Goal: Entertainment & Leisure: Browse casually

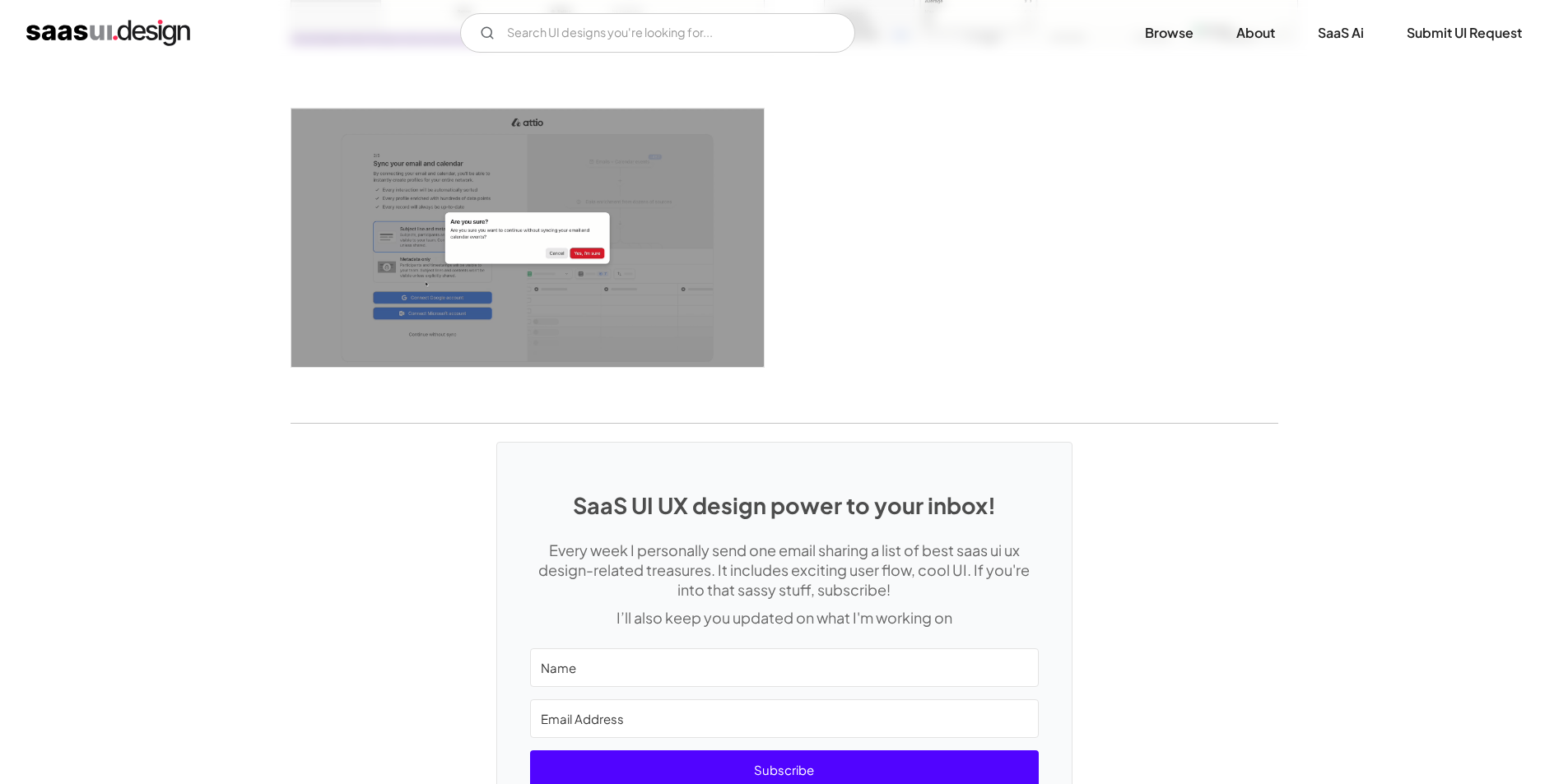
scroll to position [3771, 0]
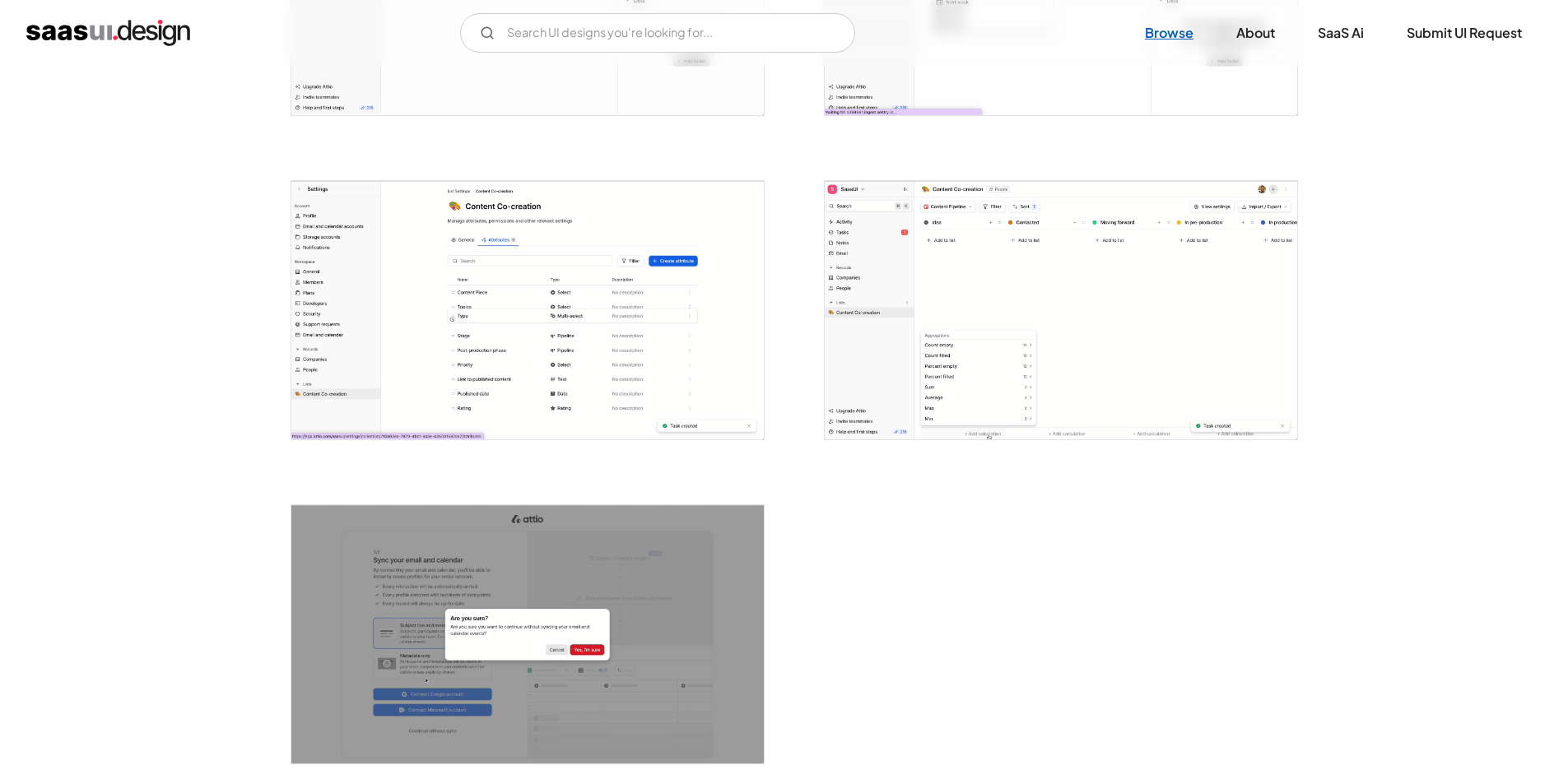
click at [1184, 34] on link "Browse" at bounding box center [1170, 33] width 88 height 36
click at [1141, 31] on link "Browse" at bounding box center [1170, 33] width 88 height 36
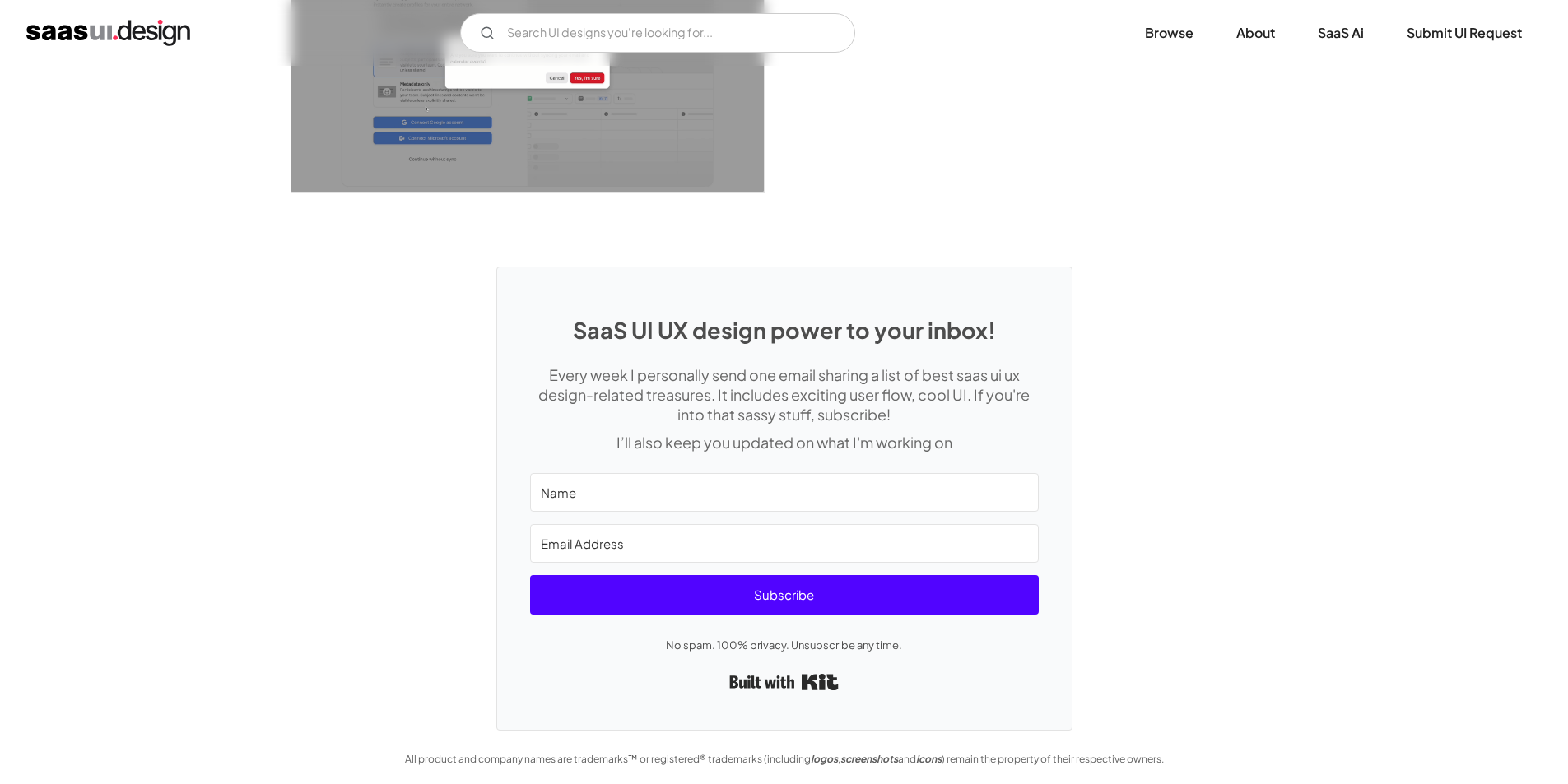
scroll to position [4347, 0]
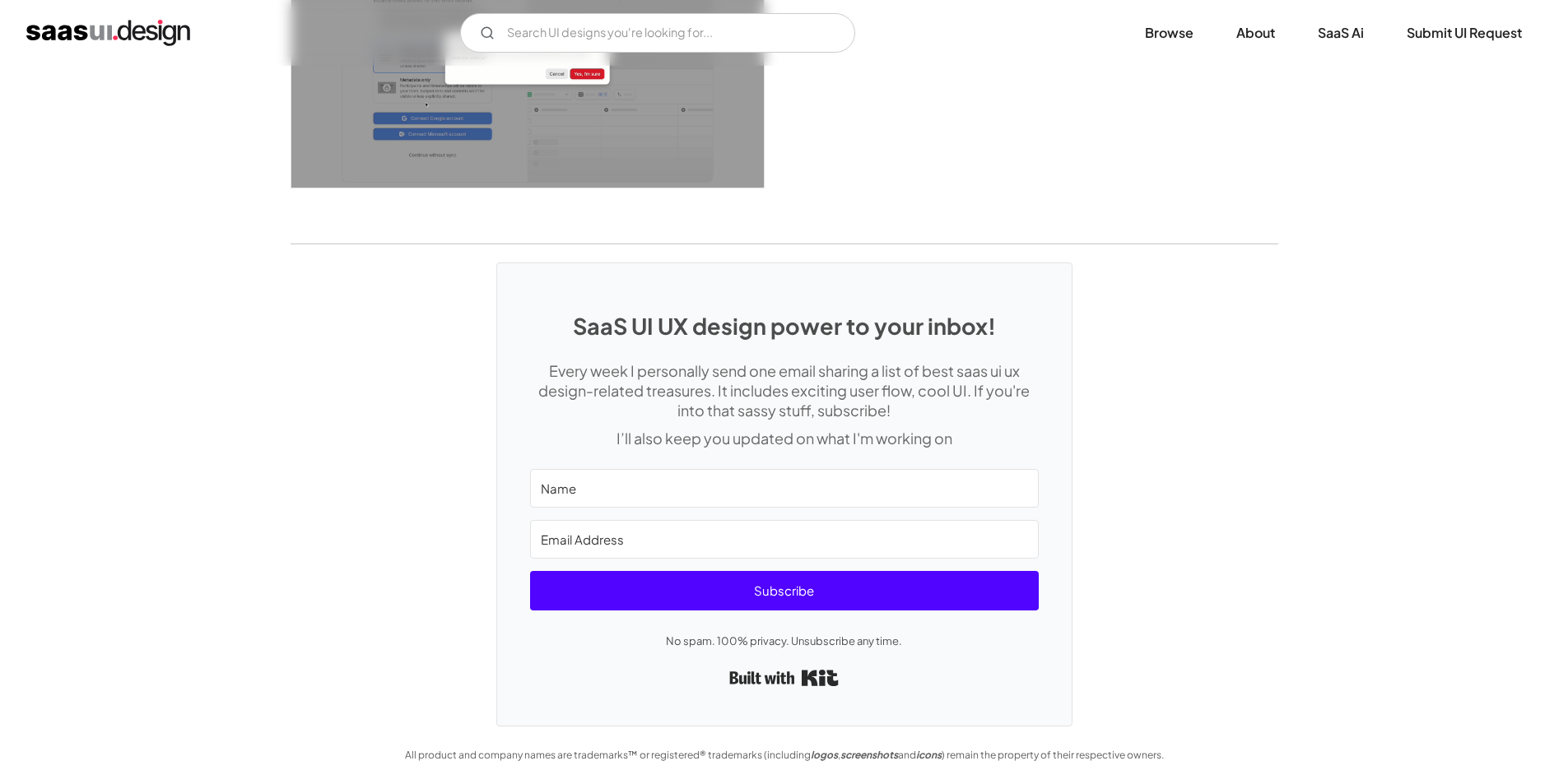
click at [395, 609] on div "SaaS UI UX design power to your inbox! Every week I personally send one email s…" at bounding box center [784, 485] width 1568 height 483
drag, startPoint x: 331, startPoint y: 606, endPoint x: 282, endPoint y: 612, distance: 49.4
click at [282, 612] on div "SaaS UI UX design power to your inbox! Every week I personally send one email s…" at bounding box center [784, 485] width 1568 height 483
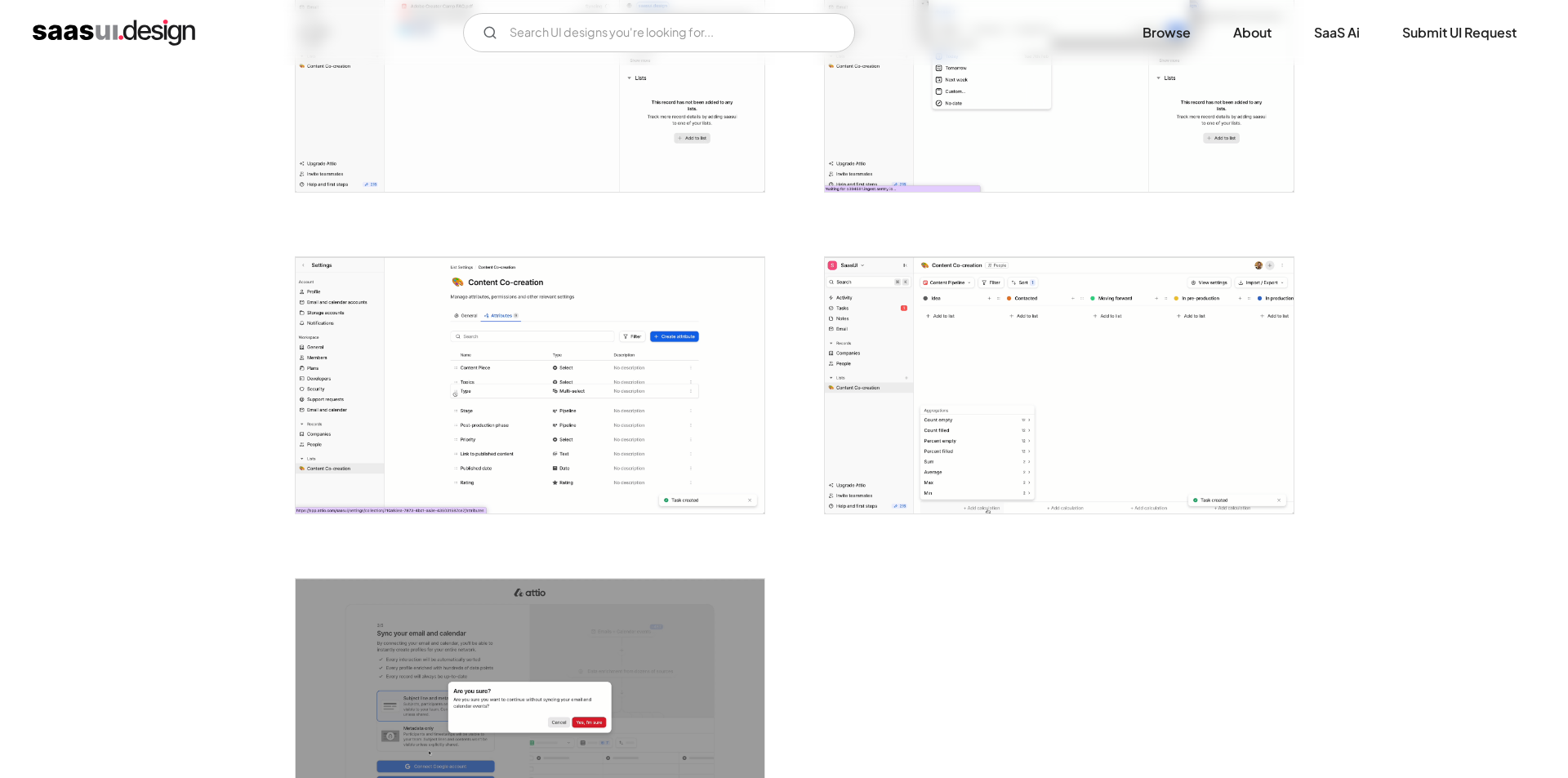
scroll to position [3661, 0]
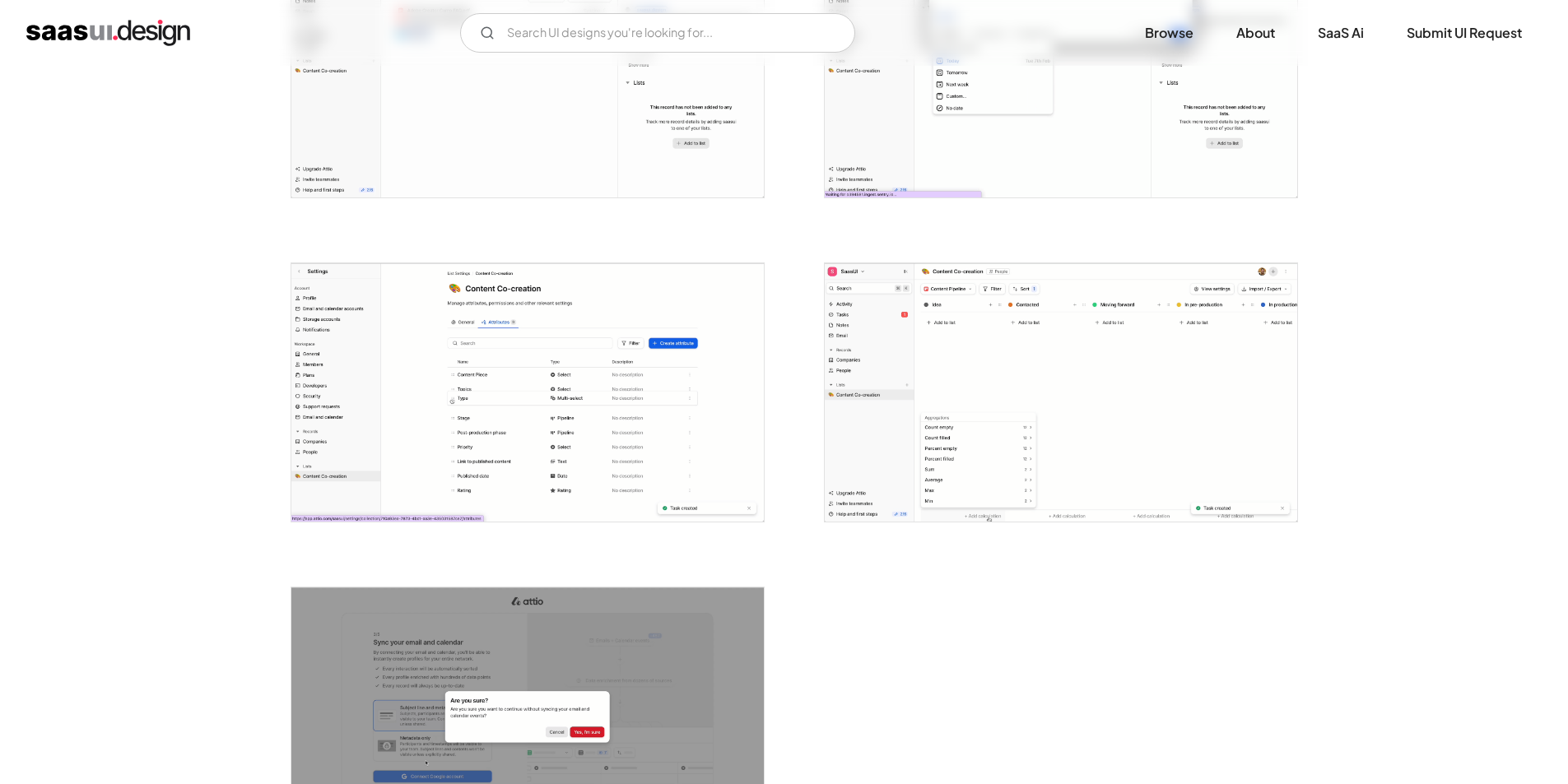
click at [587, 657] on img "open lightbox" at bounding box center [527, 716] width 472 height 258
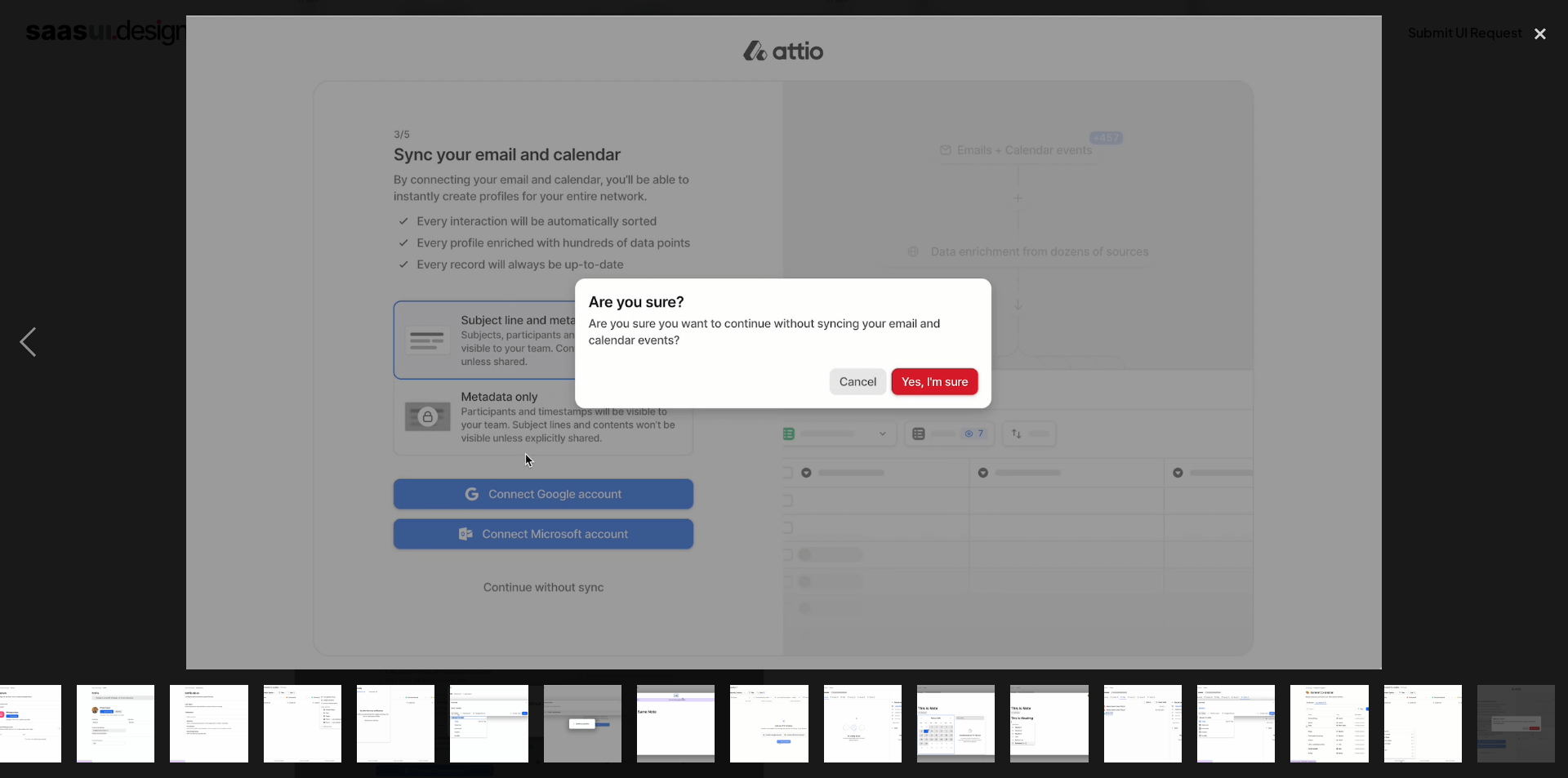
scroll to position [0, 782]
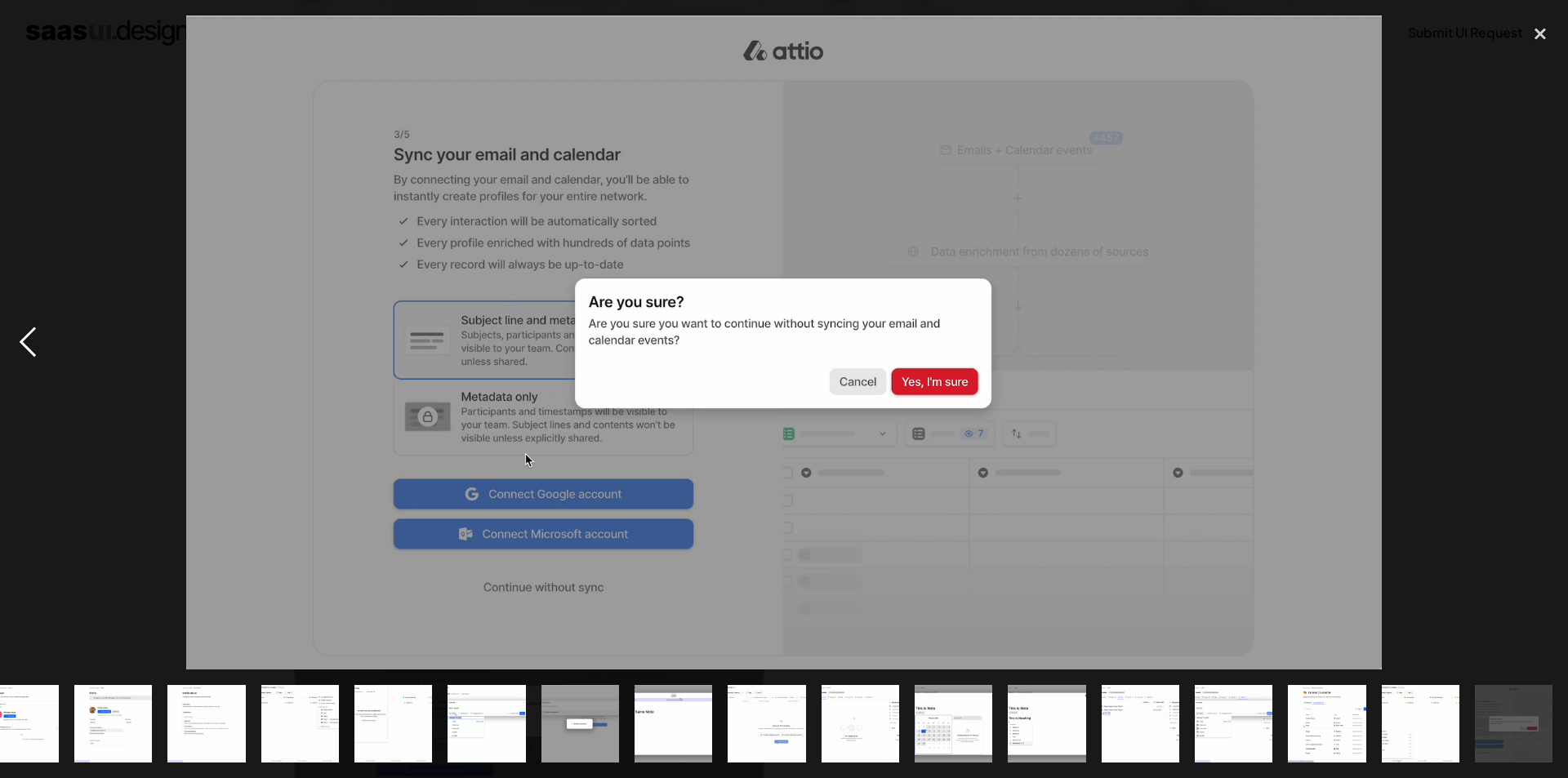
click at [22, 334] on div "previous image" at bounding box center [28, 343] width 56 height 654
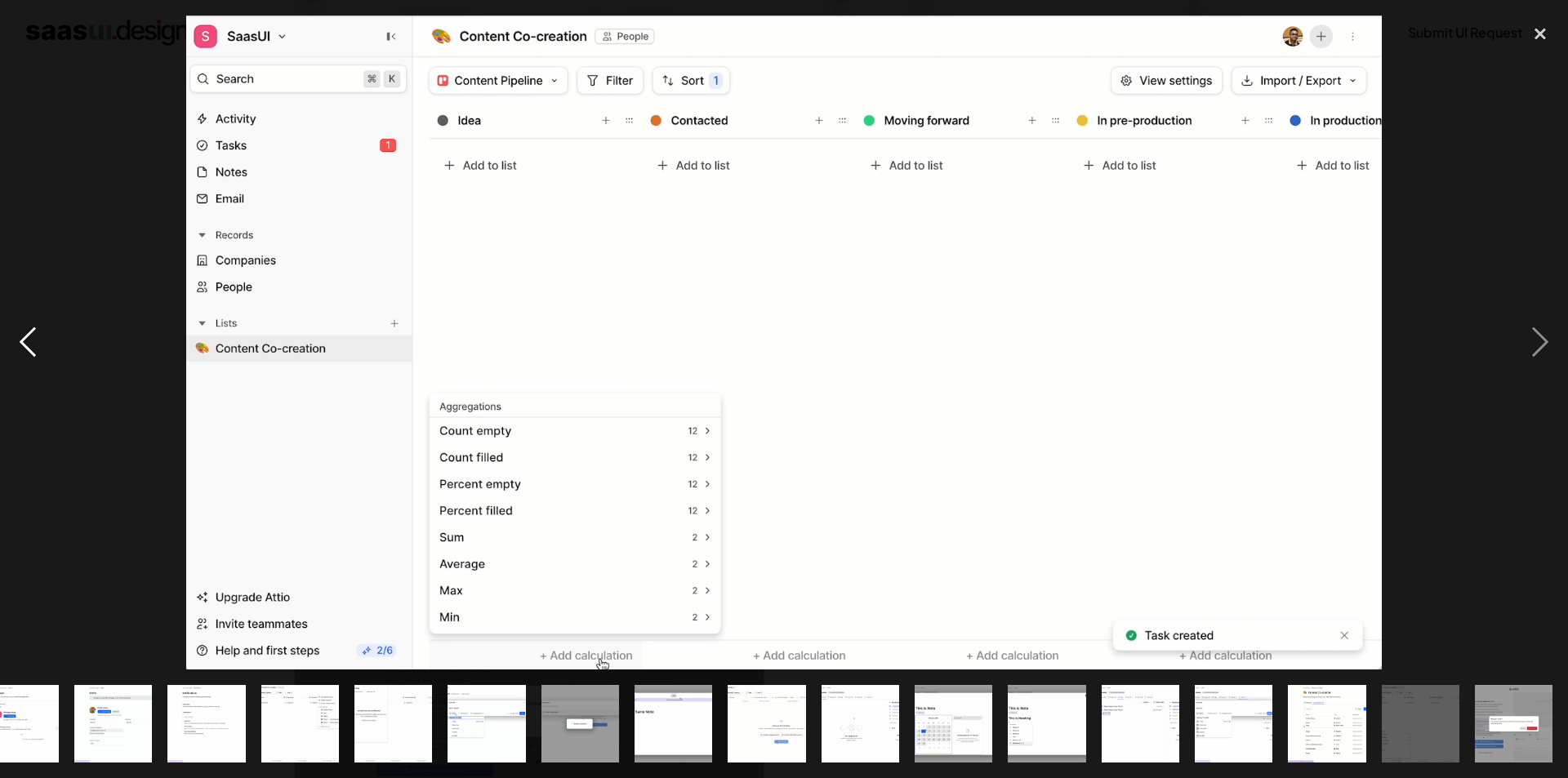
click at [41, 350] on div "previous image" at bounding box center [28, 343] width 56 height 654
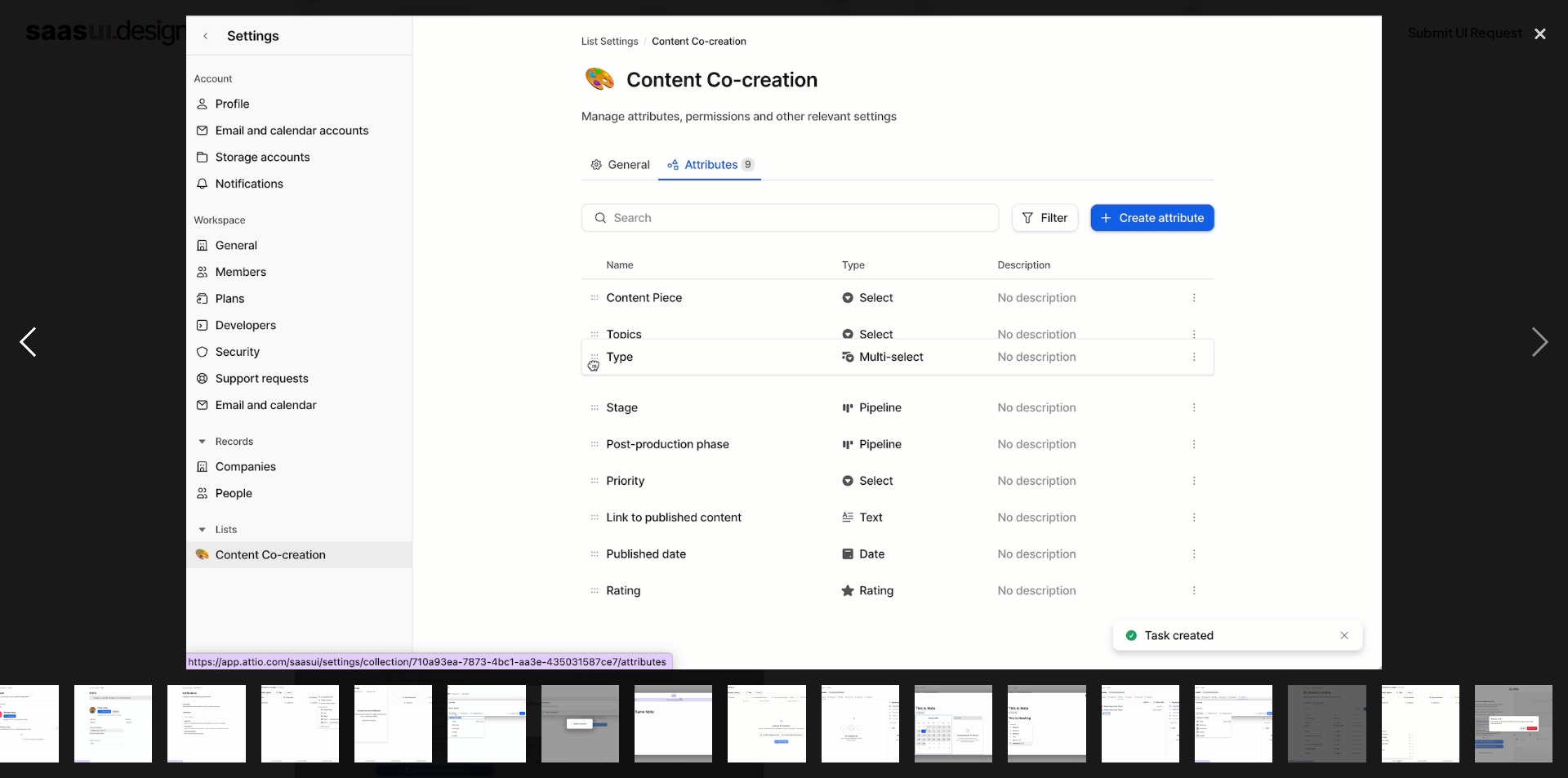
click at [45, 361] on div "previous image" at bounding box center [28, 343] width 56 height 654
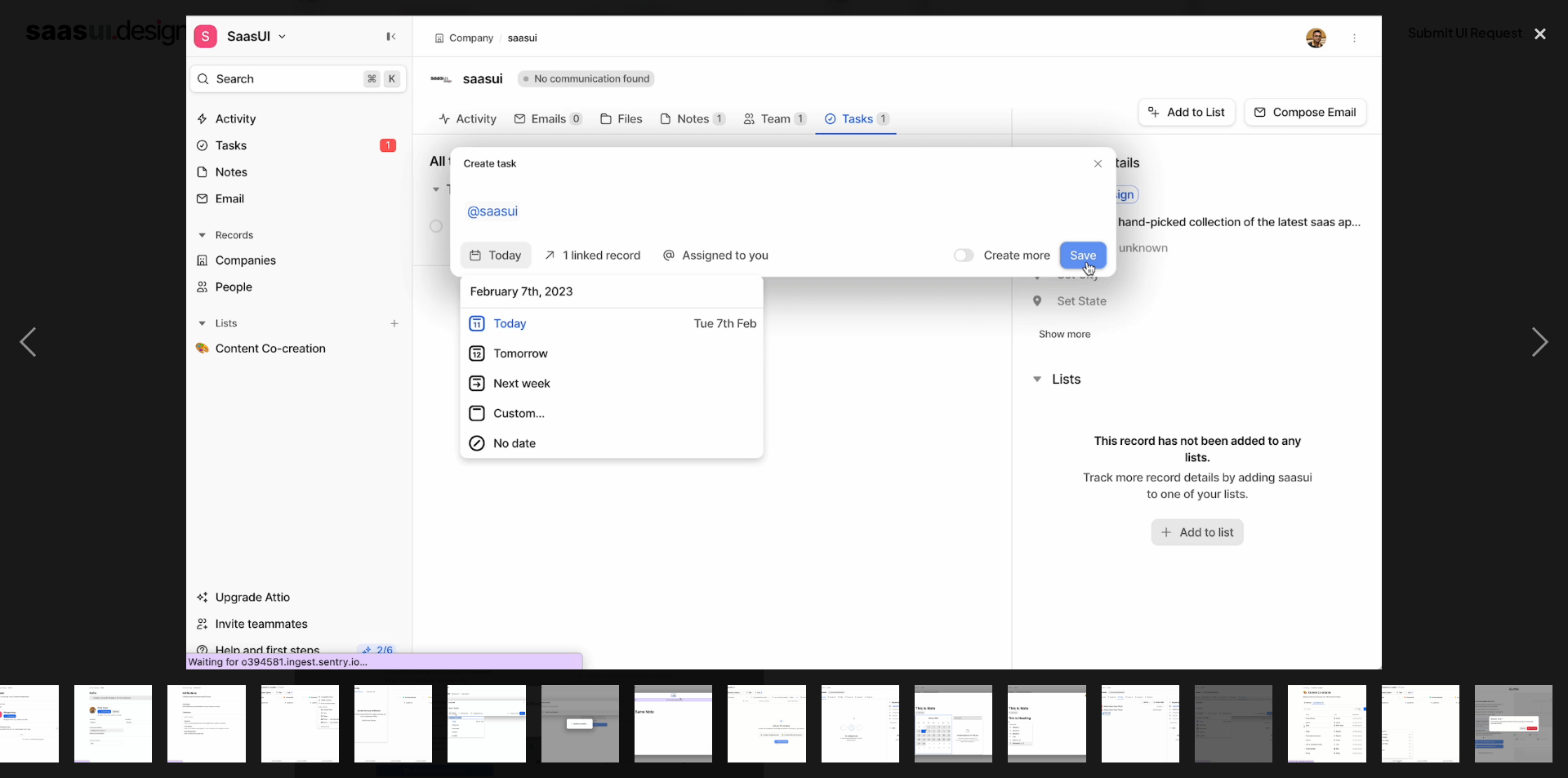
drag, startPoint x: 45, startPoint y: 361, endPoint x: 98, endPoint y: 280, distance: 96.8
click at [98, 280] on div at bounding box center [784, 343] width 1568 height 654
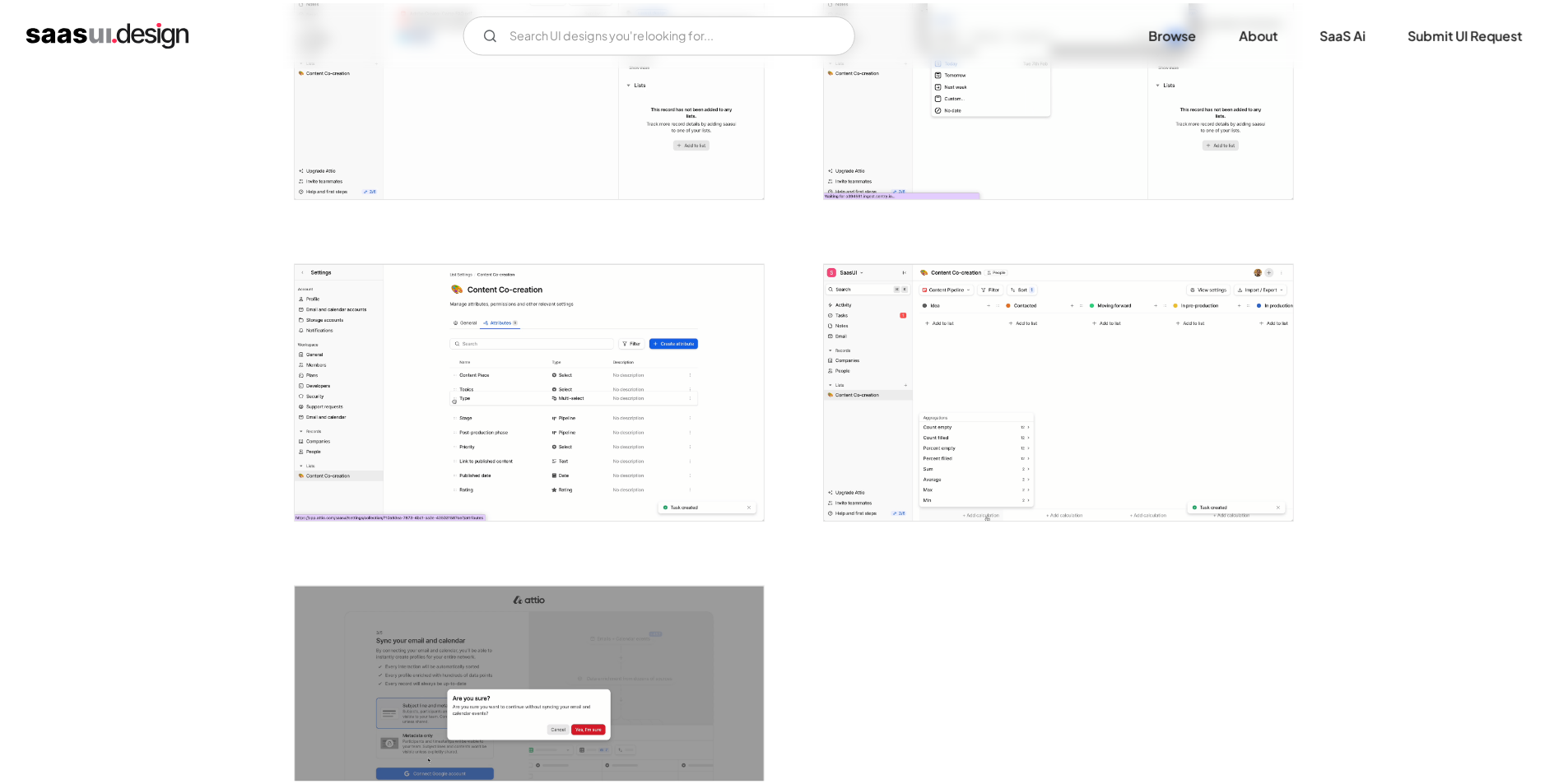
scroll to position [0, 0]
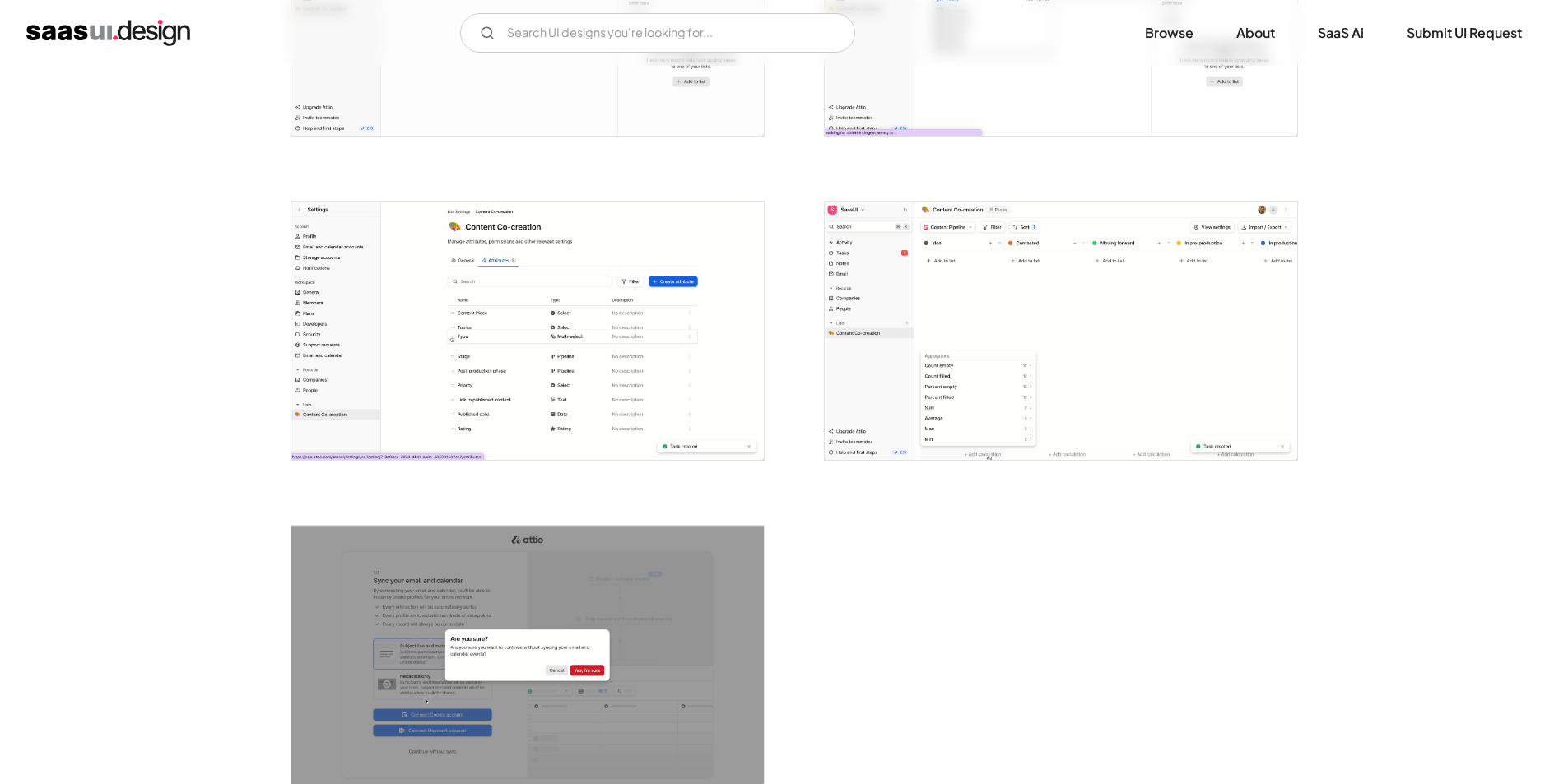
click at [443, 243] on img "open lightbox" at bounding box center [527, 330] width 472 height 258
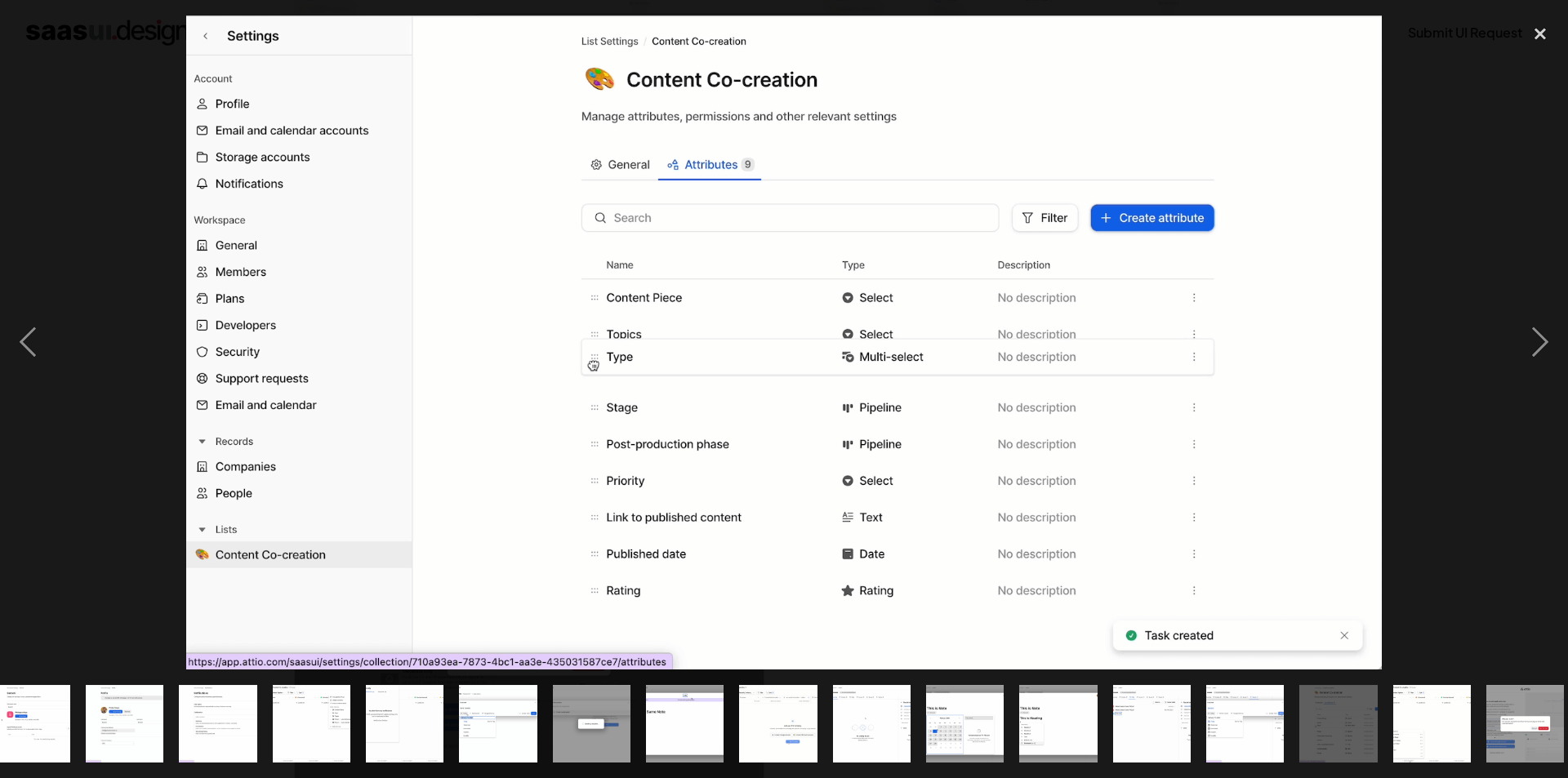
scroll to position [0, 782]
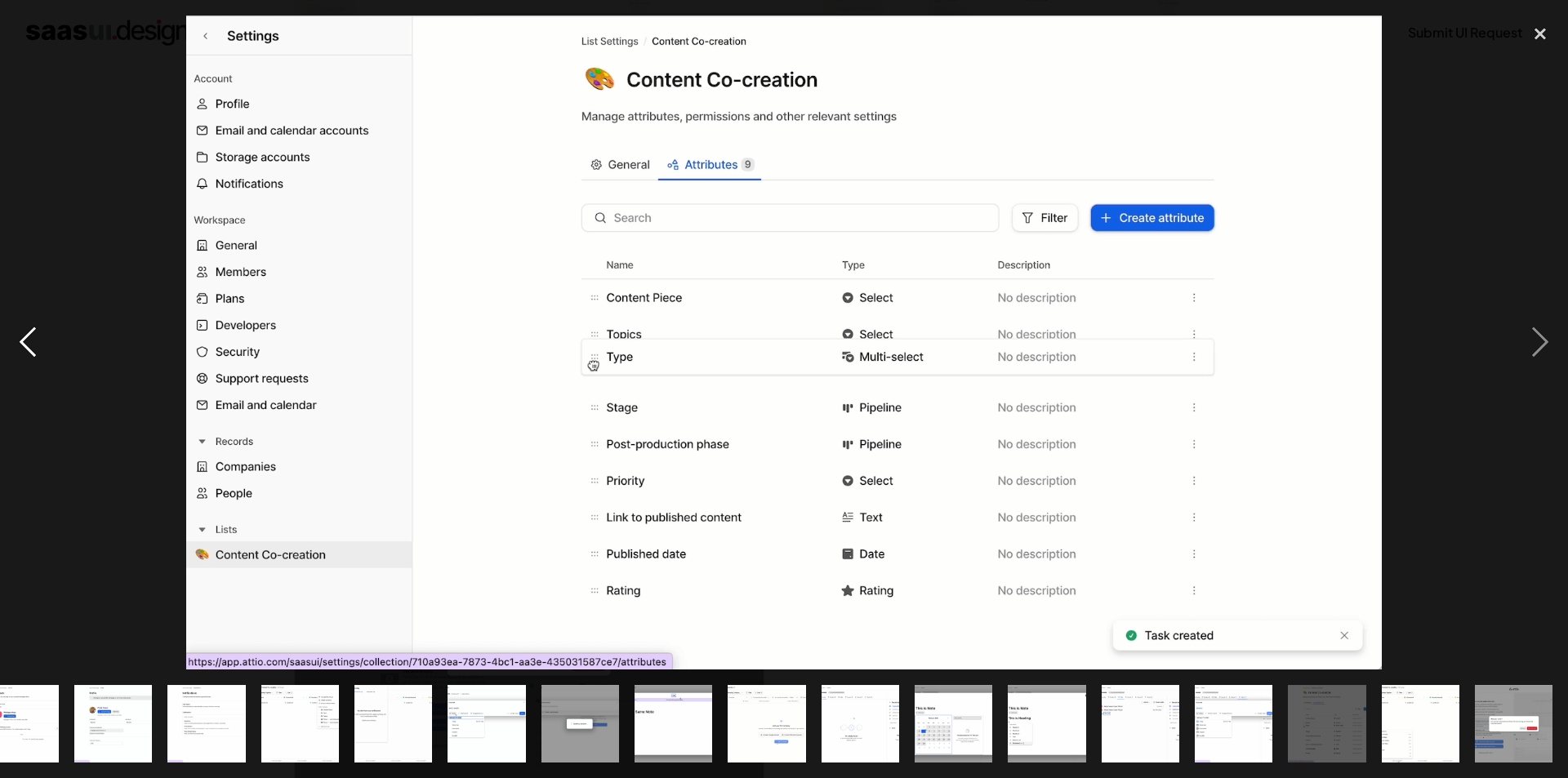
click at [21, 351] on div "previous image" at bounding box center [28, 343] width 56 height 654
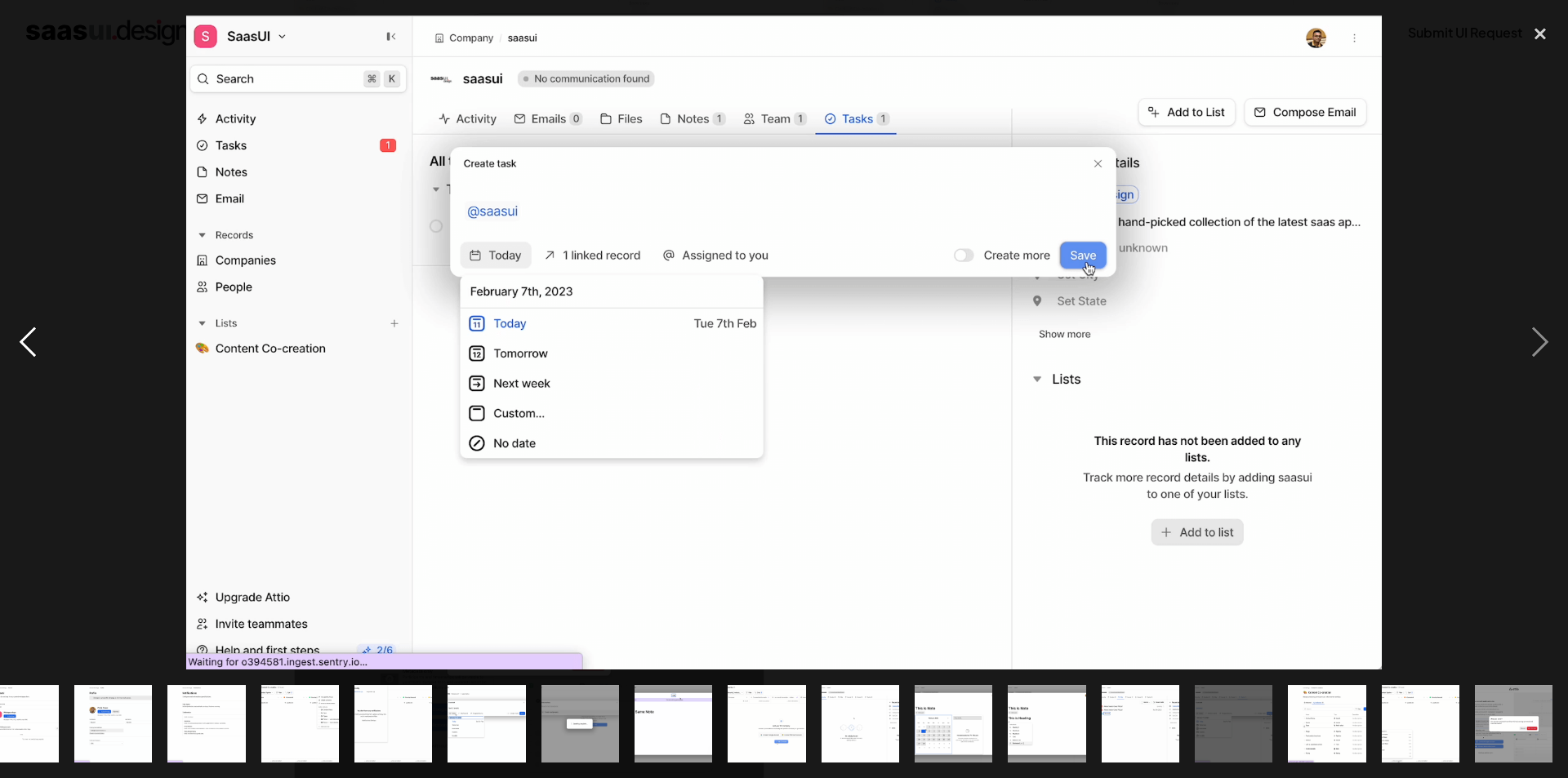
click at [21, 351] on div "previous image" at bounding box center [28, 343] width 56 height 654
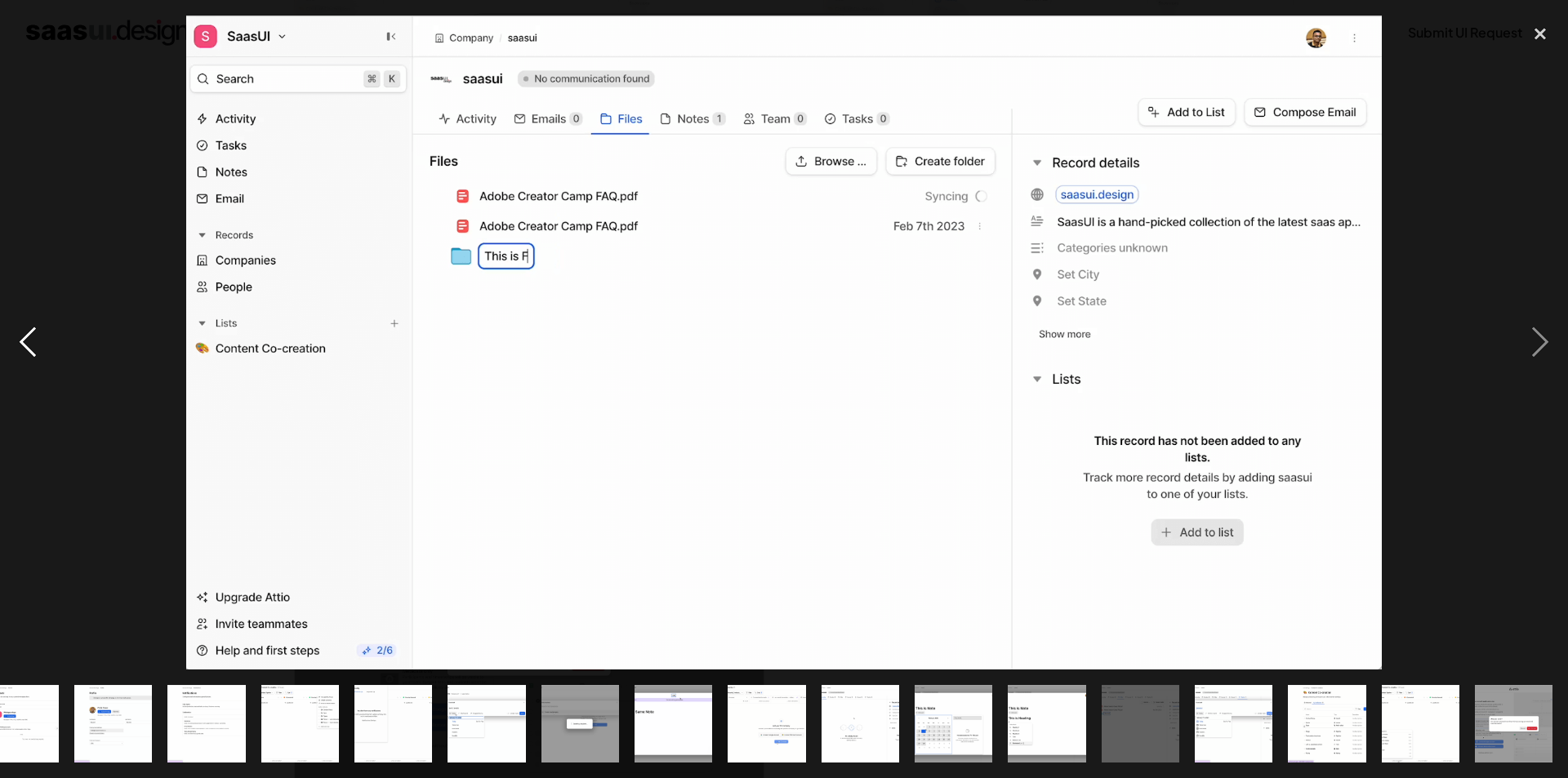
click at [21, 351] on div "previous image" at bounding box center [28, 343] width 56 height 654
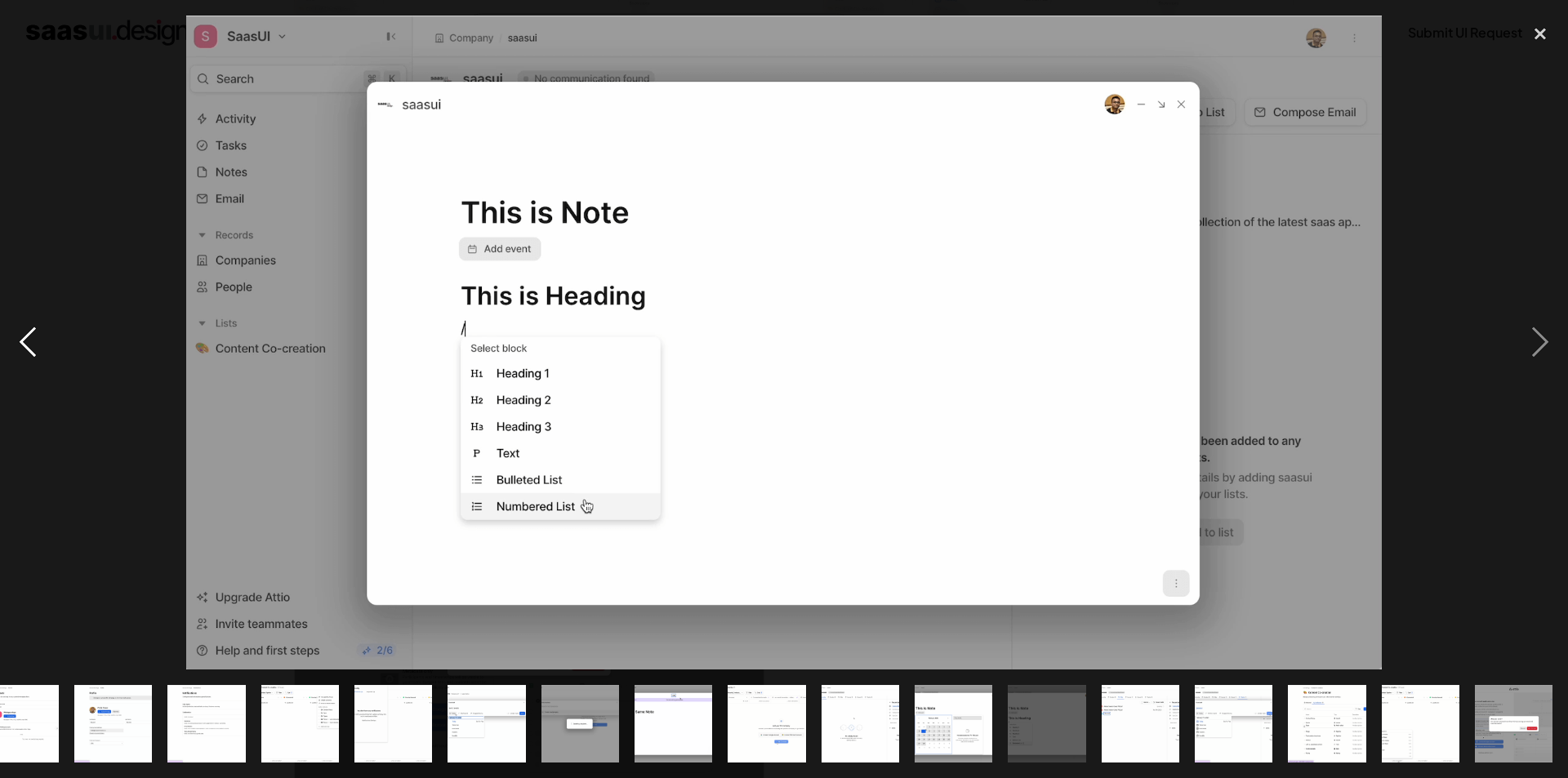
click at [21, 351] on div "previous image" at bounding box center [28, 343] width 56 height 654
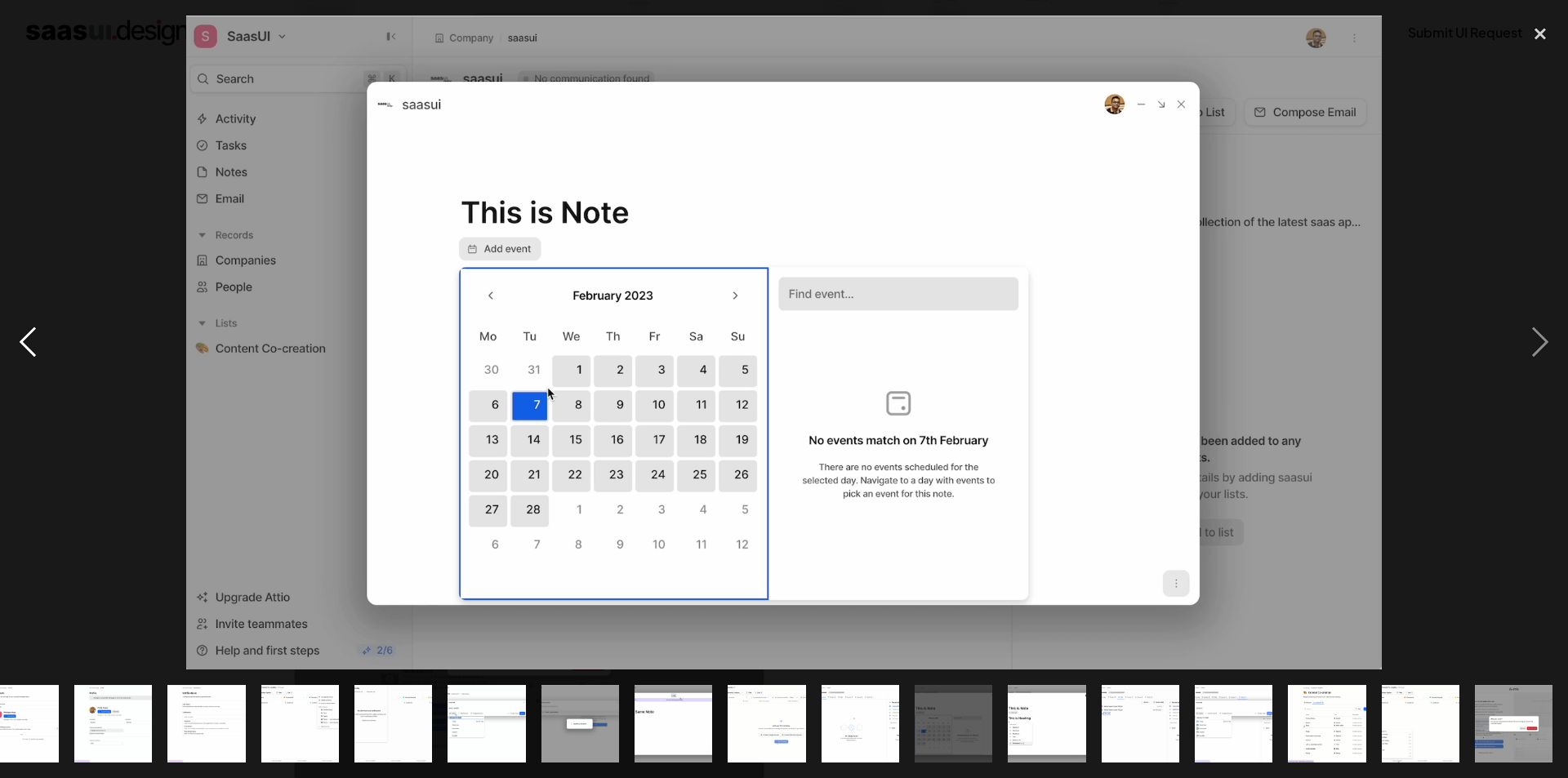
click at [26, 348] on div "previous image" at bounding box center [28, 343] width 56 height 654
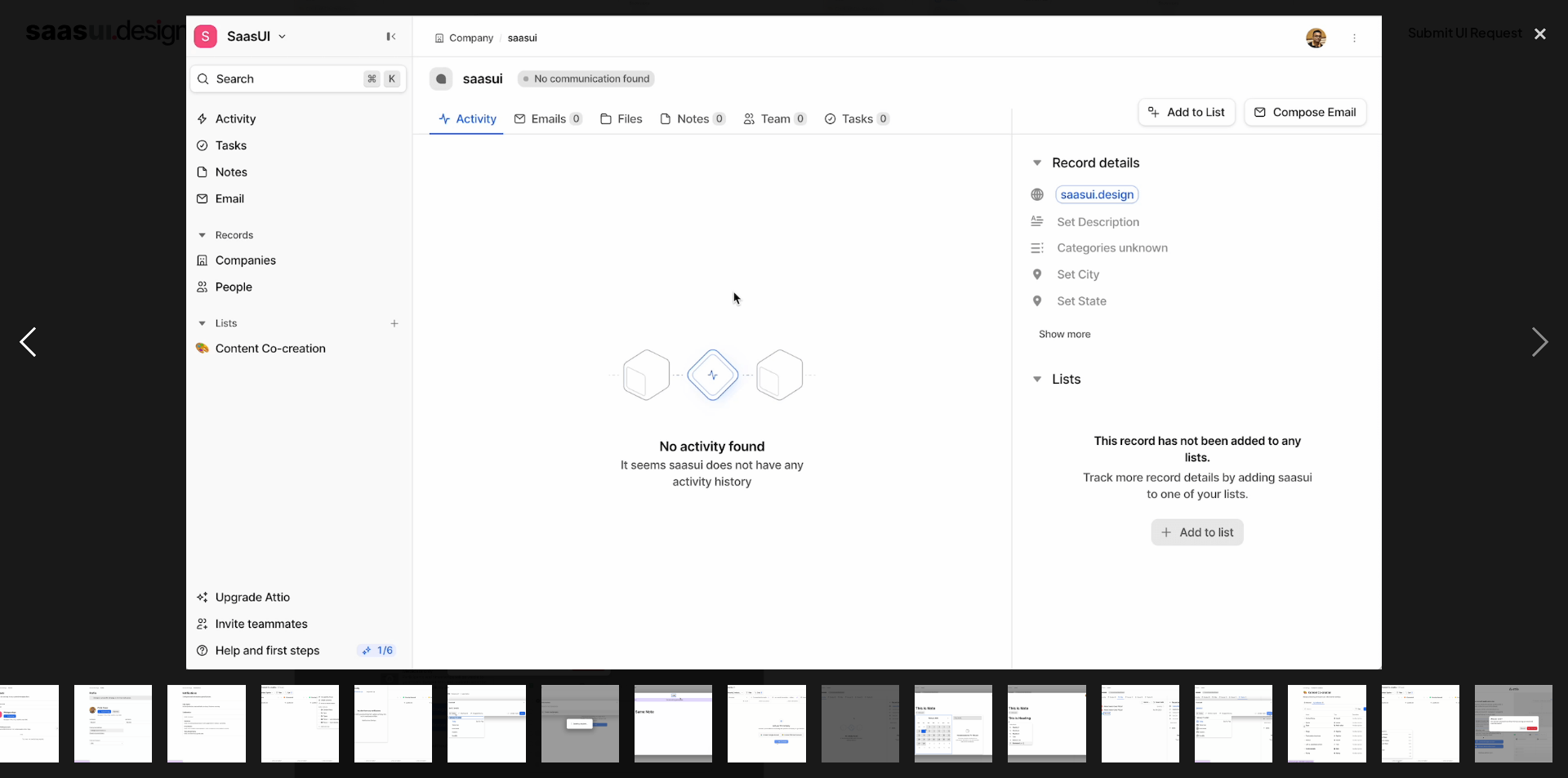
click at [26, 348] on div "previous image" at bounding box center [28, 343] width 56 height 654
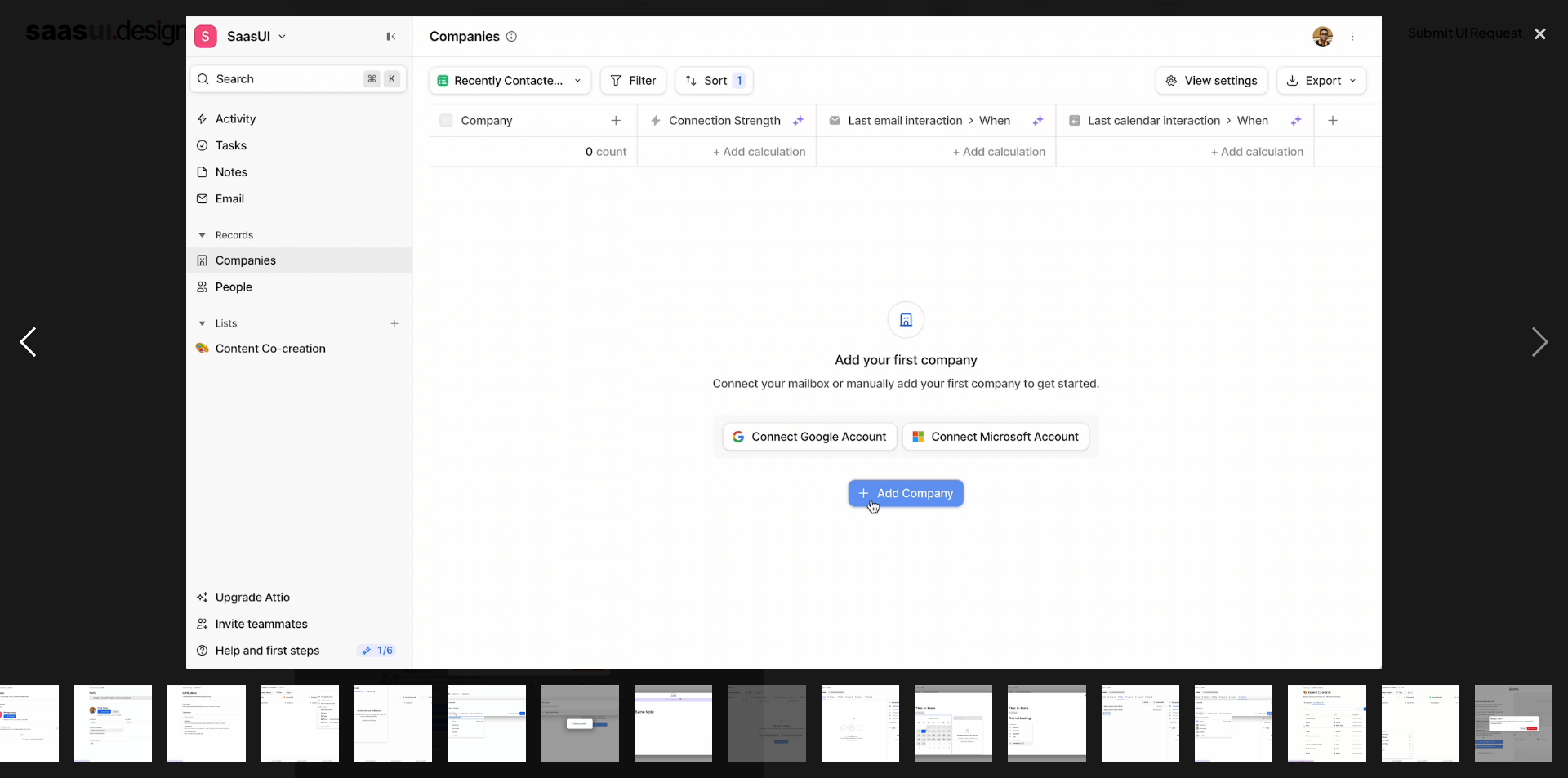
click at [26, 348] on div "previous image" at bounding box center [28, 343] width 56 height 654
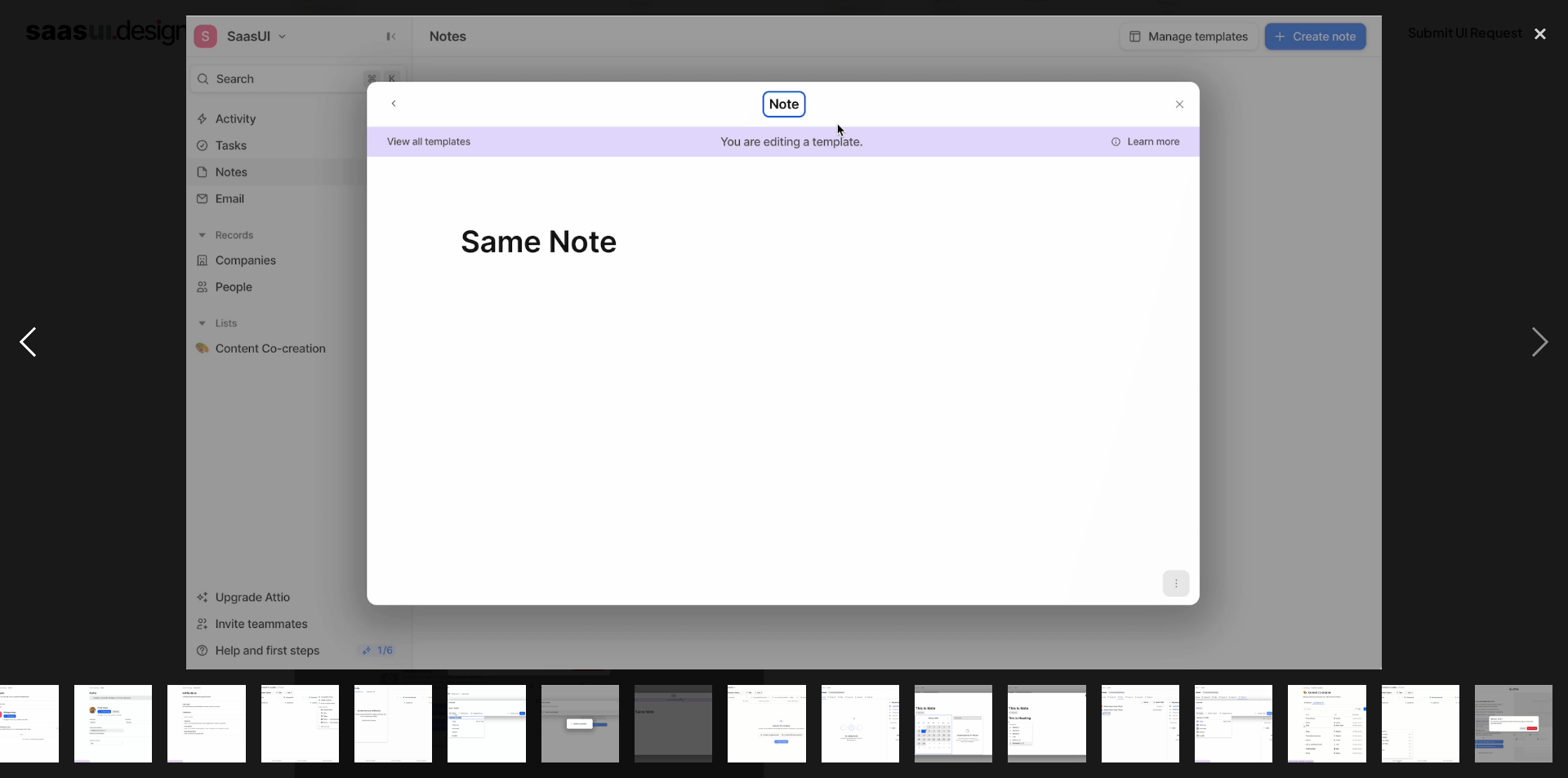
click at [26, 348] on div "previous image" at bounding box center [28, 343] width 56 height 654
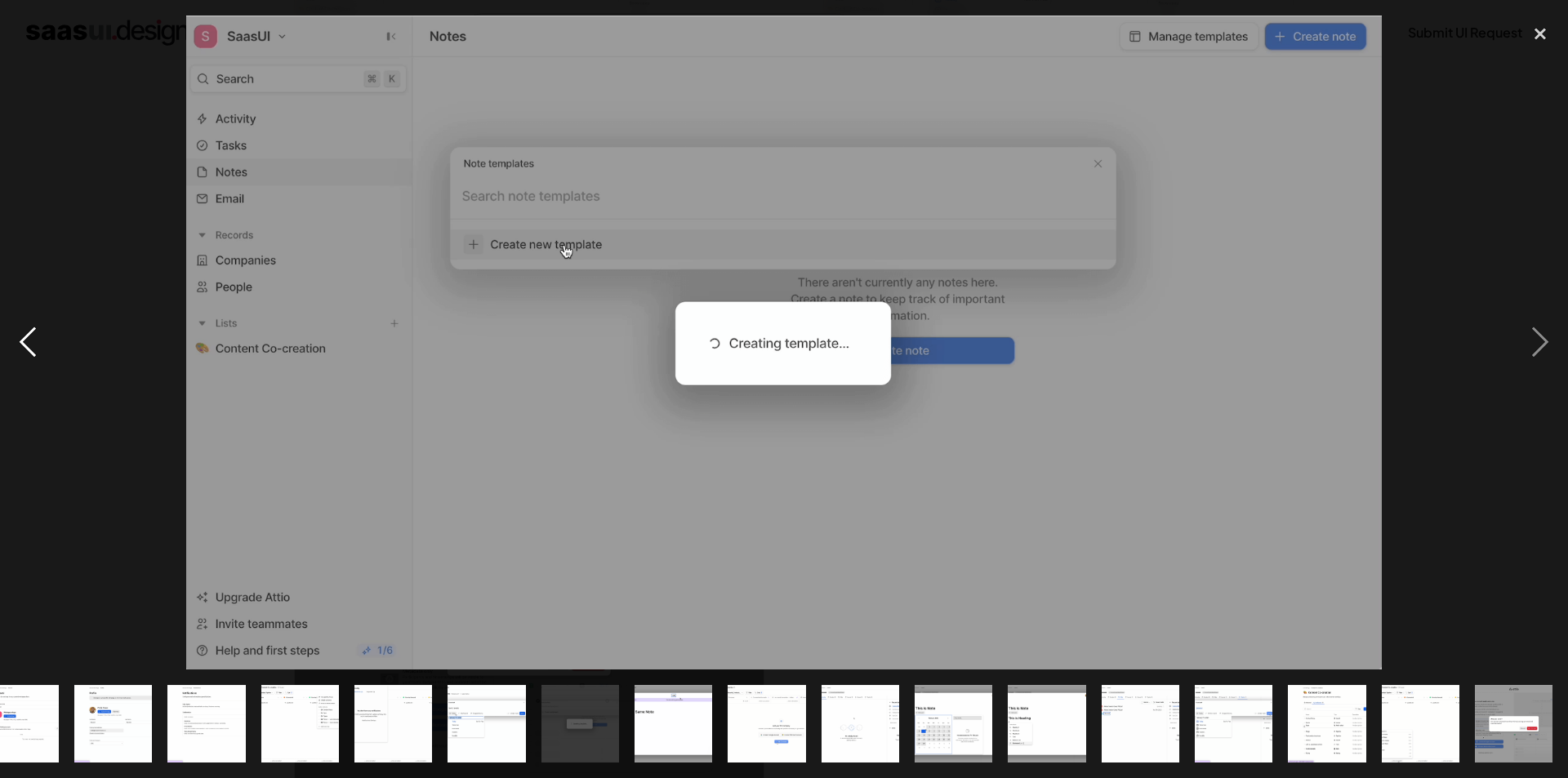
click at [26, 348] on div "previous image" at bounding box center [28, 343] width 56 height 654
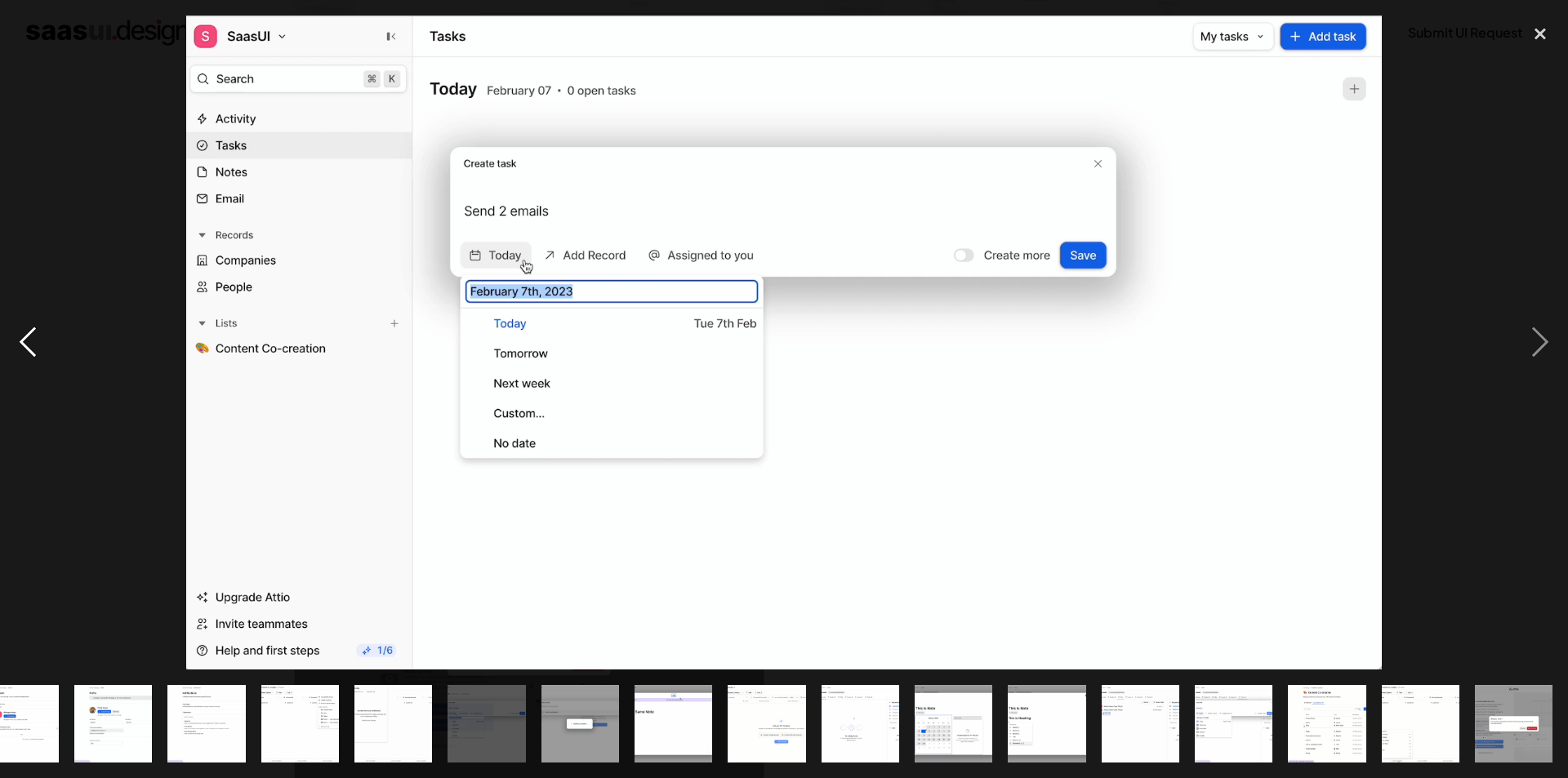
click at [26, 348] on div "previous image" at bounding box center [28, 343] width 56 height 654
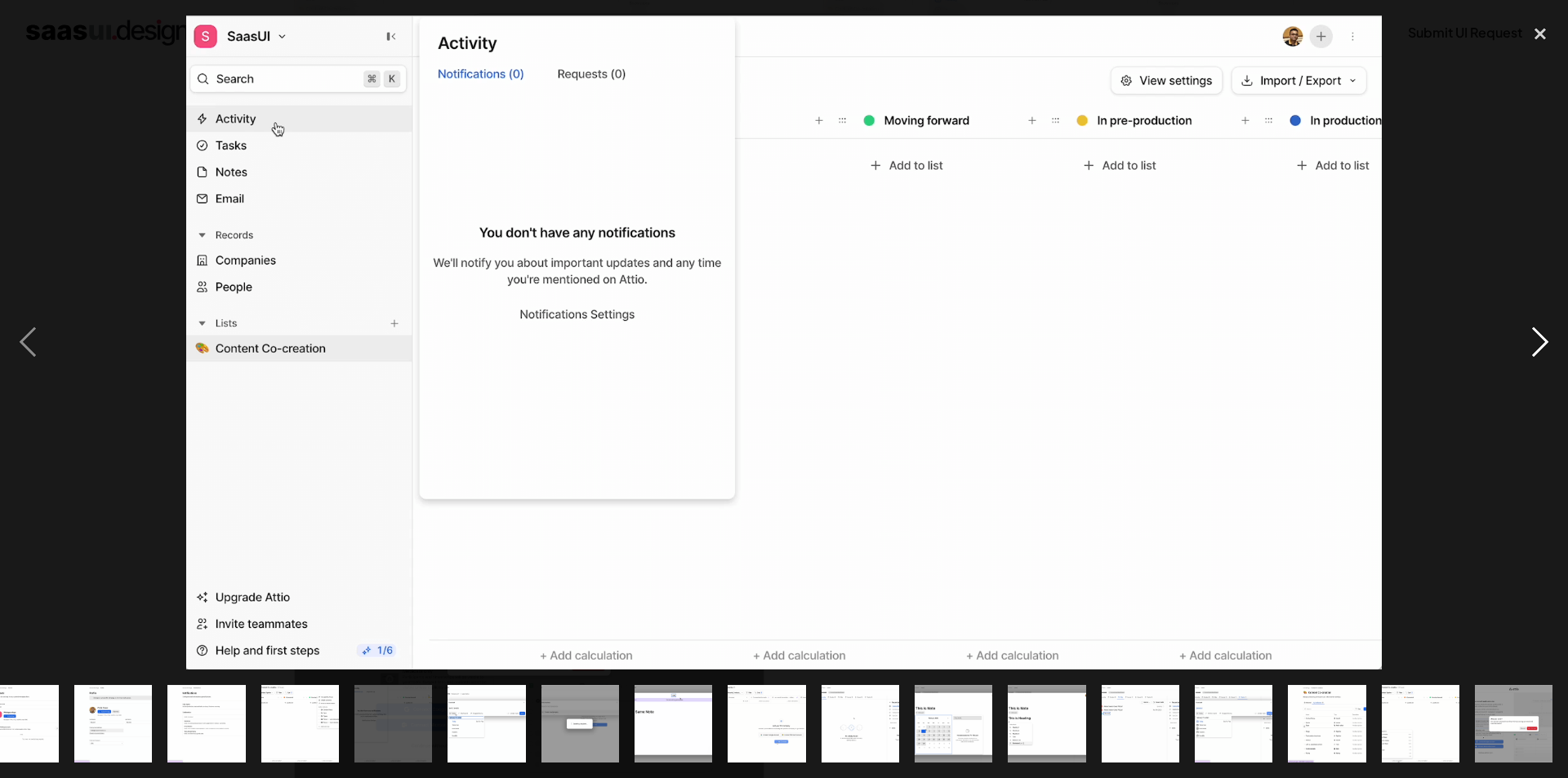
click at [1544, 320] on div "next image" at bounding box center [1541, 343] width 56 height 654
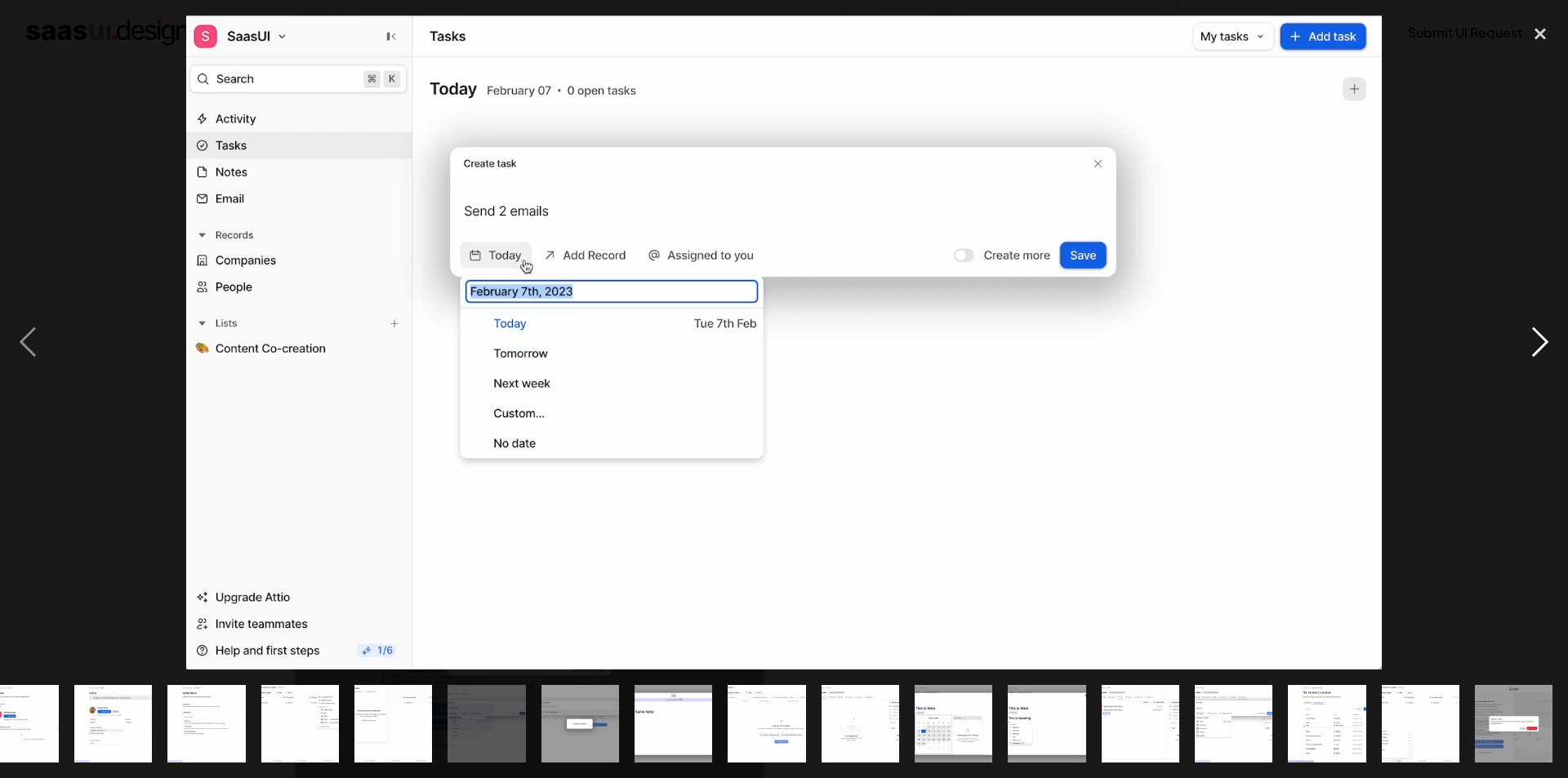
click at [1541, 333] on div "next image" at bounding box center [1541, 343] width 56 height 654
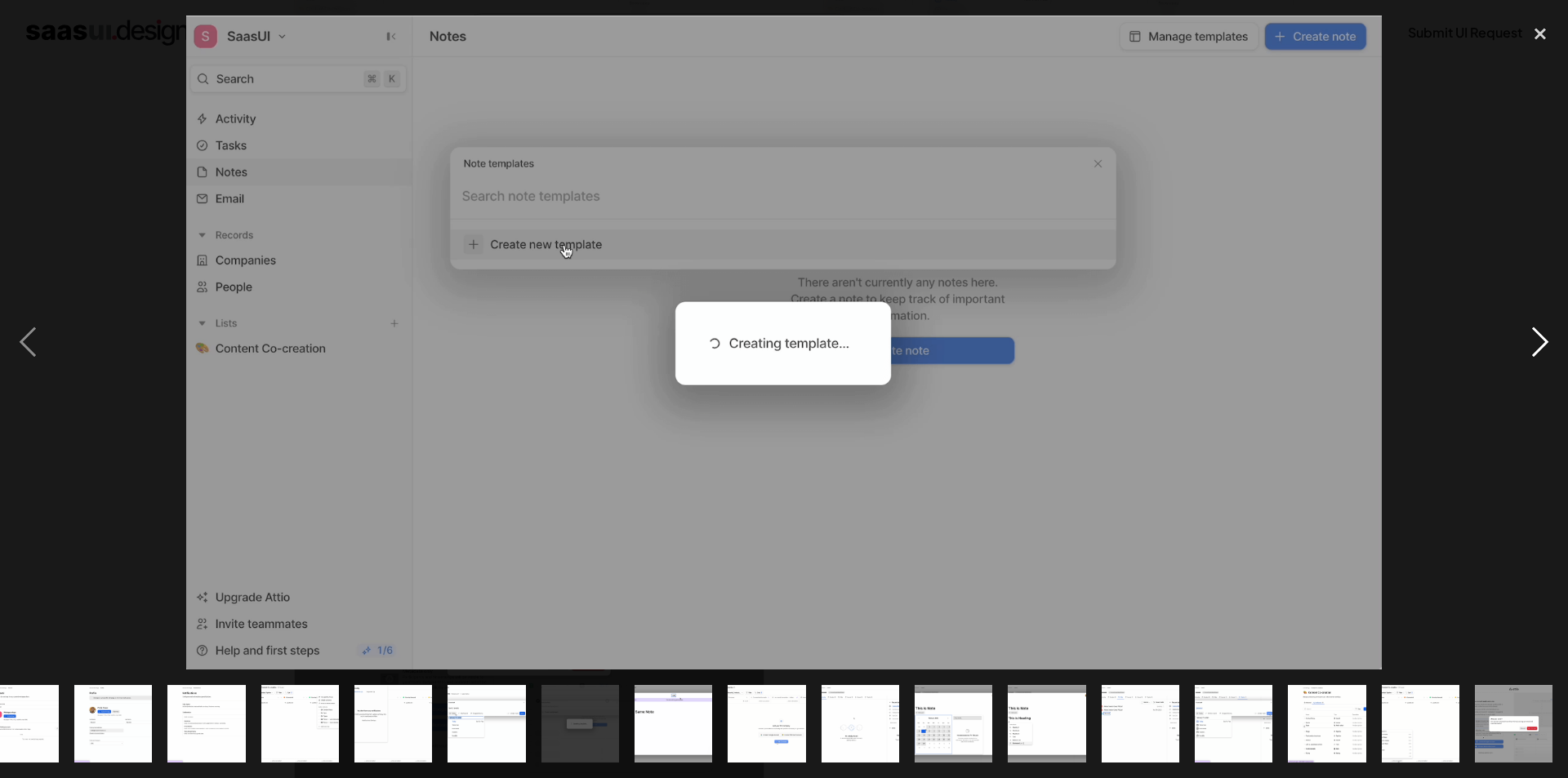
click at [1541, 333] on div "next image" at bounding box center [1541, 343] width 56 height 654
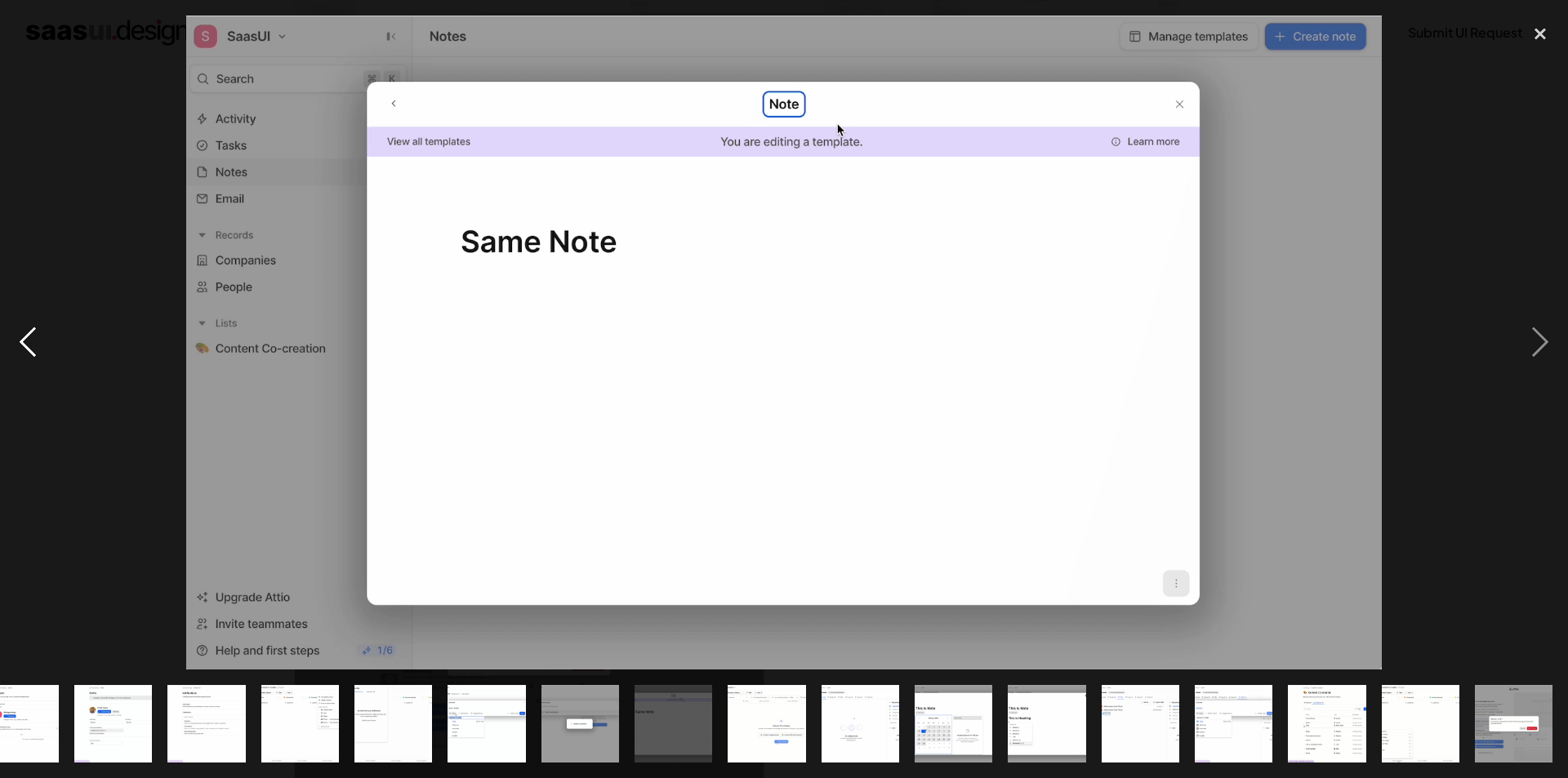
click at [29, 351] on div "previous image" at bounding box center [28, 343] width 56 height 654
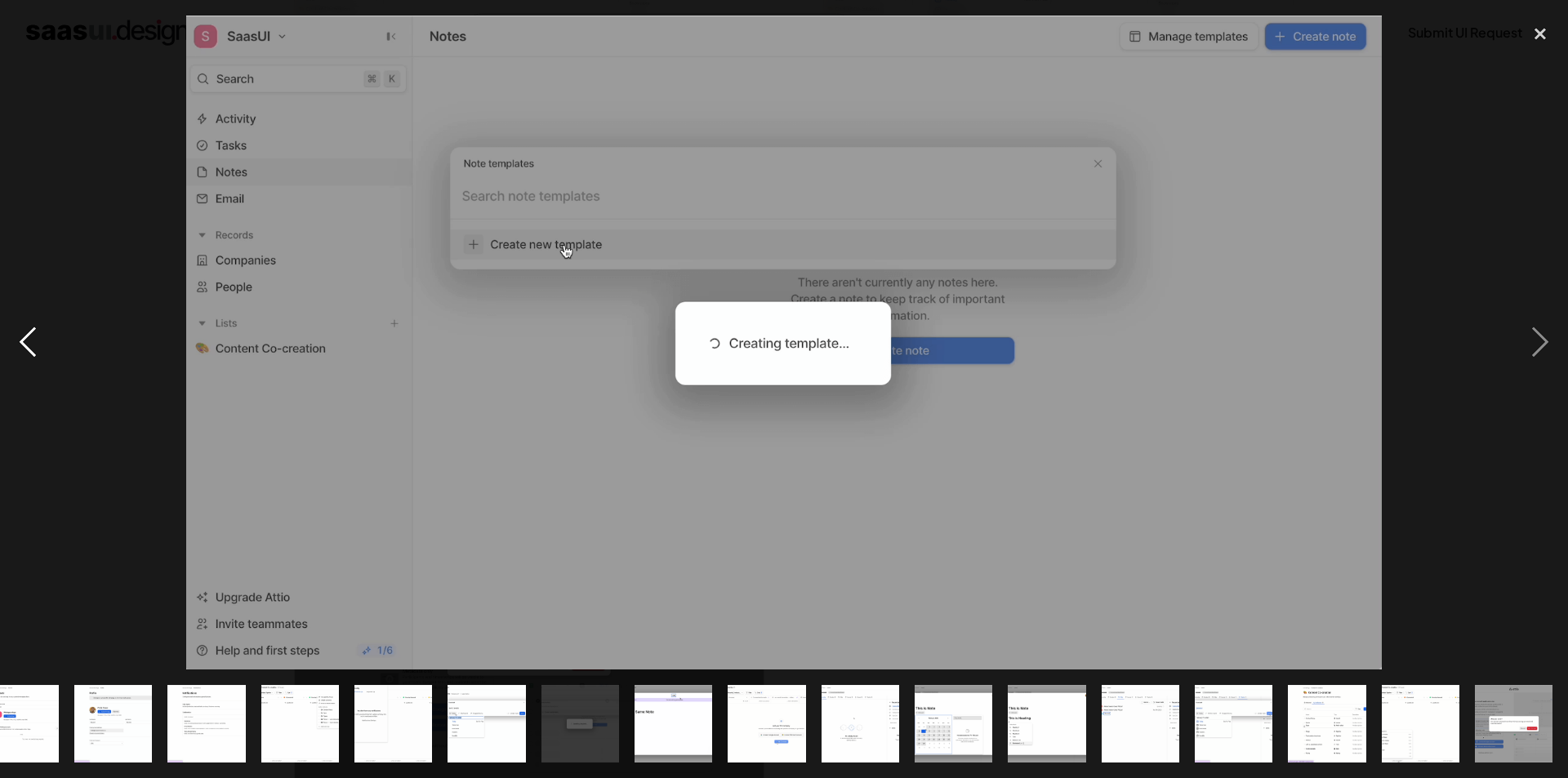
click at [29, 351] on div "previous image" at bounding box center [28, 343] width 56 height 654
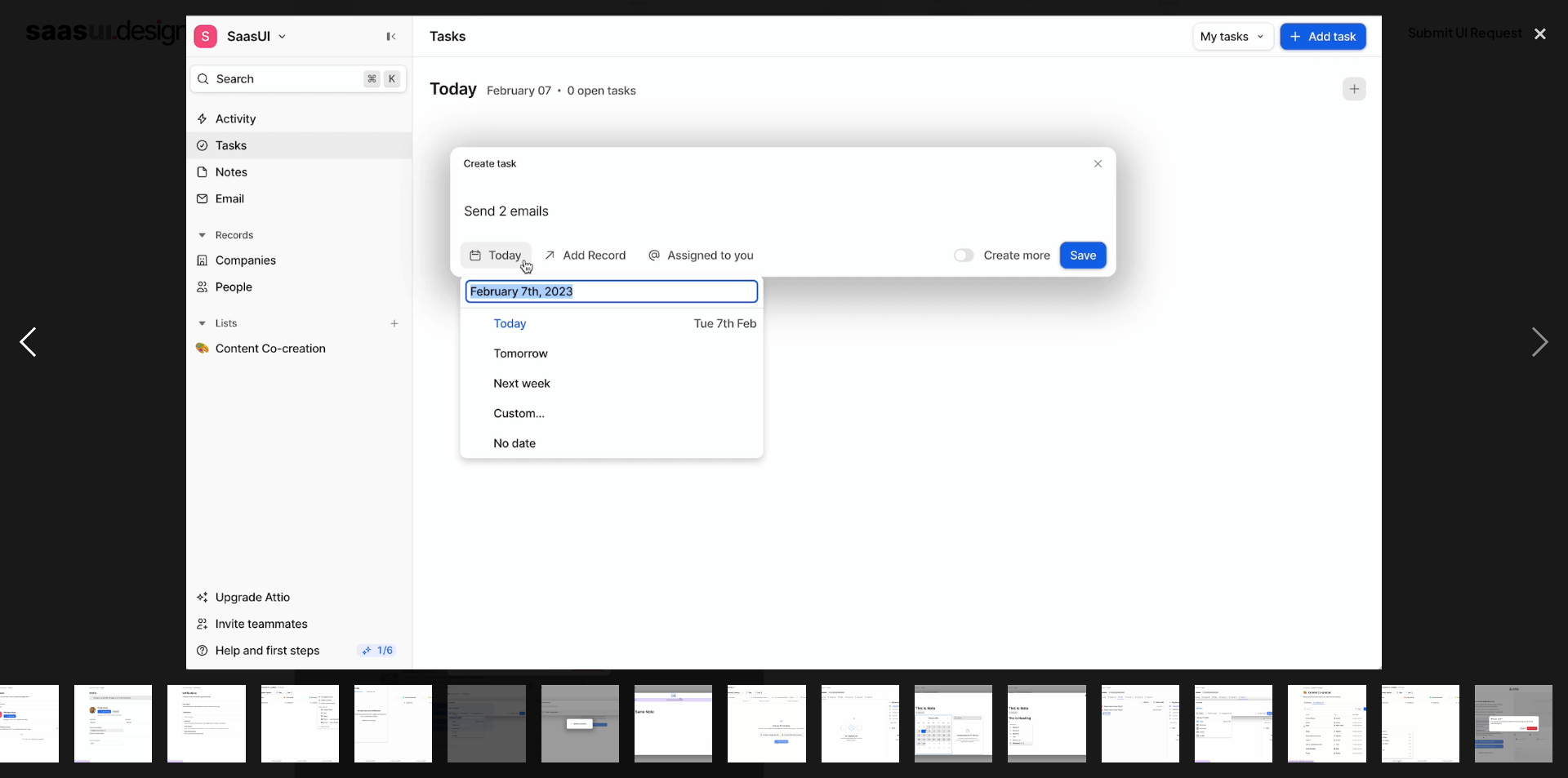
click at [29, 351] on div "previous image" at bounding box center [28, 343] width 56 height 654
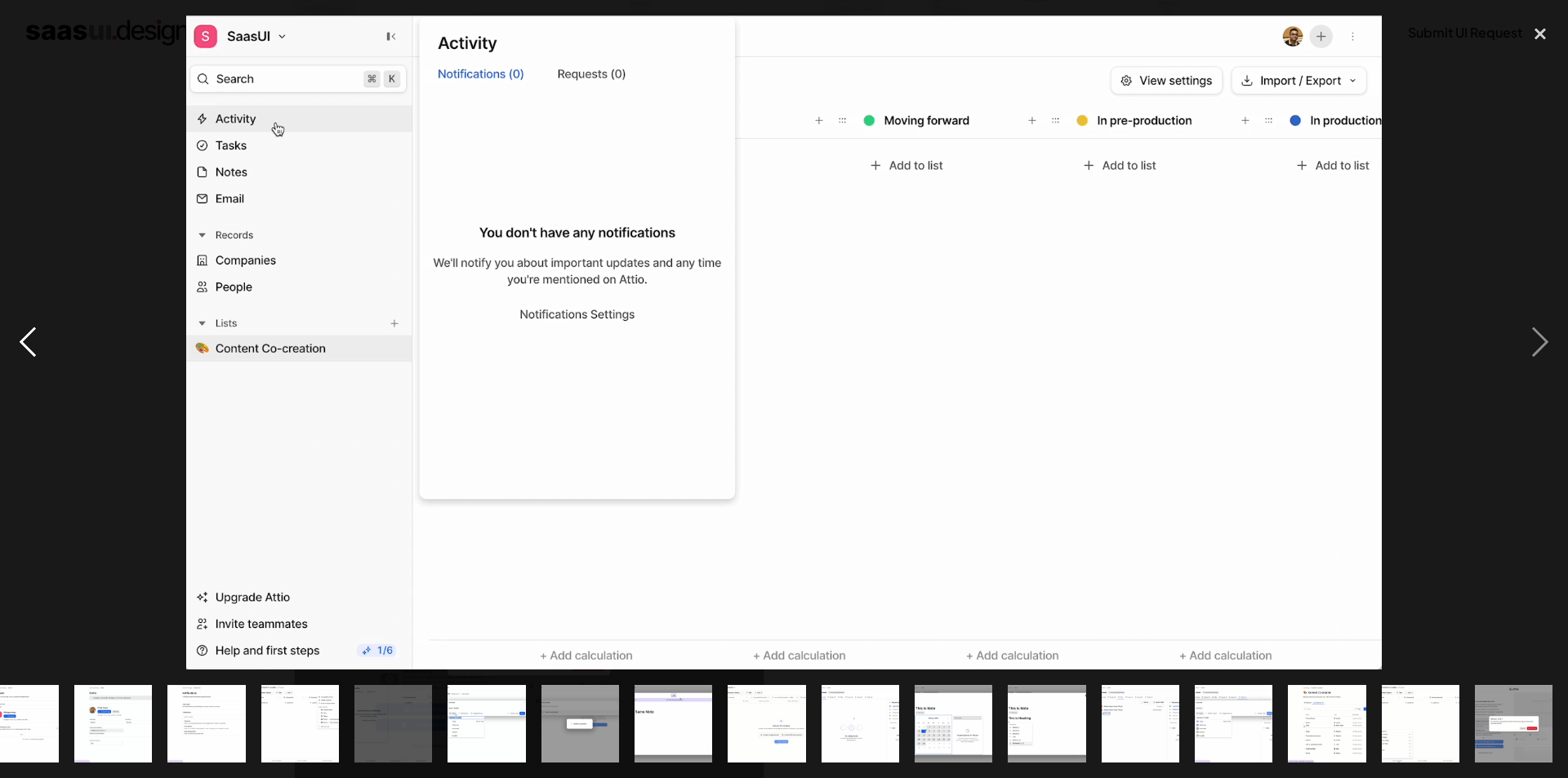
click at [29, 351] on div "previous image" at bounding box center [28, 343] width 56 height 654
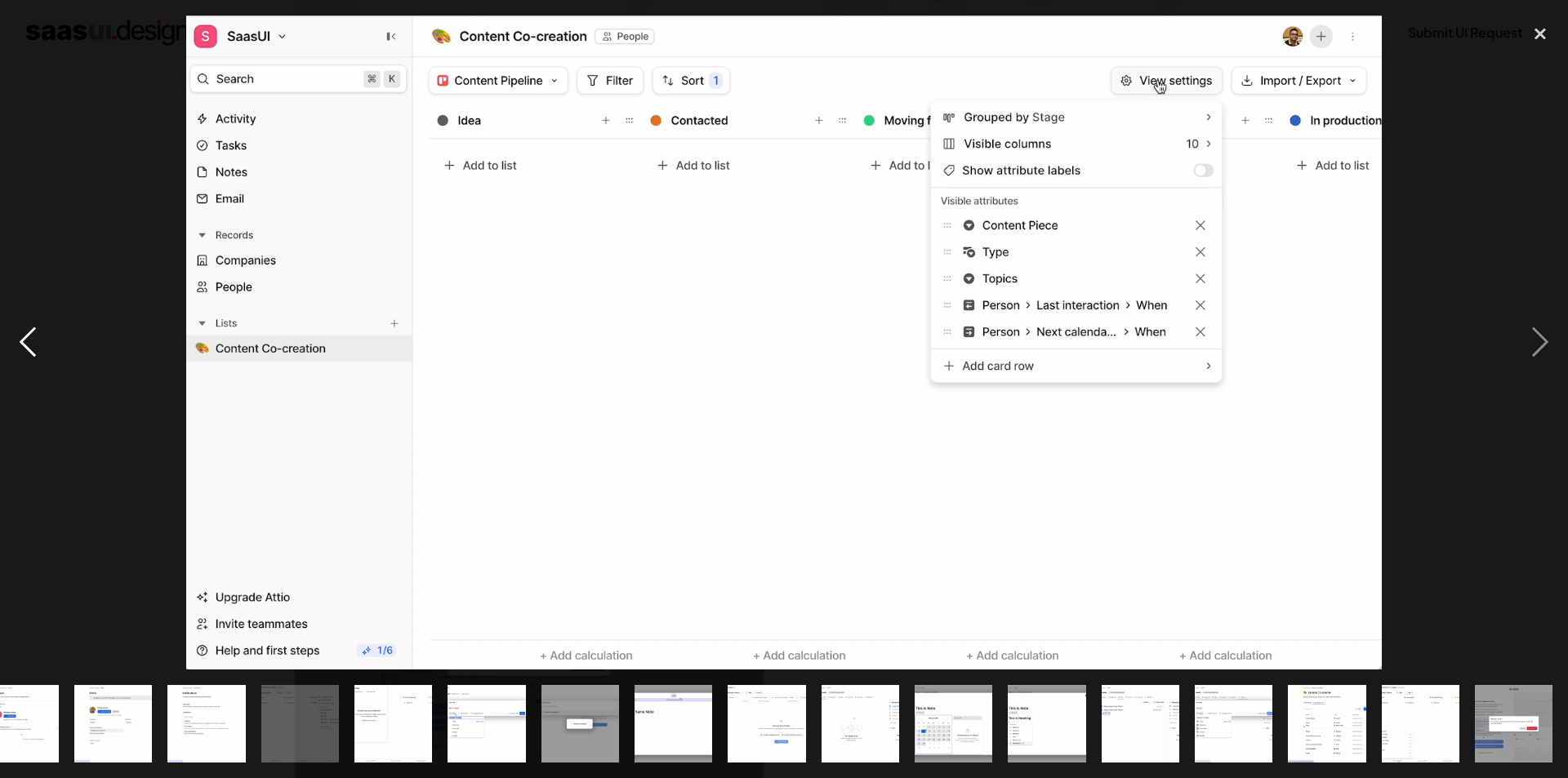
click at [29, 351] on div "previous image" at bounding box center [28, 343] width 56 height 654
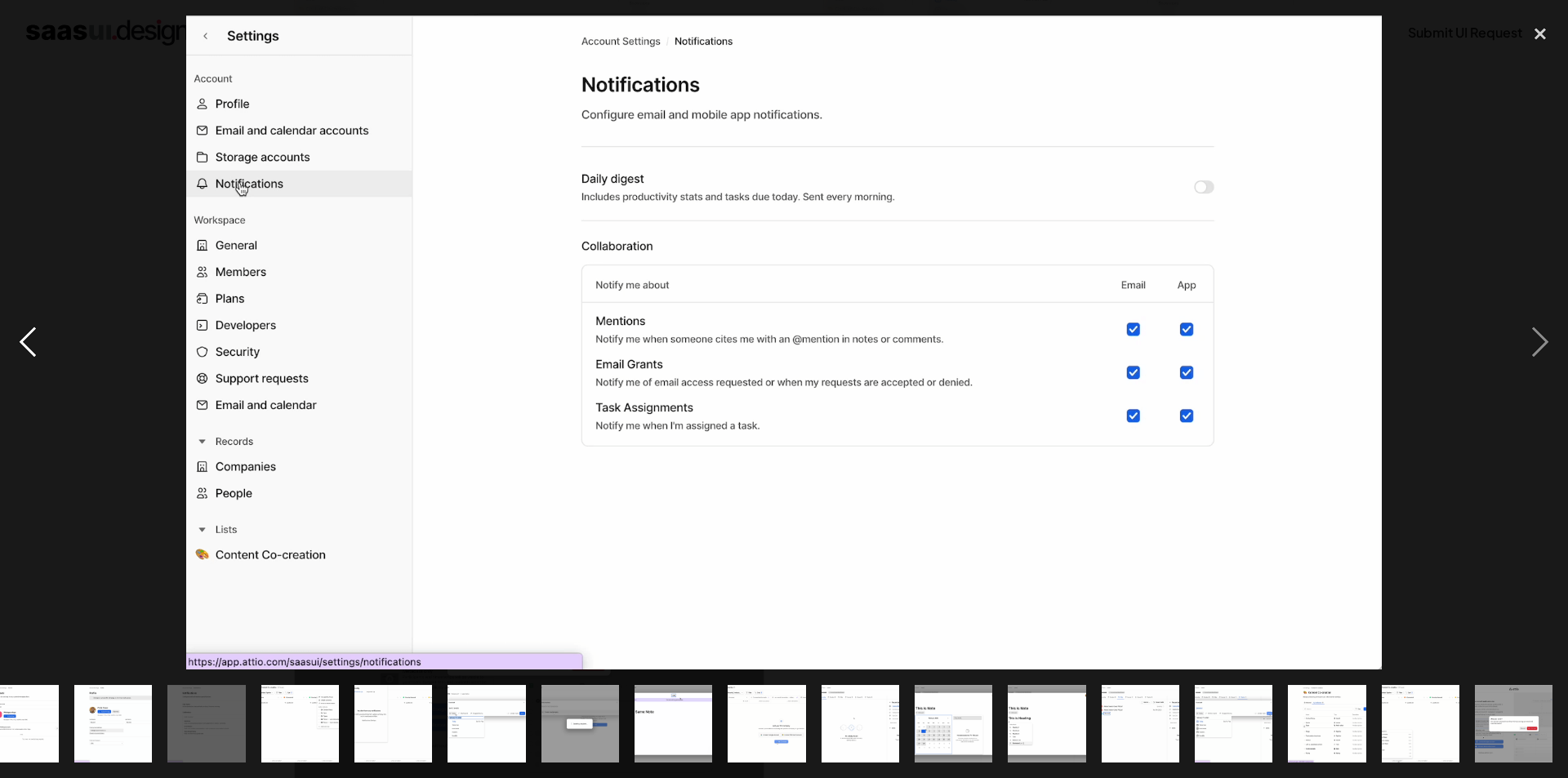
click at [29, 351] on div "previous image" at bounding box center [28, 343] width 56 height 654
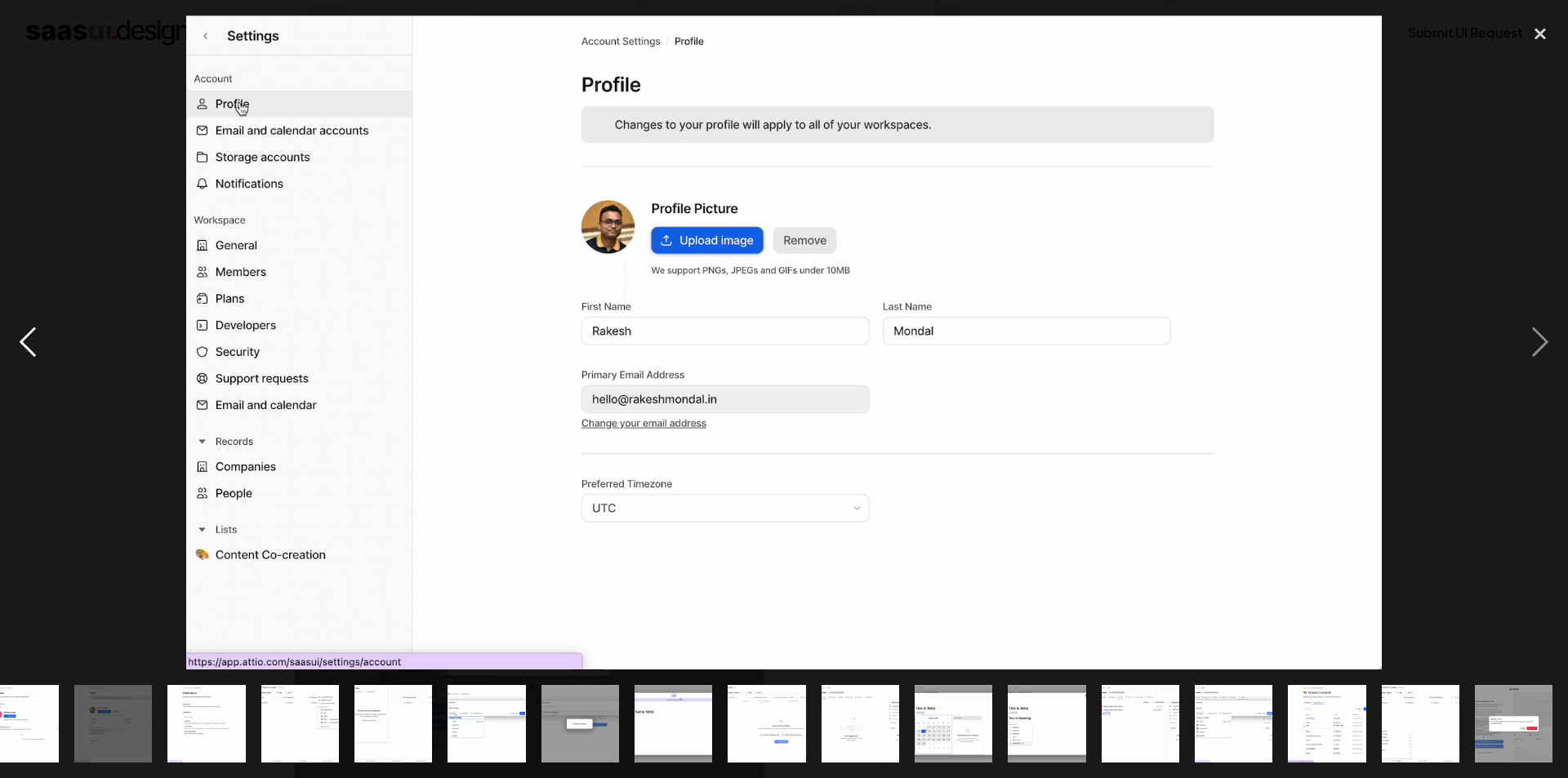
click at [29, 351] on div "previous image" at bounding box center [28, 343] width 56 height 654
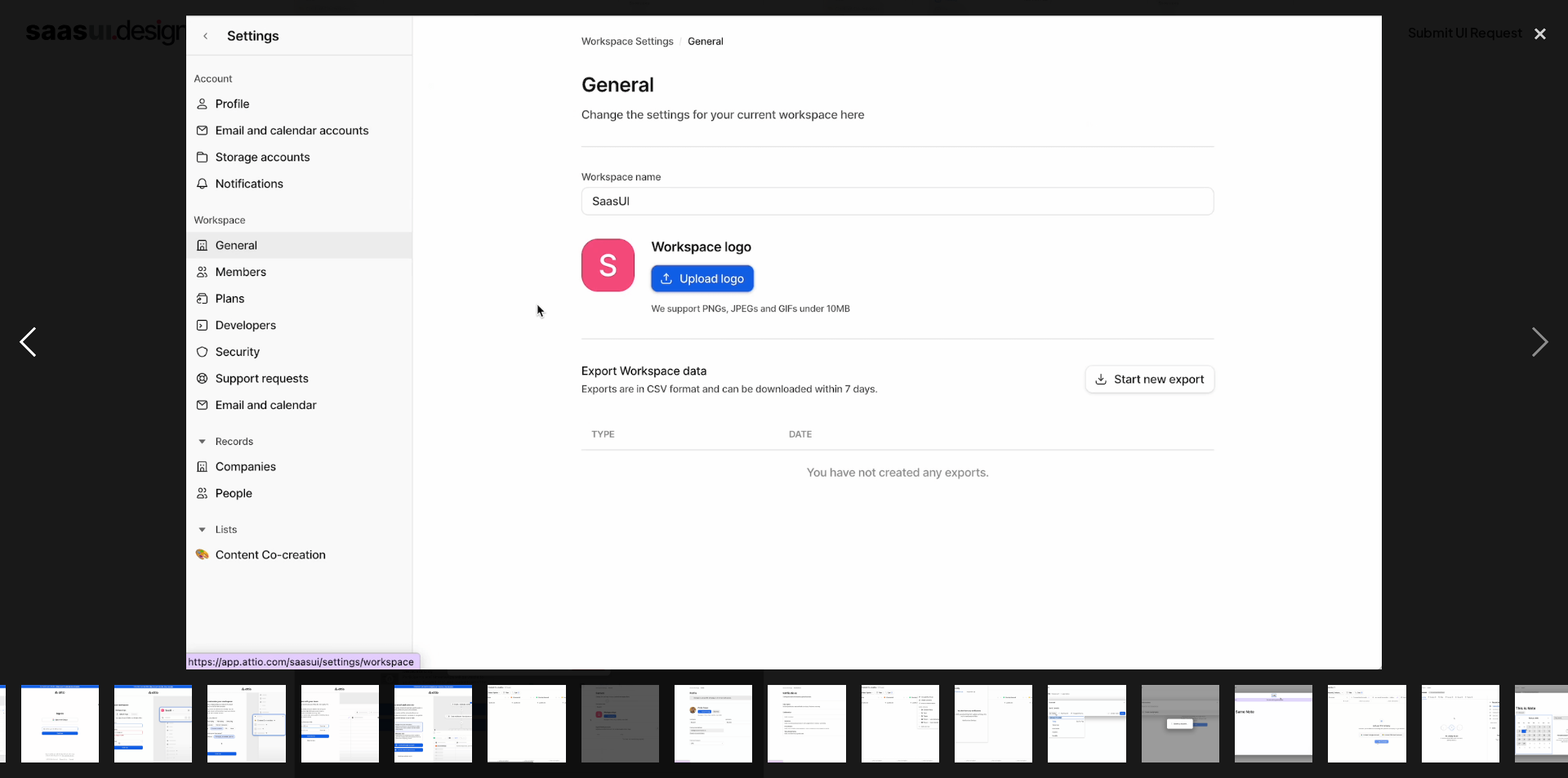
scroll to position [0, 54]
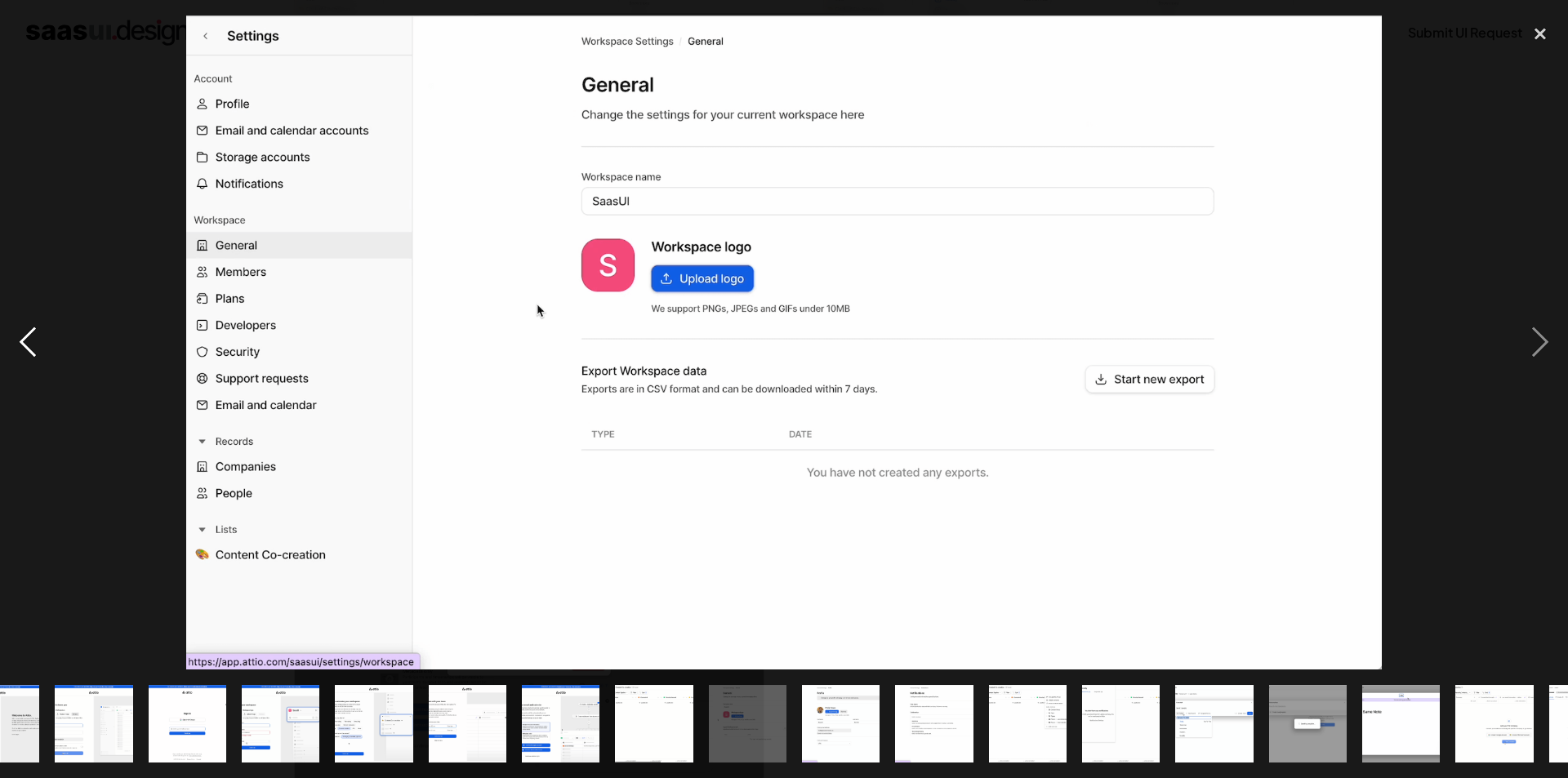
click at [29, 351] on div "previous image" at bounding box center [28, 343] width 56 height 654
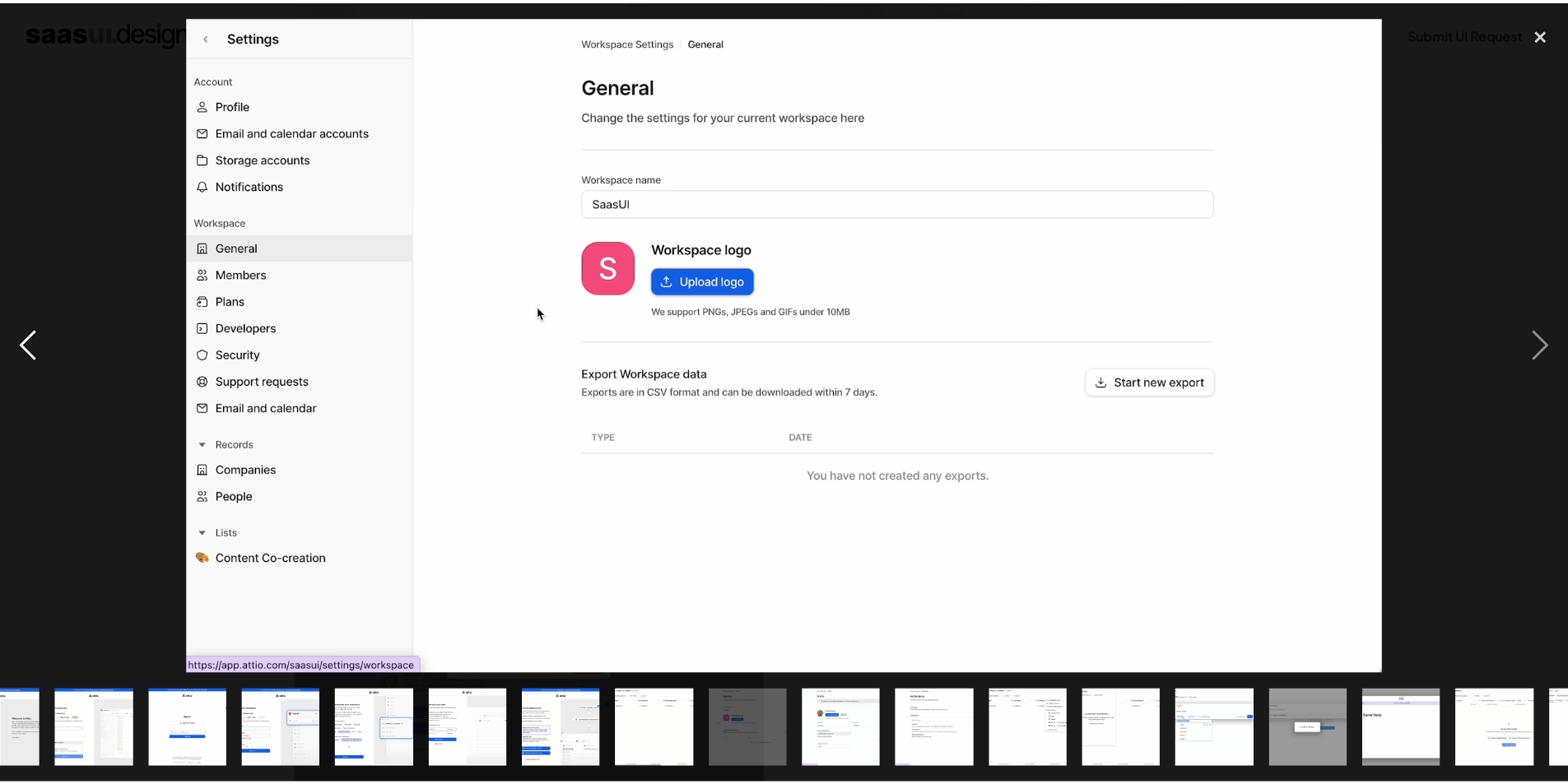
scroll to position [0, 0]
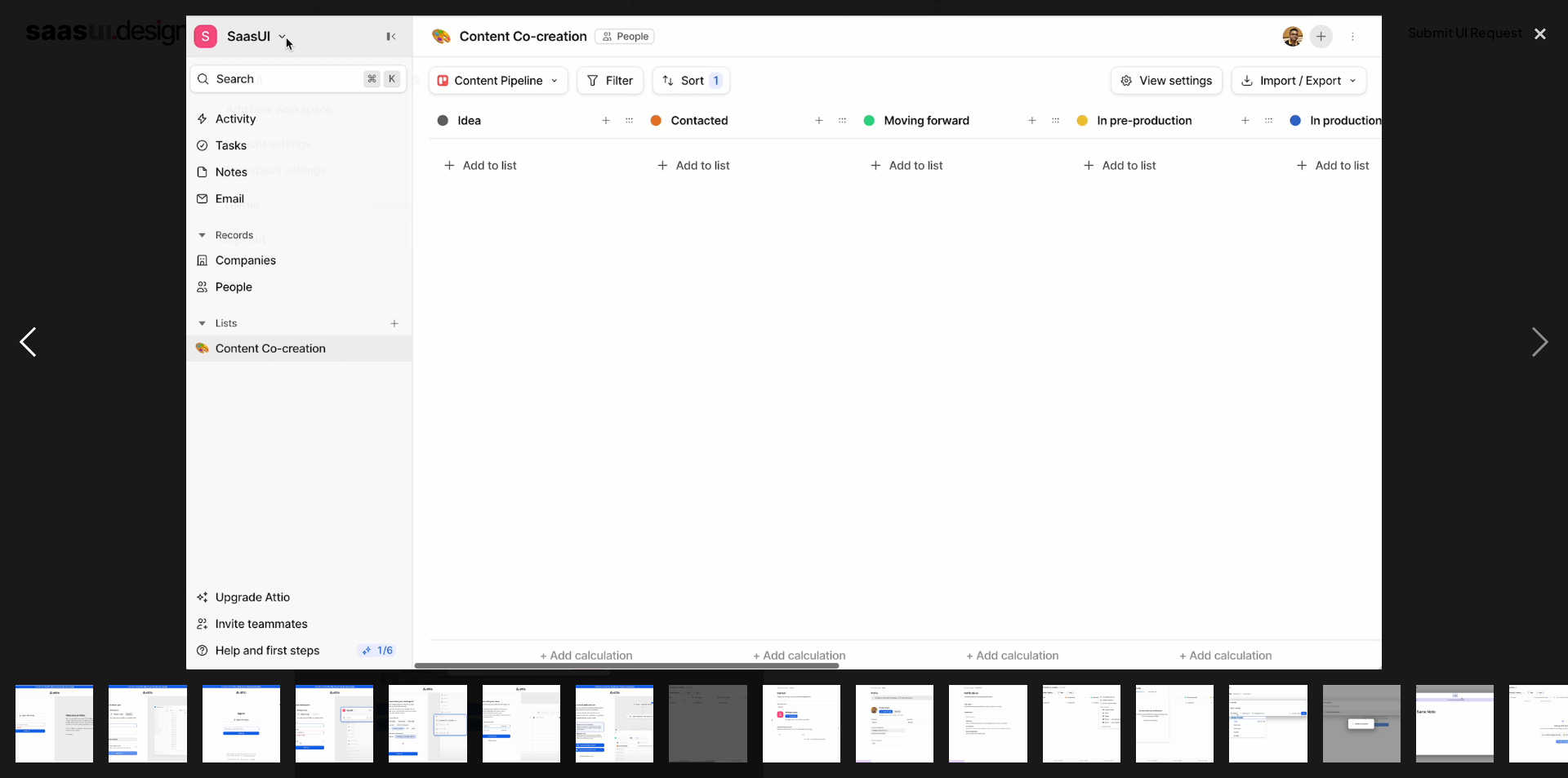
click at [29, 351] on div "previous image" at bounding box center [28, 343] width 56 height 654
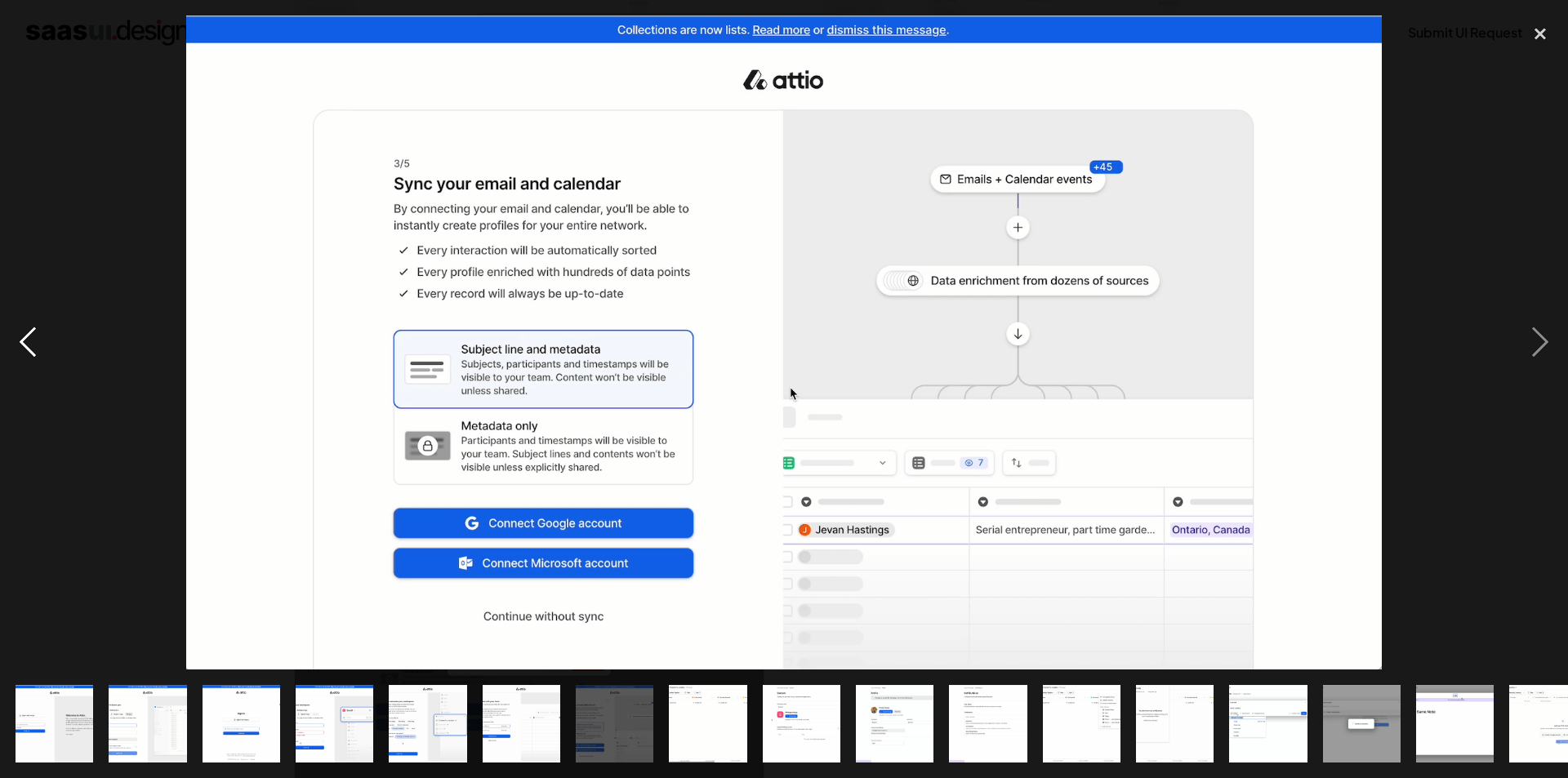
click at [29, 351] on div "previous image" at bounding box center [28, 343] width 56 height 654
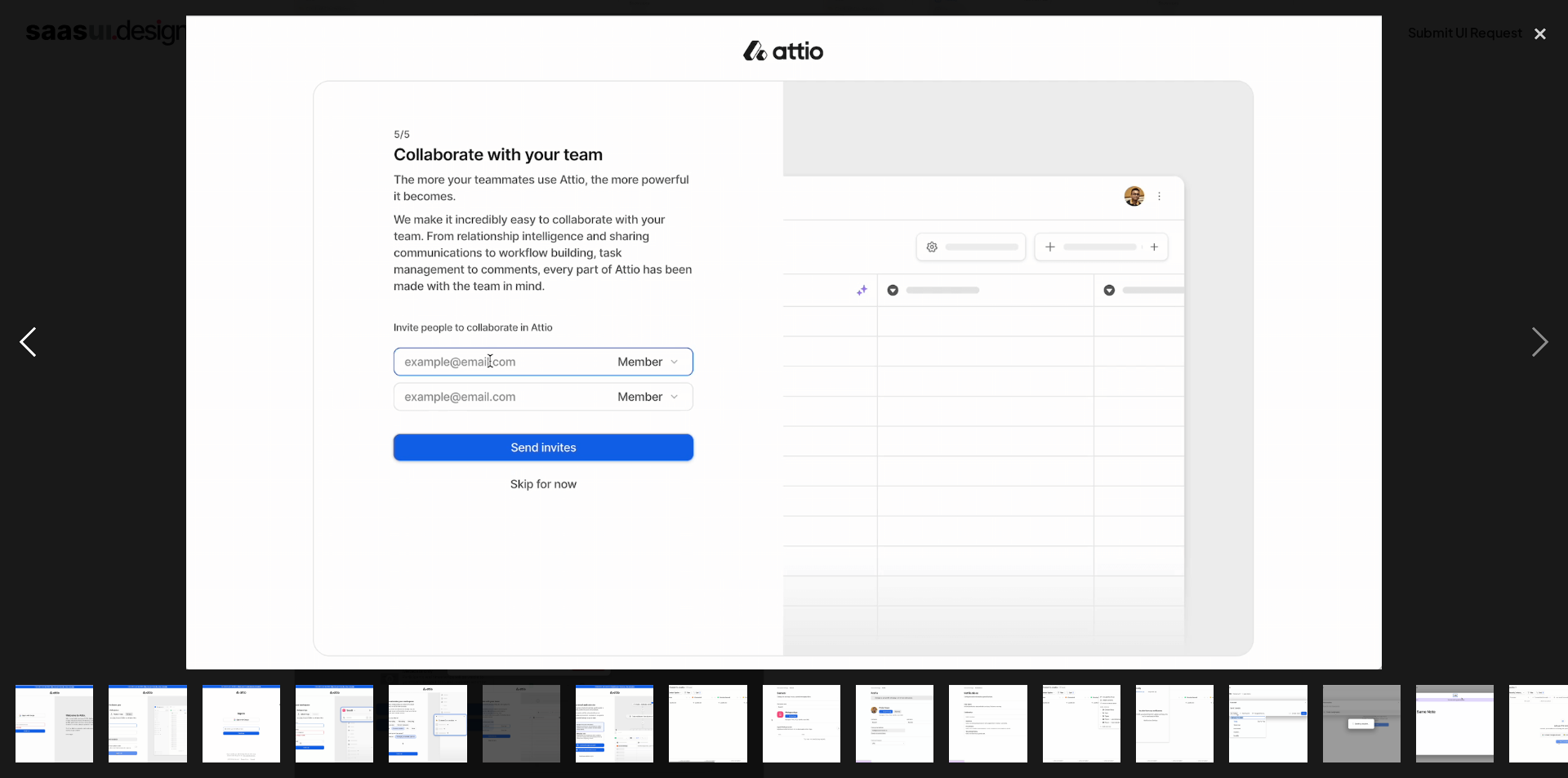
click at [29, 351] on div "previous image" at bounding box center [28, 343] width 56 height 654
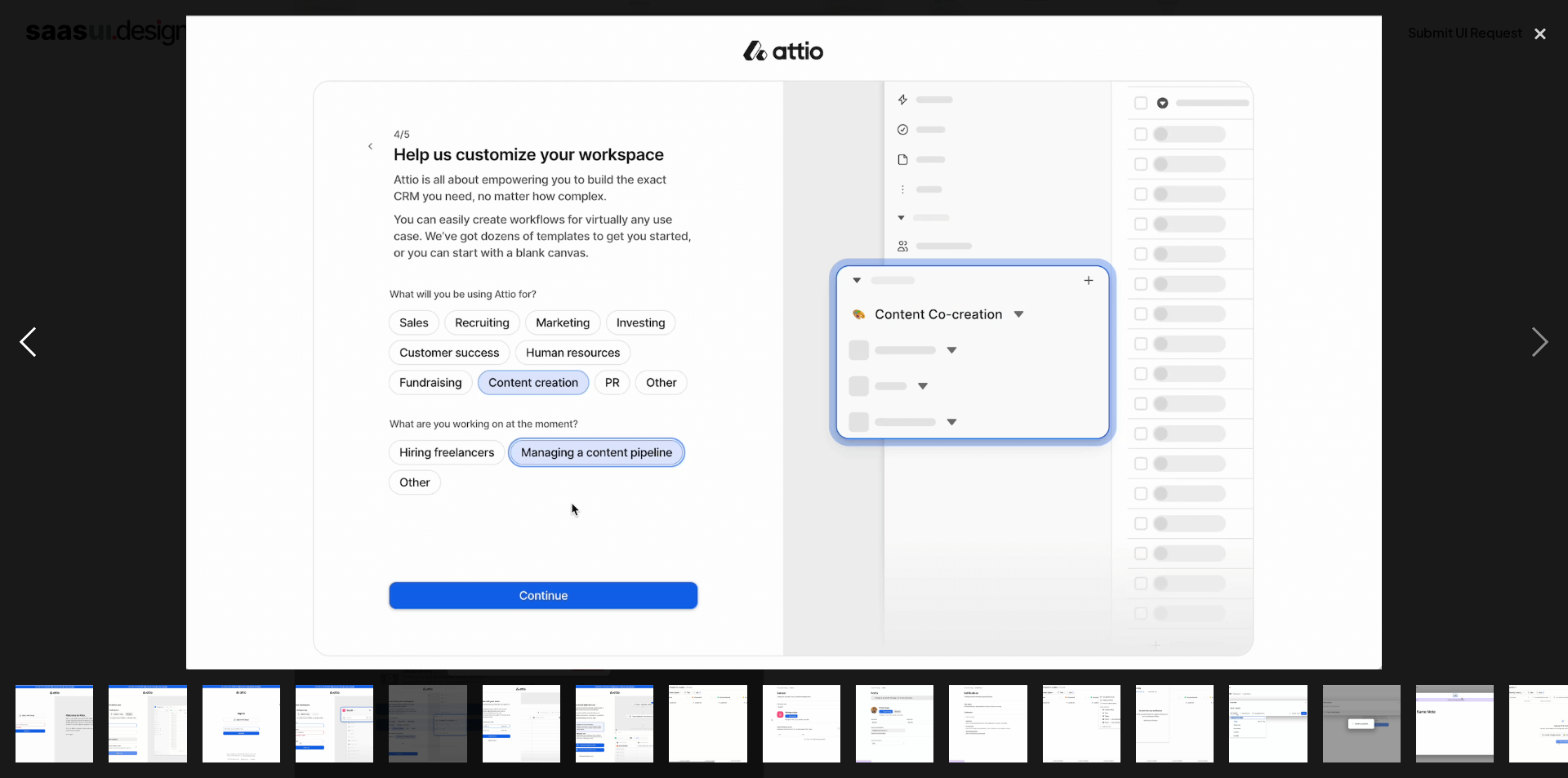
click at [29, 351] on div "previous image" at bounding box center [28, 343] width 56 height 654
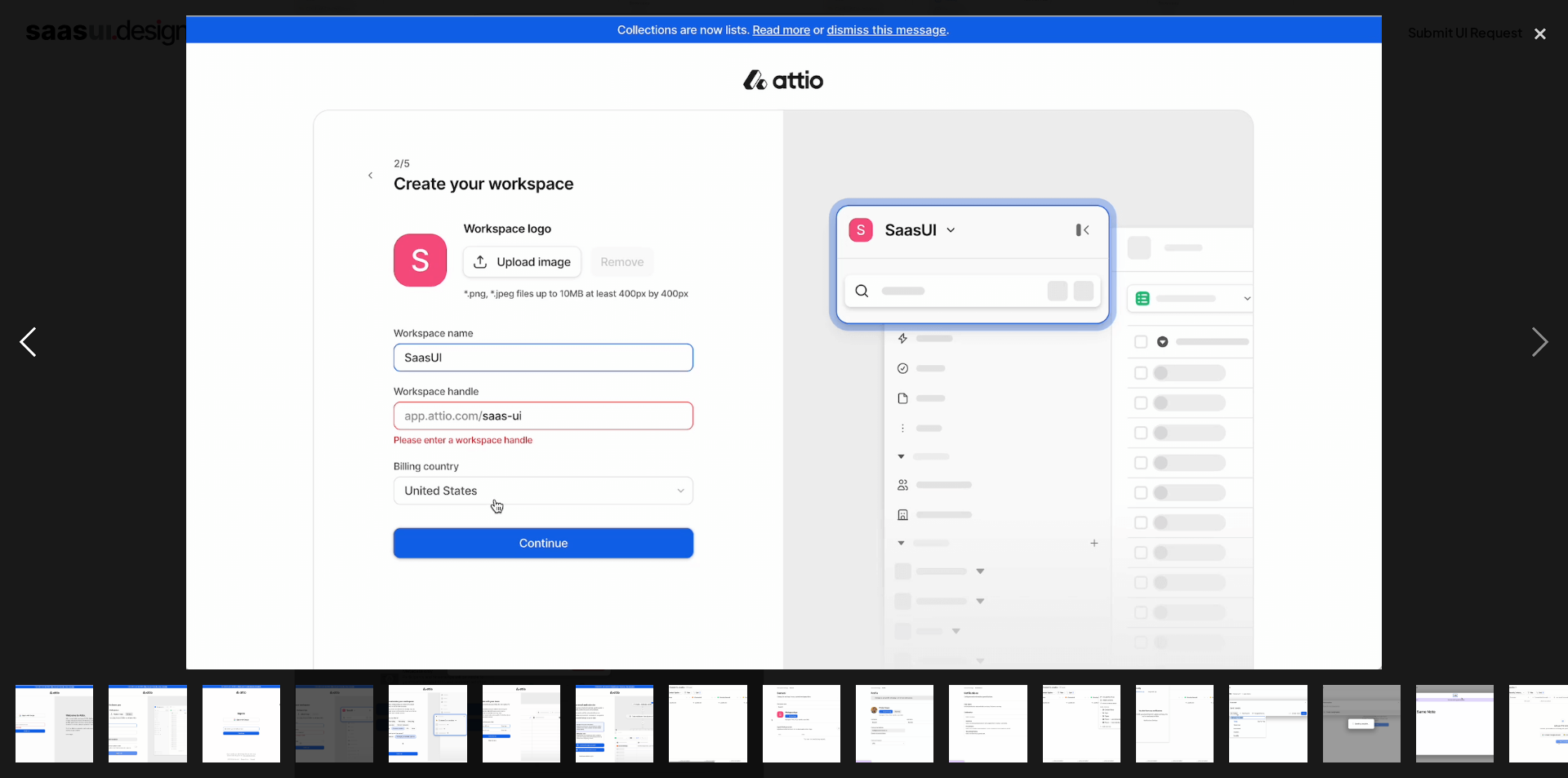
click at [29, 351] on div "previous image" at bounding box center [28, 343] width 56 height 654
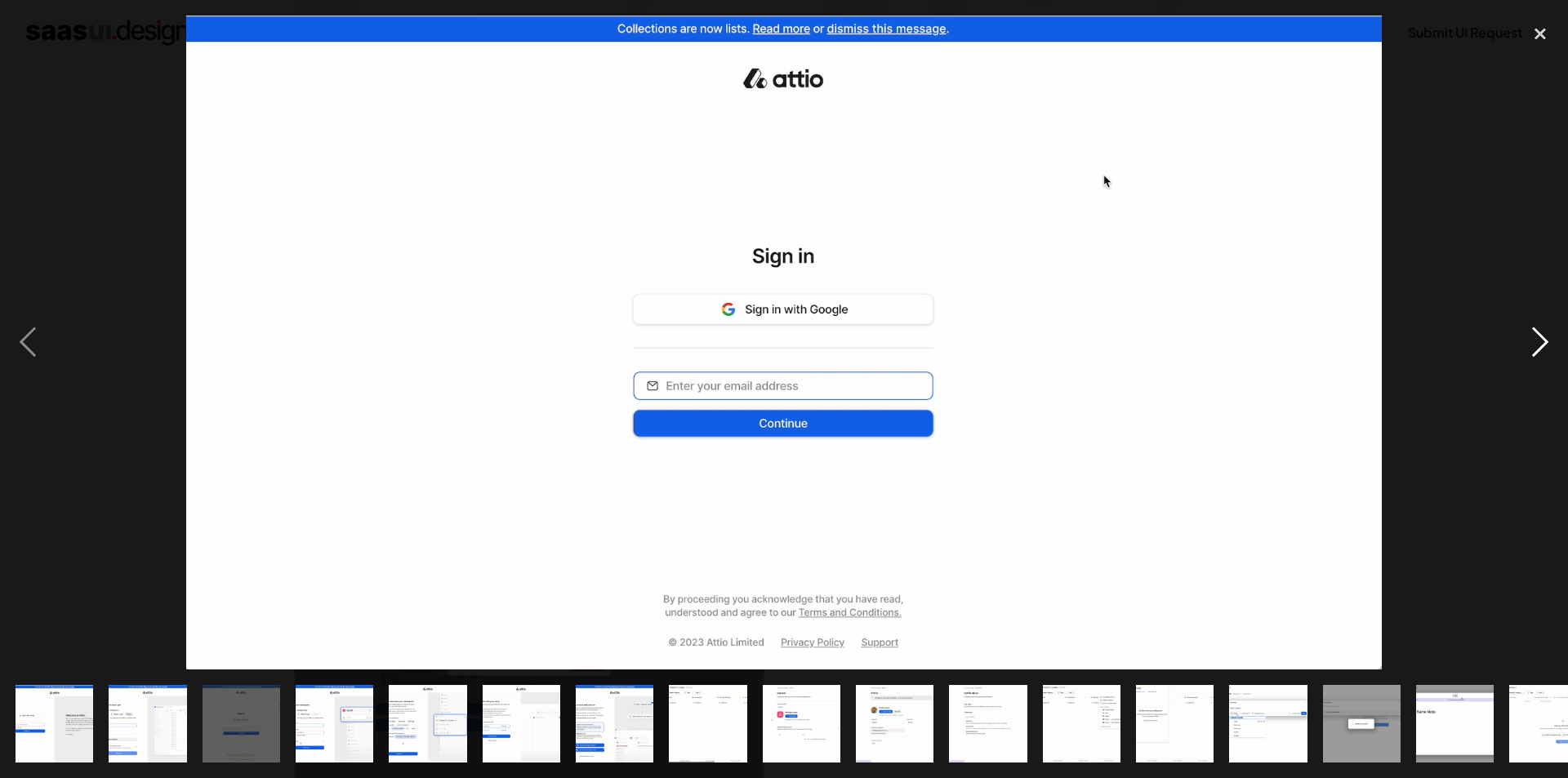
click at [1527, 341] on div "next image" at bounding box center [1541, 343] width 56 height 654
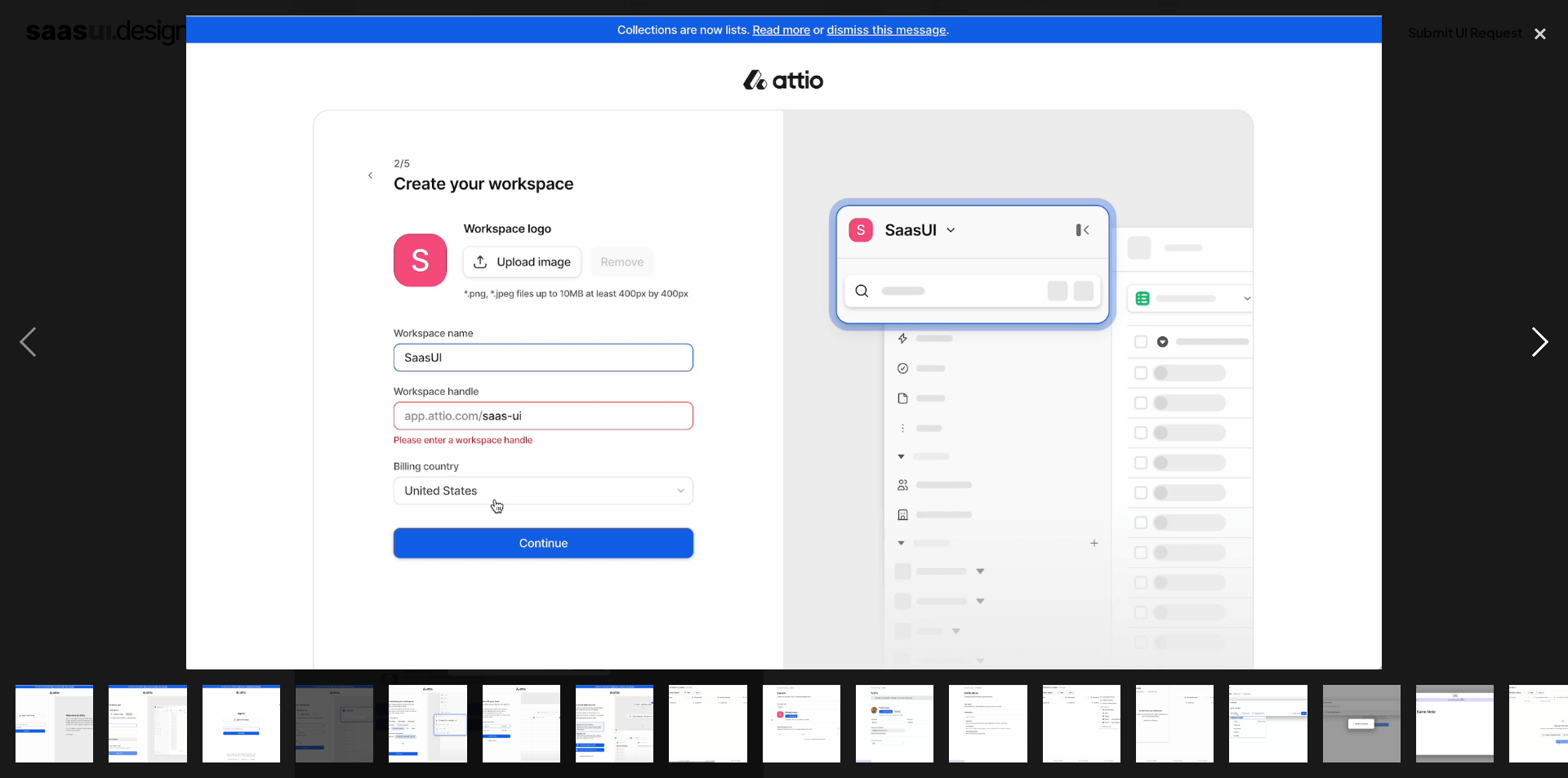
click at [1529, 344] on div "next image" at bounding box center [1541, 343] width 56 height 654
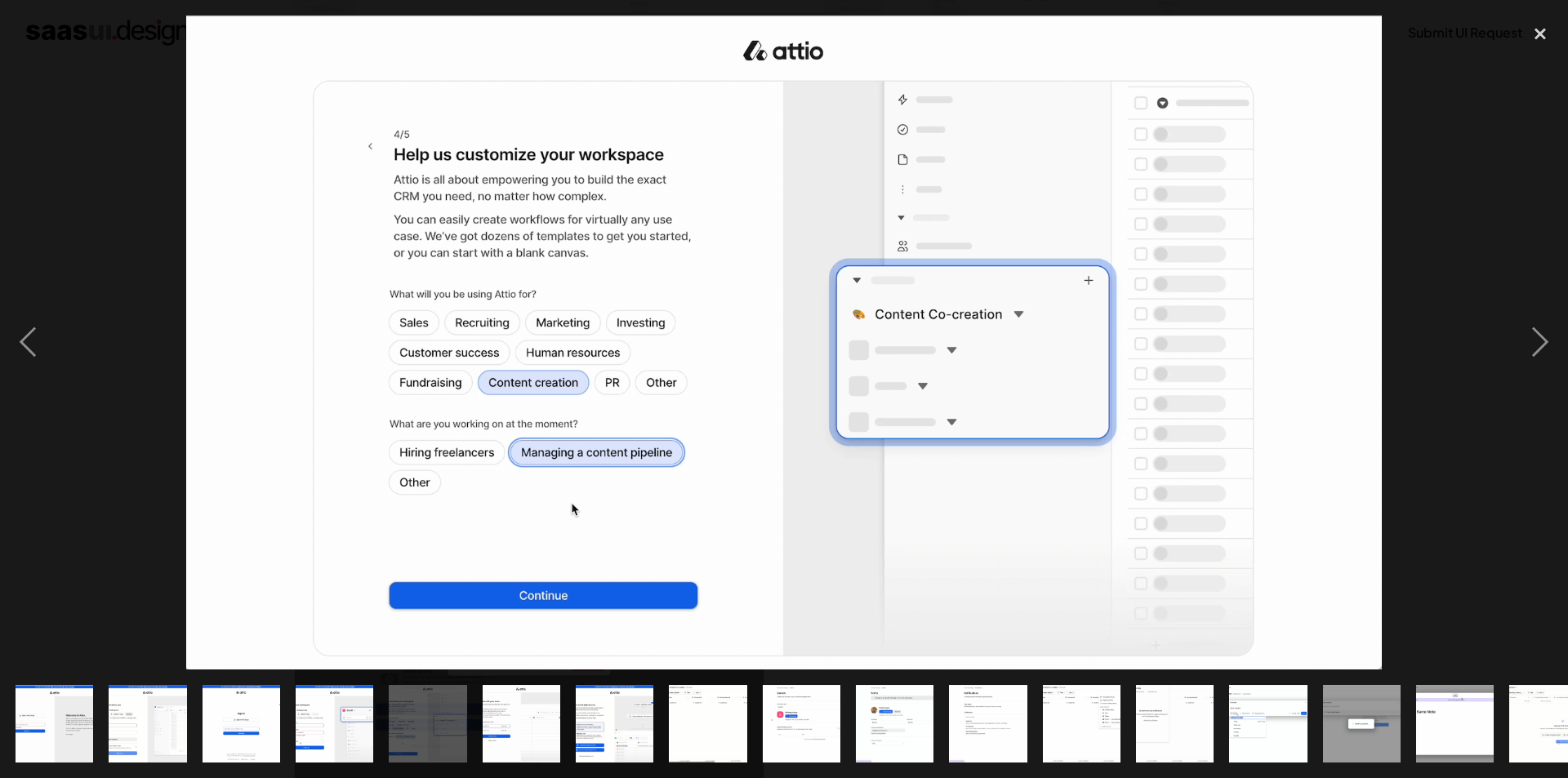
drag, startPoint x: 1529, startPoint y: 344, endPoint x: 1332, endPoint y: 194, distance: 247.6
click at [1332, 194] on img at bounding box center [784, 343] width 1195 height 654
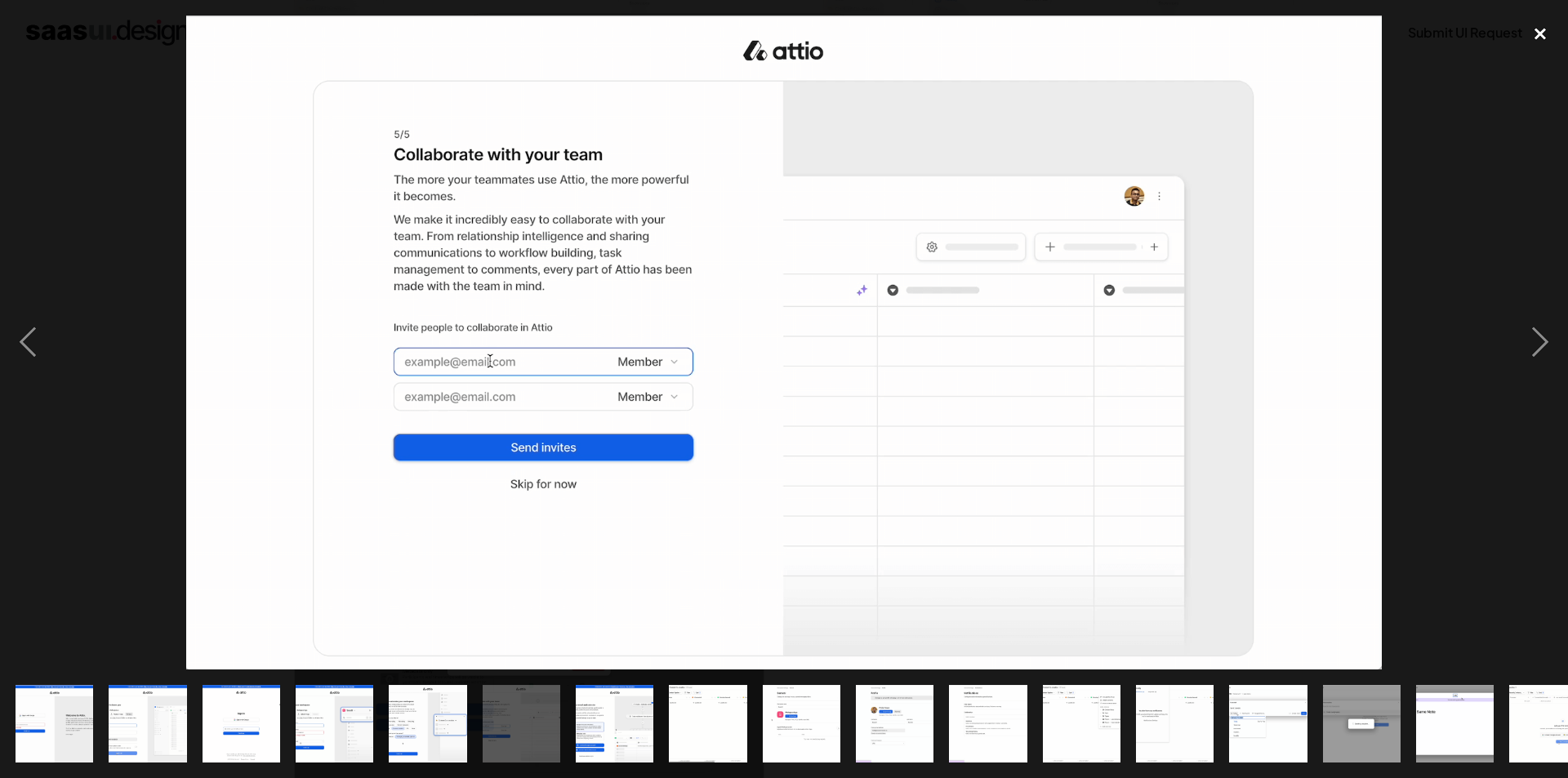
click at [1542, 34] on div "close lightbox" at bounding box center [1541, 33] width 56 height 36
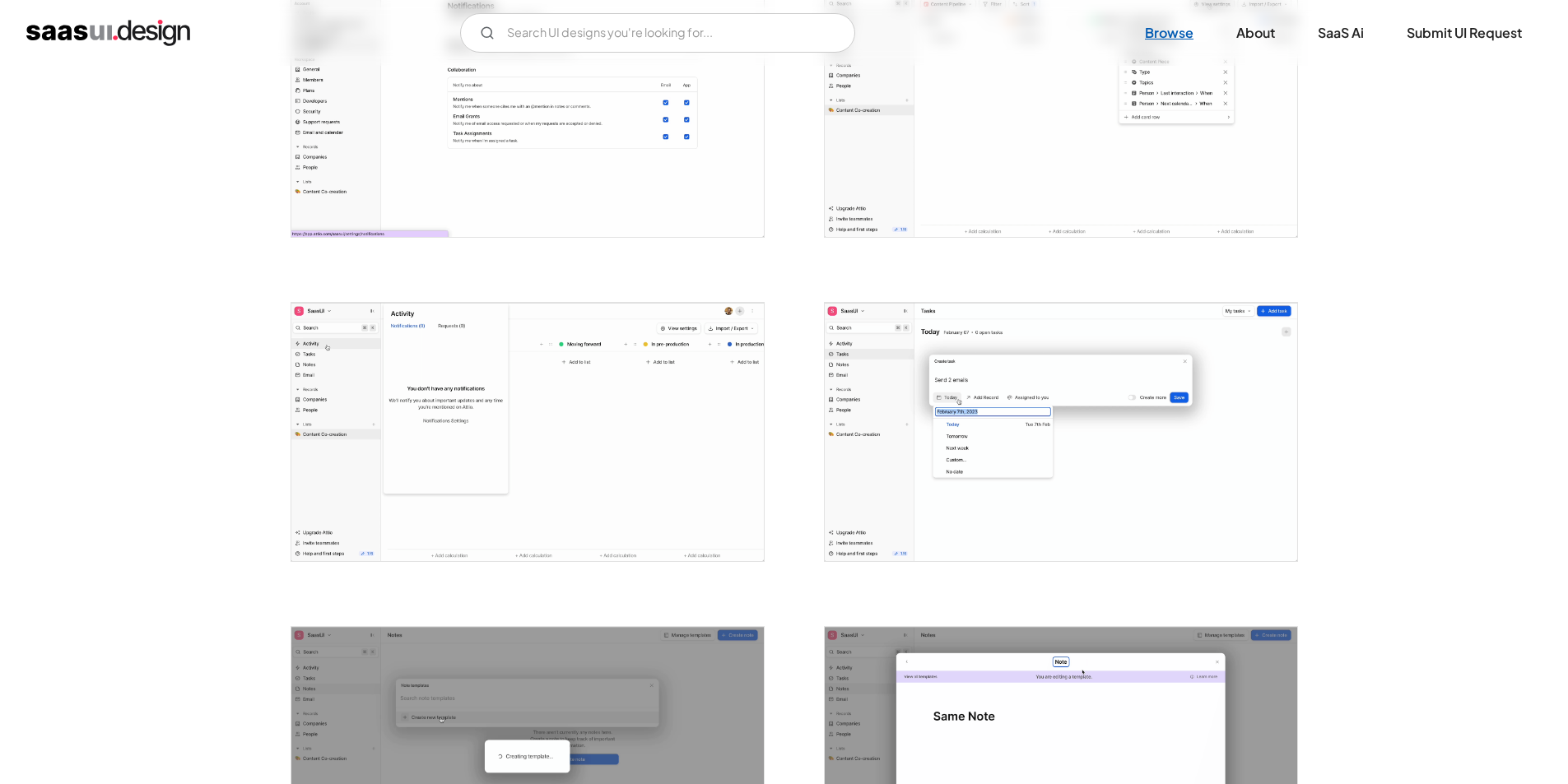
scroll to position [2022, 0]
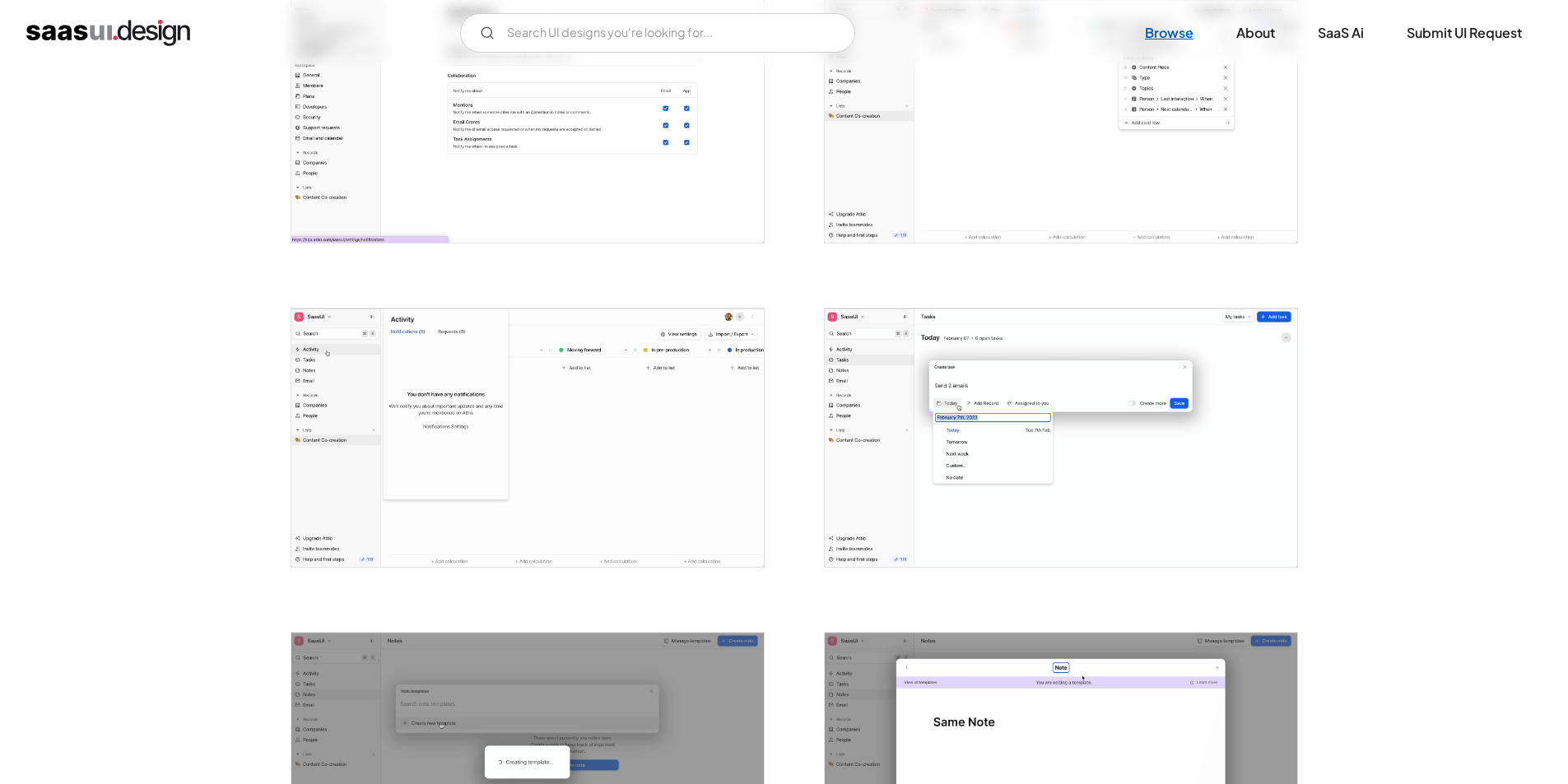
click at [1189, 33] on link "Browse" at bounding box center [1170, 33] width 88 height 36
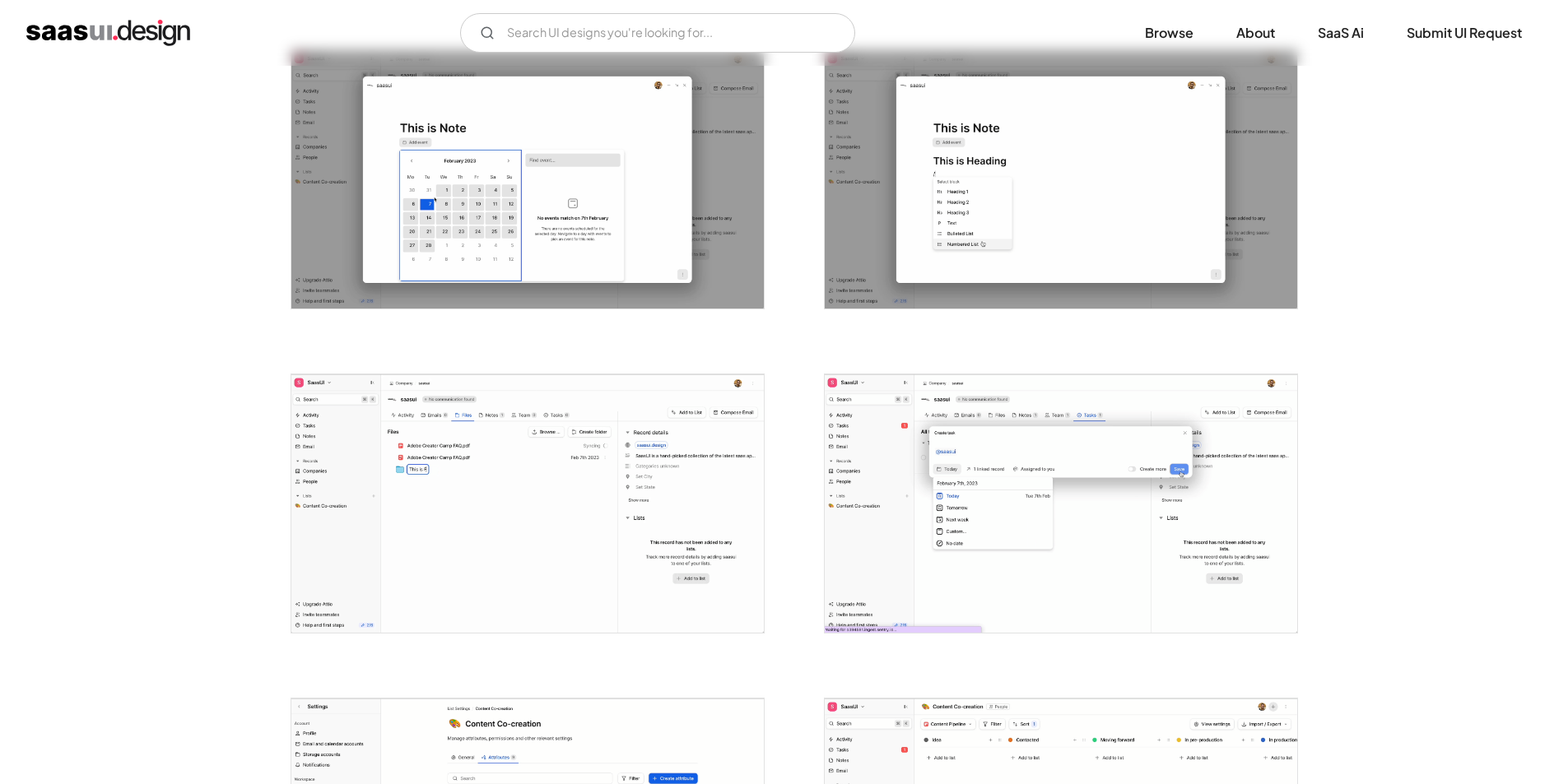
scroll to position [3256, 0]
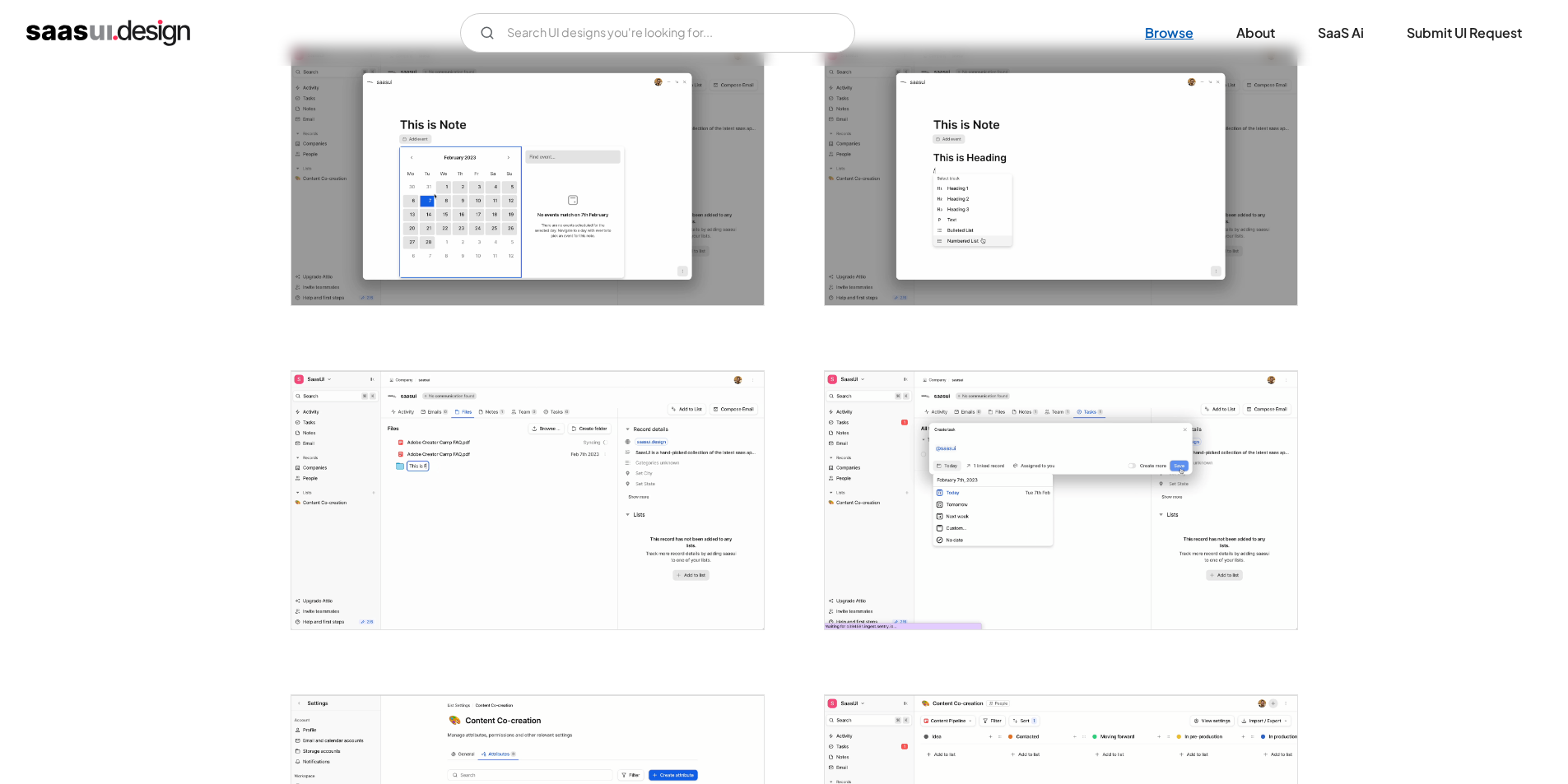
click at [1154, 26] on link "Browse" at bounding box center [1170, 33] width 88 height 36
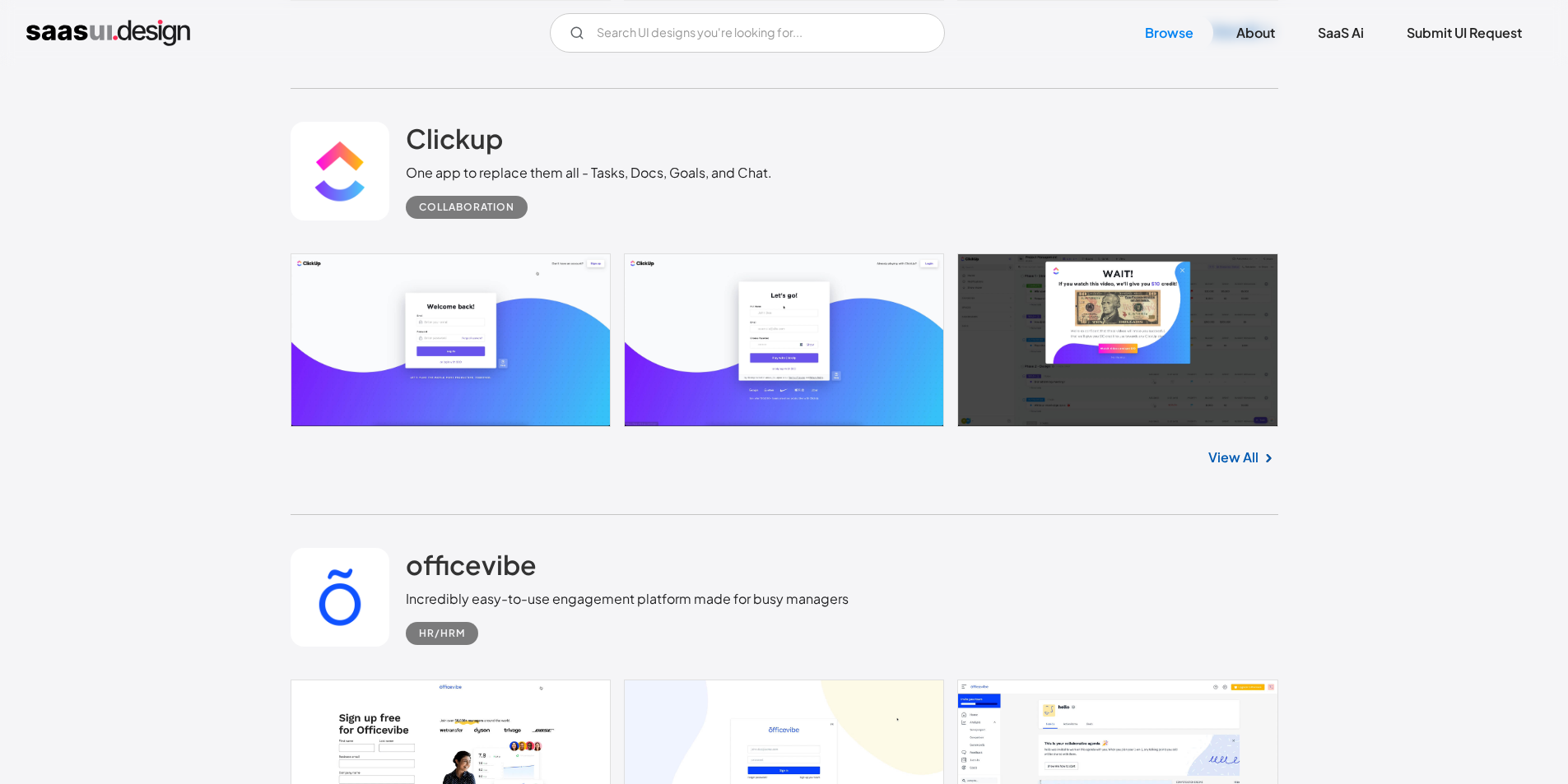
scroll to position [1317, 0]
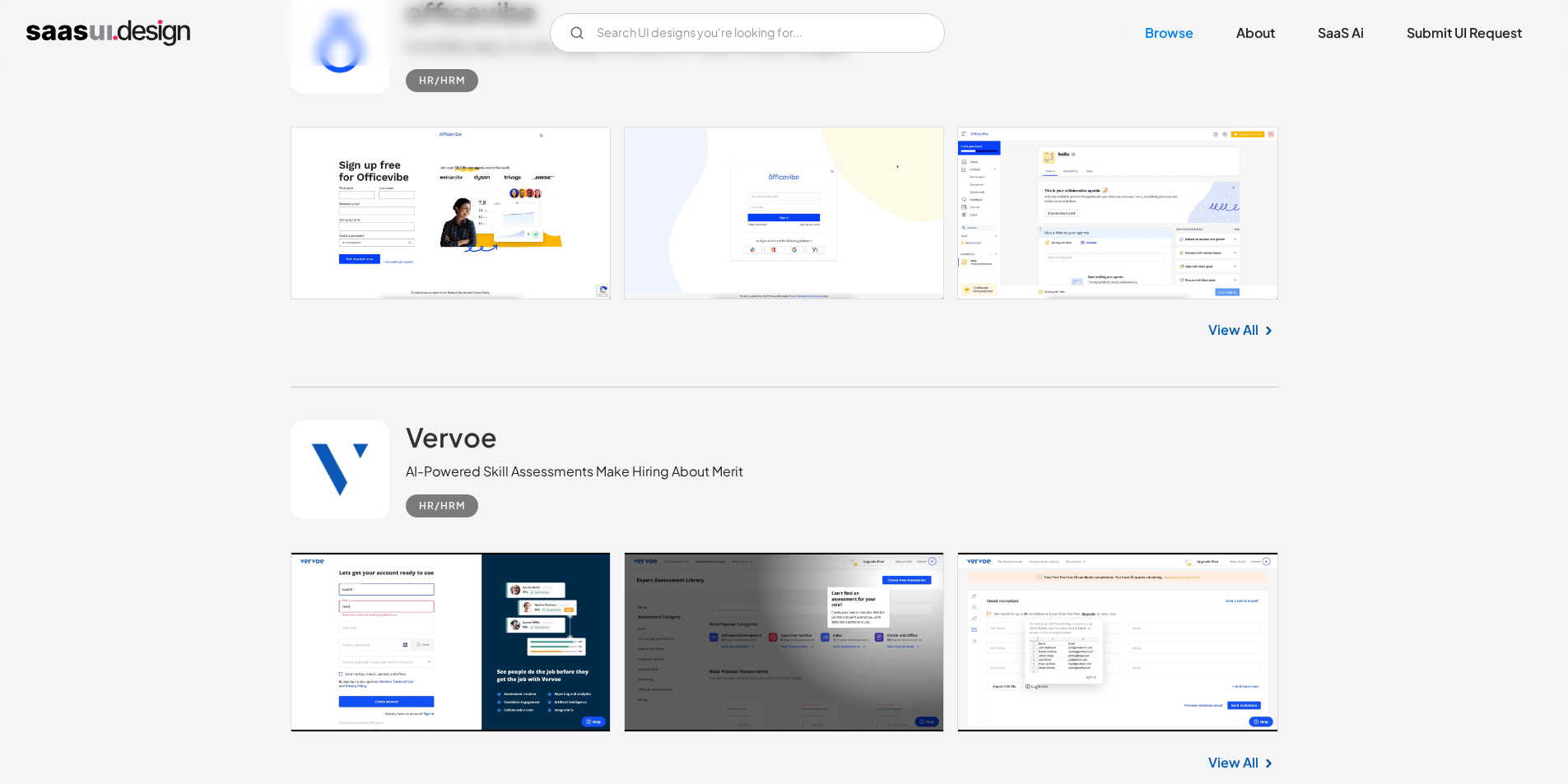
scroll to position [1645, 0]
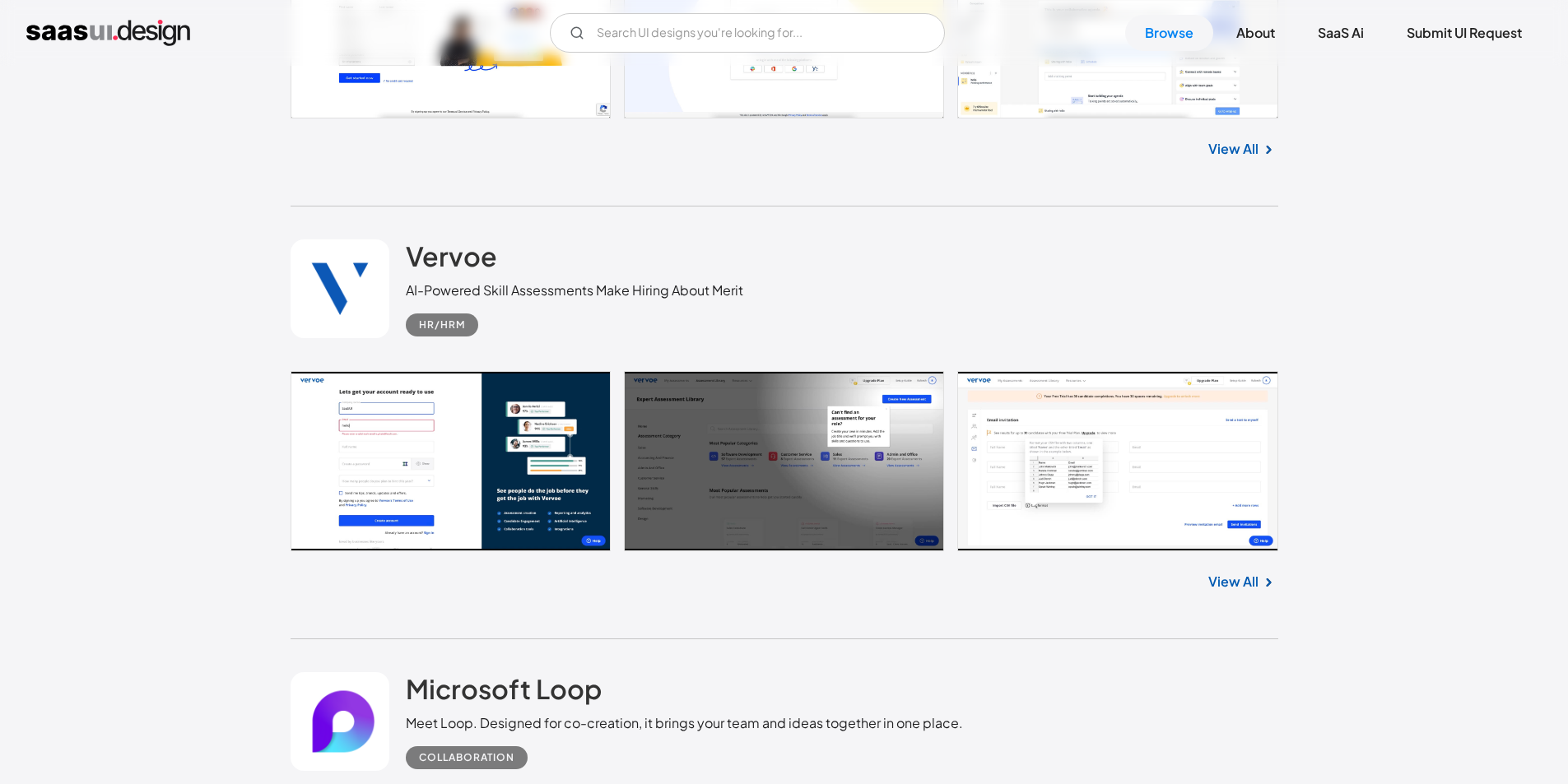
click at [893, 483] on link at bounding box center [784, 461] width 988 height 181
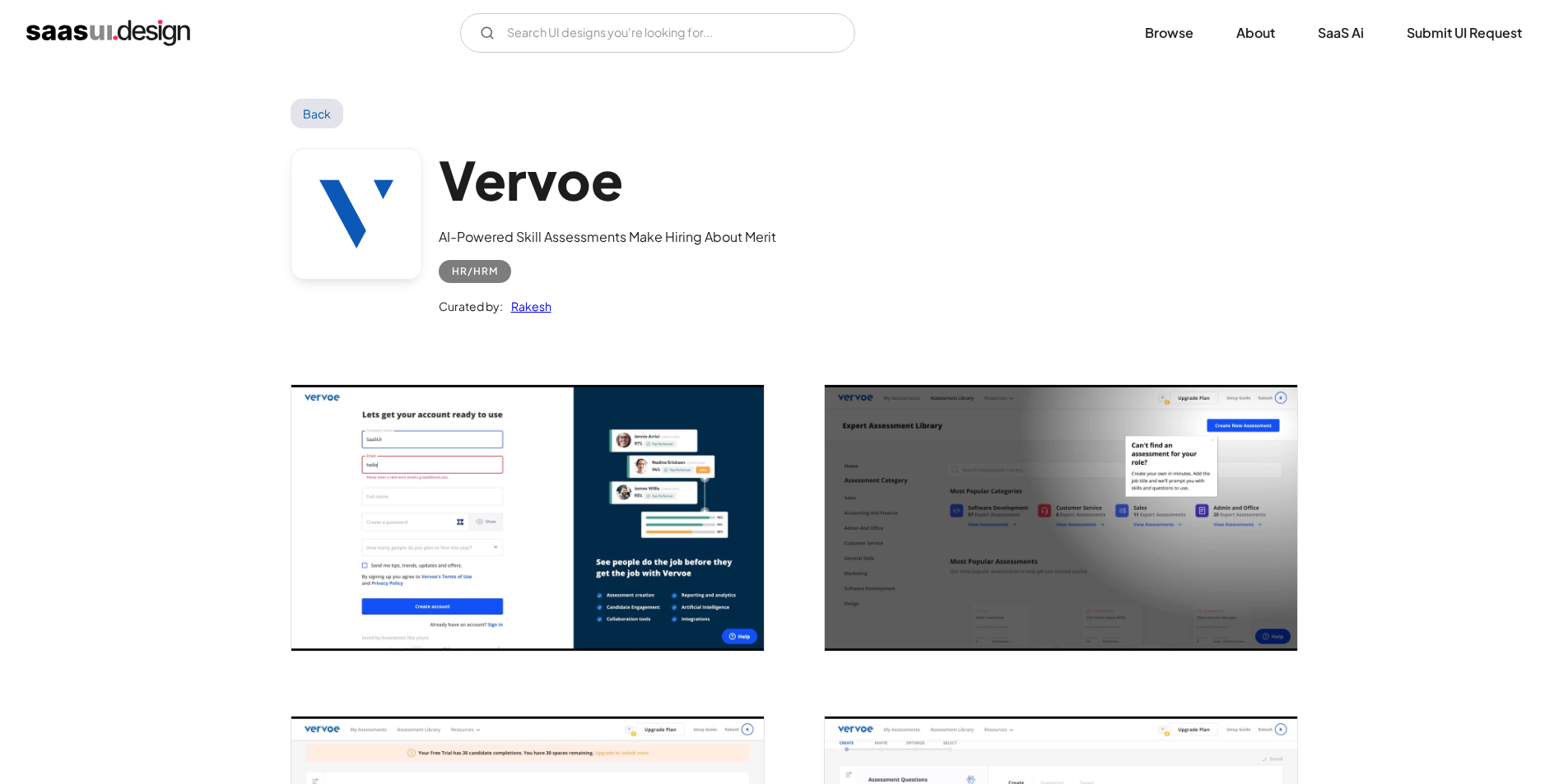
click at [893, 483] on img "open lightbox" at bounding box center [1061, 518] width 472 height 265
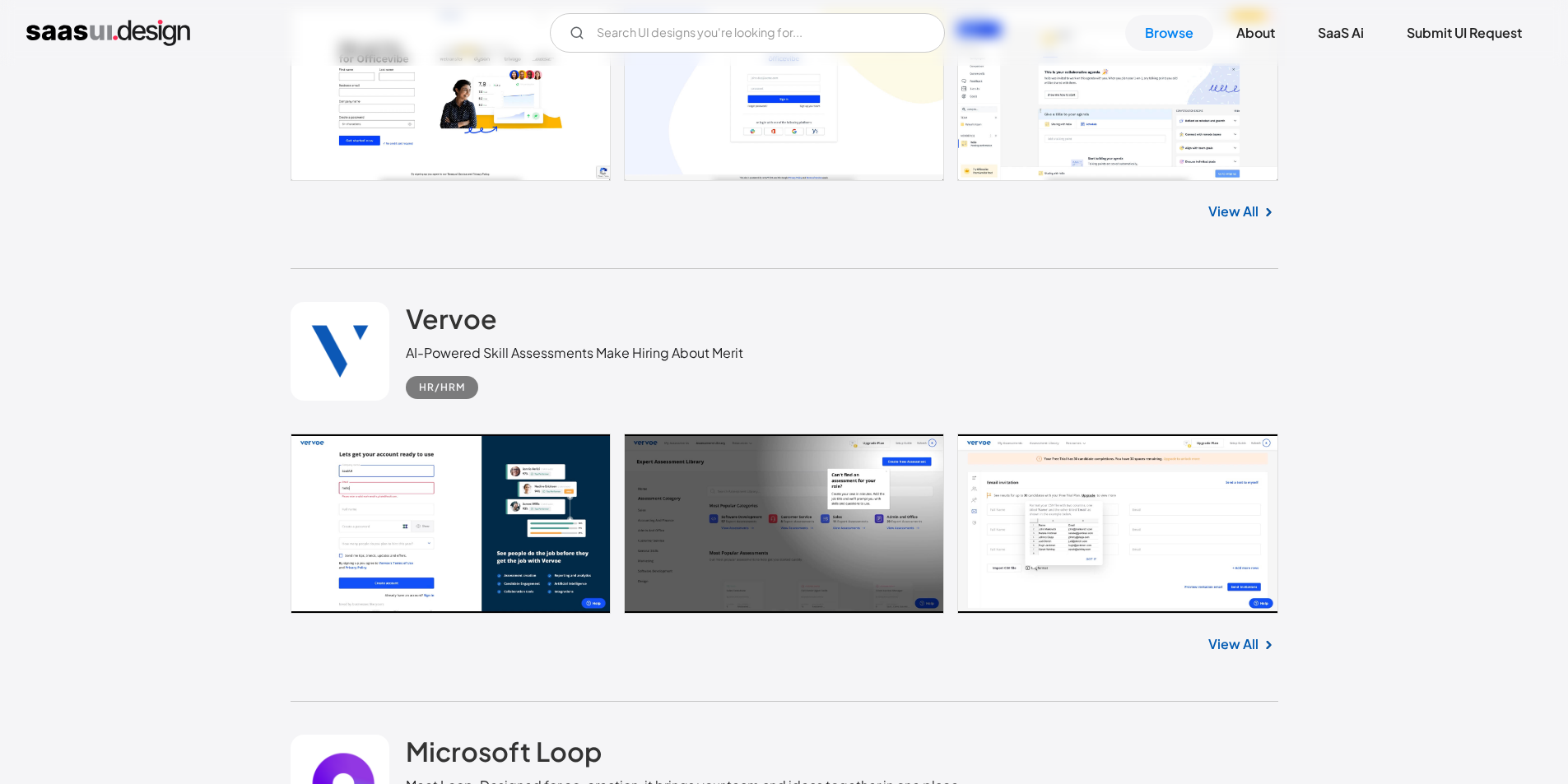
scroll to position [1645, 0]
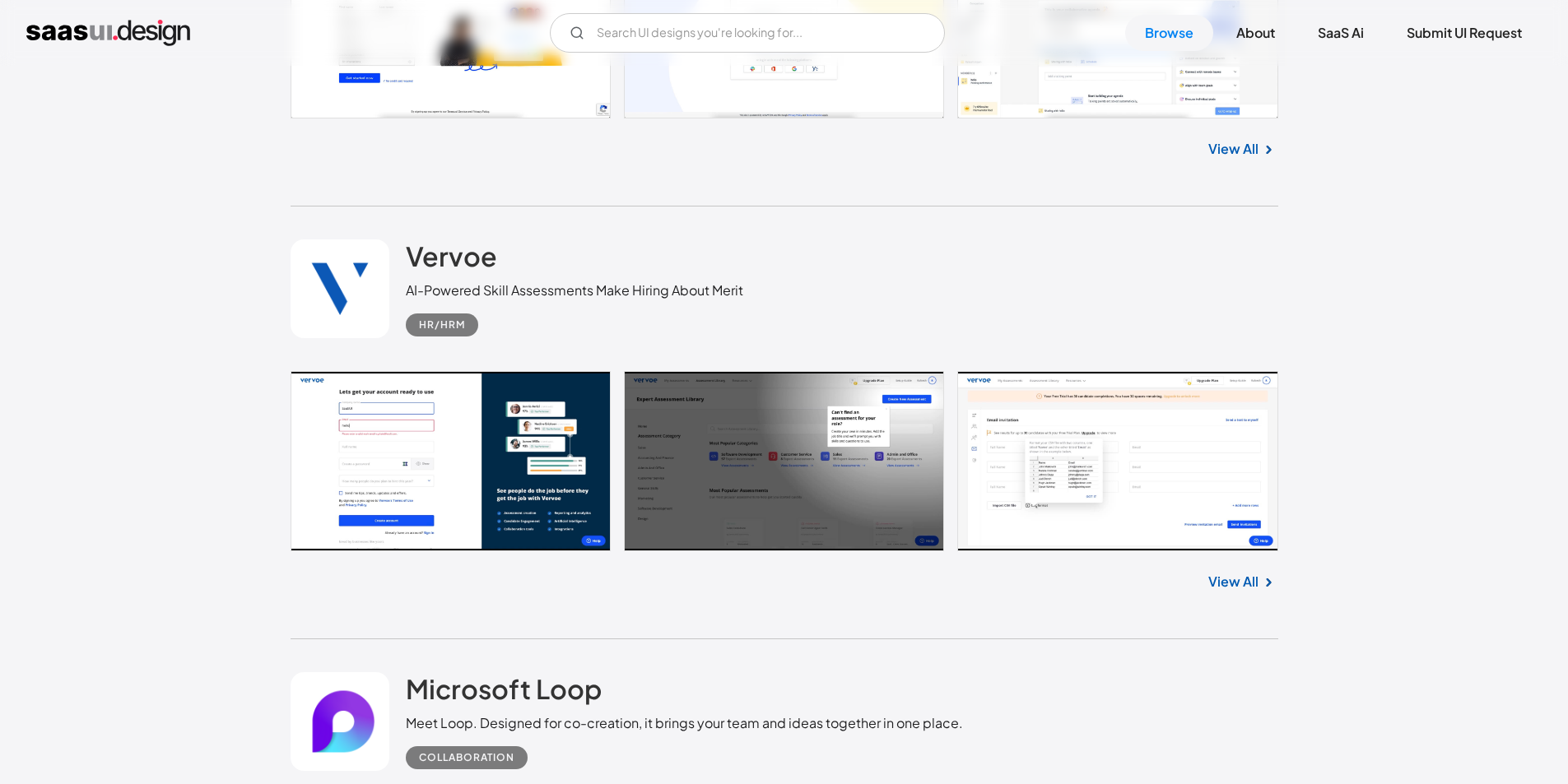
click at [478, 424] on link at bounding box center [784, 461] width 988 height 181
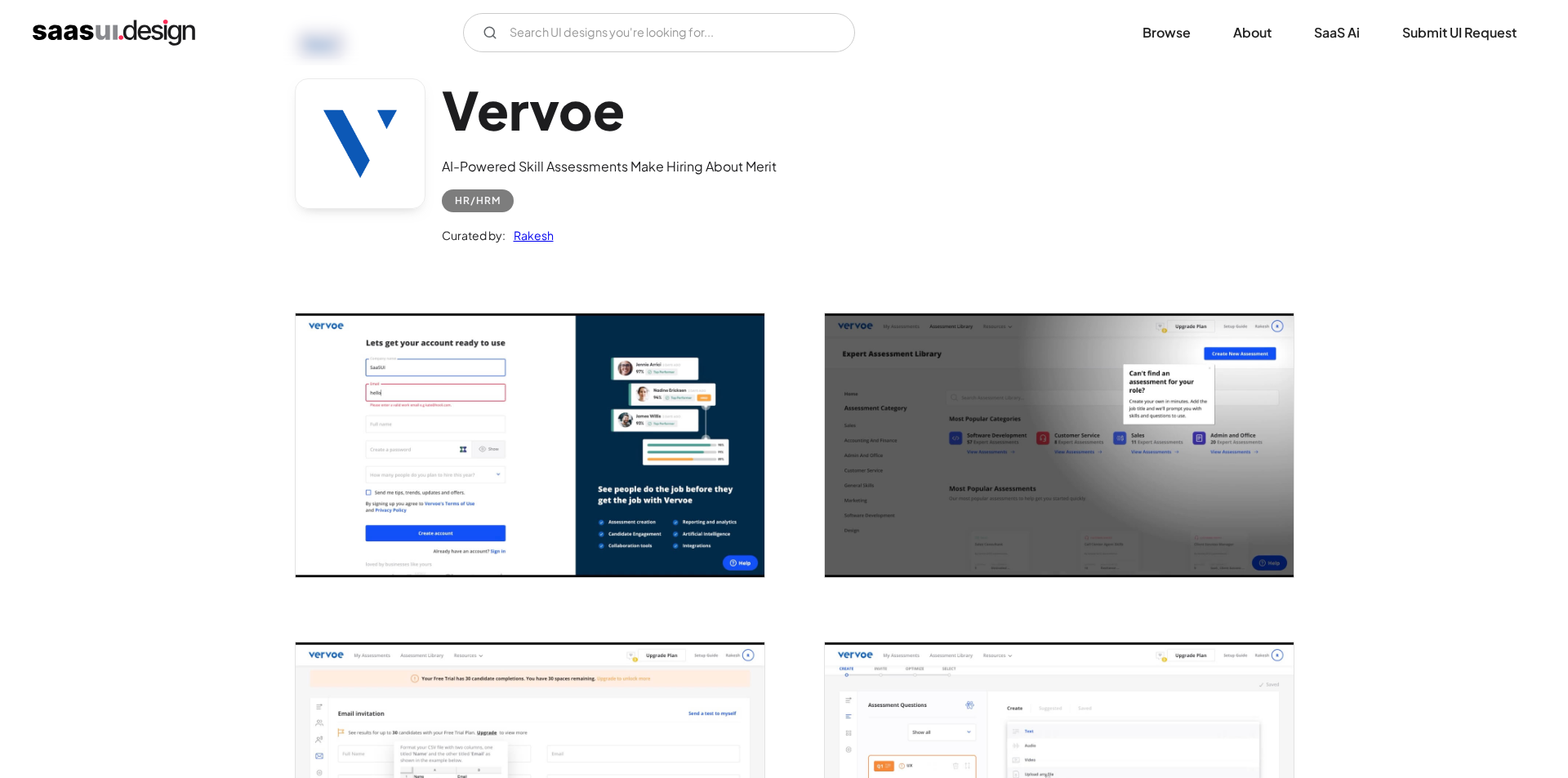
scroll to position [326, 0]
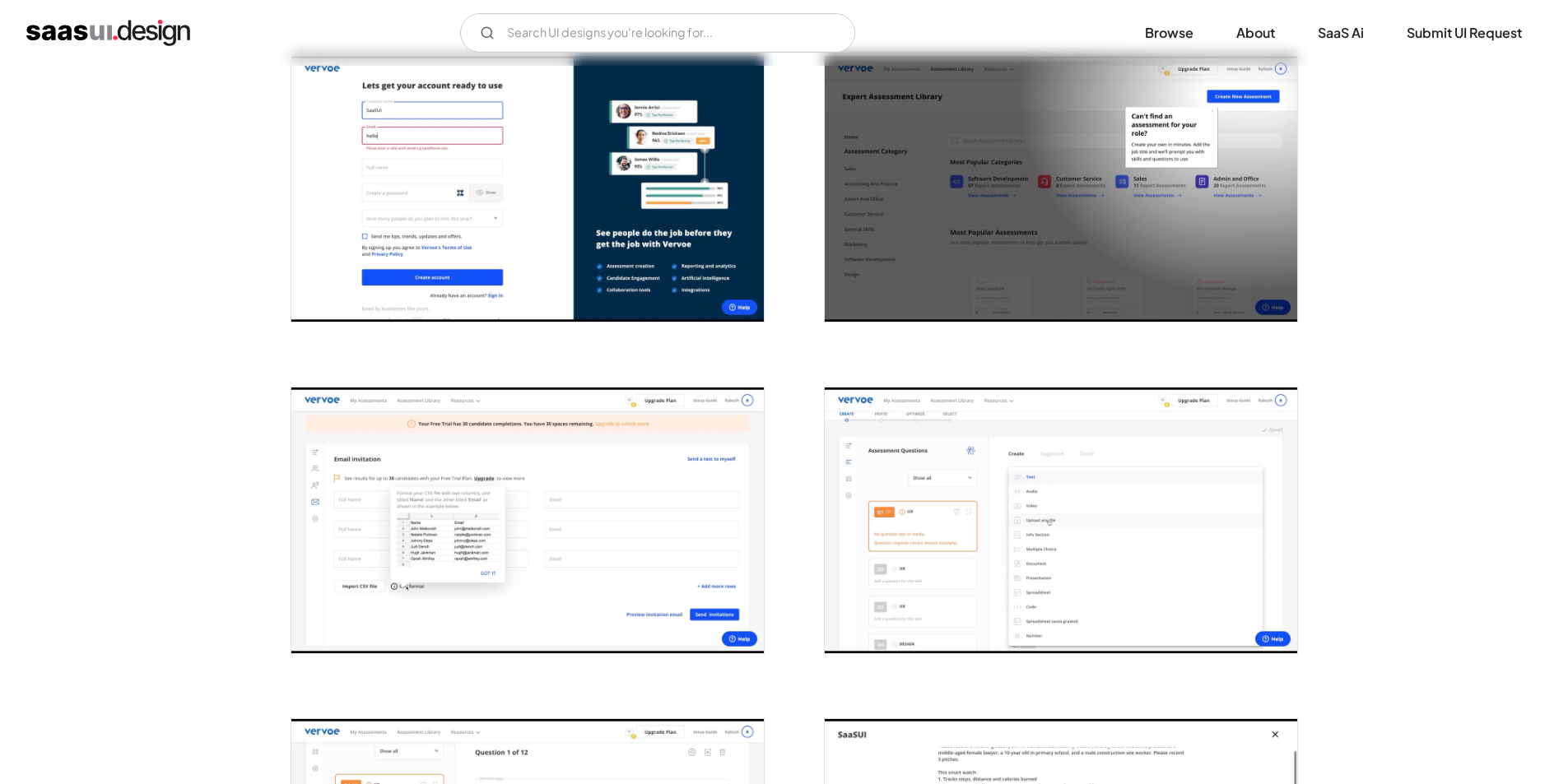
click at [549, 475] on img "open lightbox" at bounding box center [527, 520] width 472 height 265
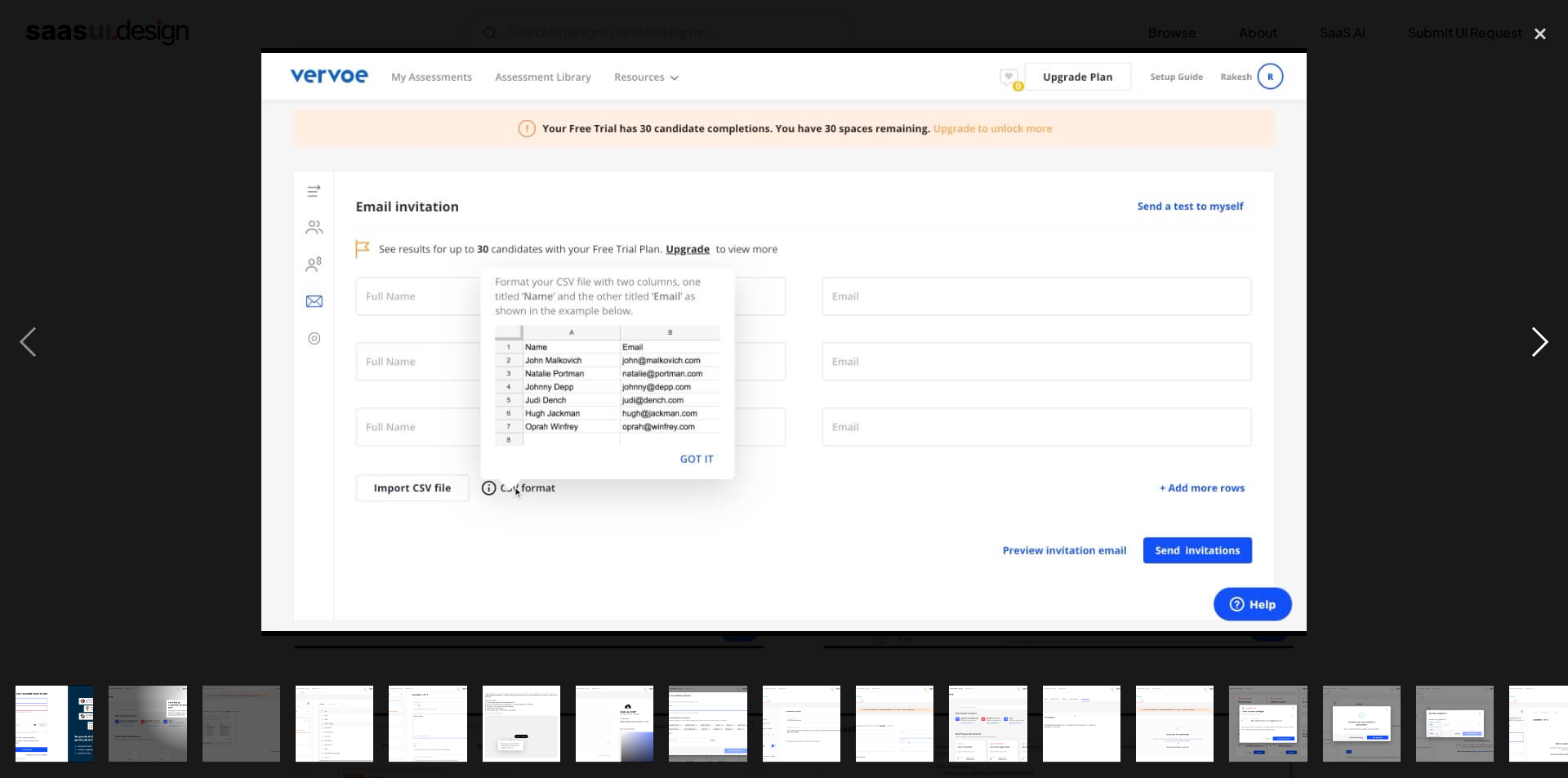
click at [1542, 341] on div "next image" at bounding box center [1541, 343] width 56 height 654
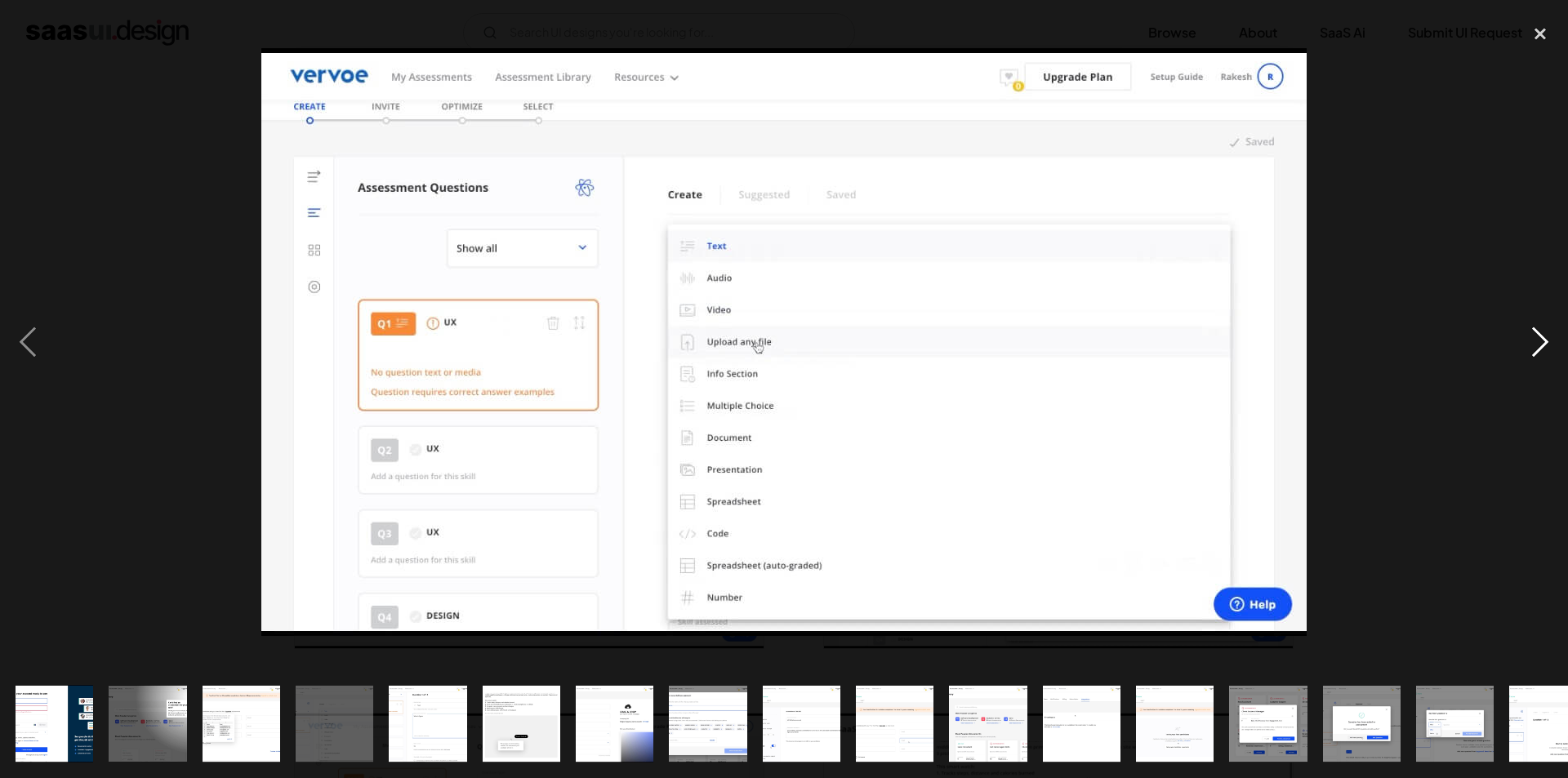
click at [1542, 341] on div "next image" at bounding box center [1541, 343] width 56 height 654
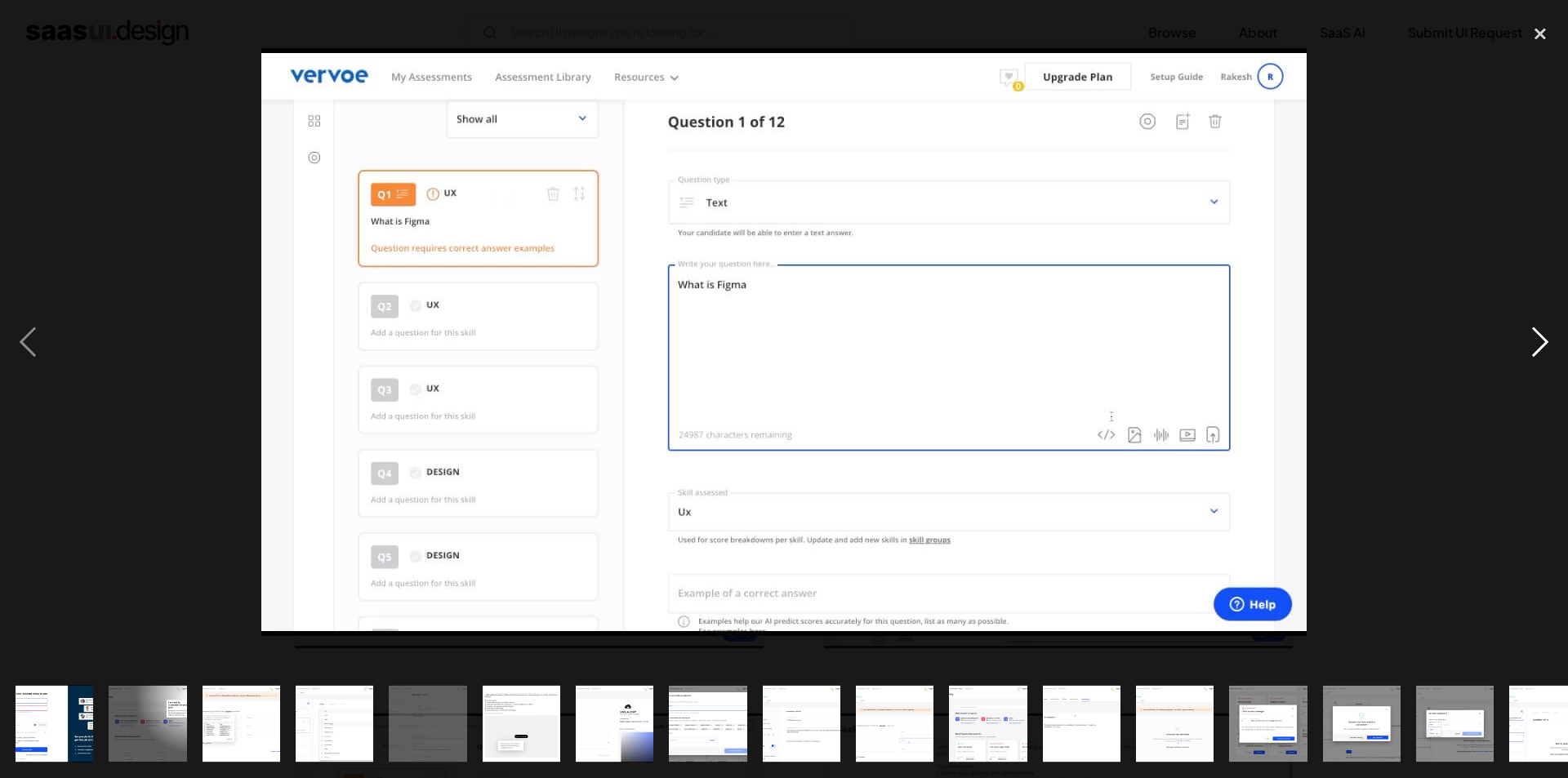
click at [1554, 338] on div "next image" at bounding box center [1541, 343] width 56 height 654
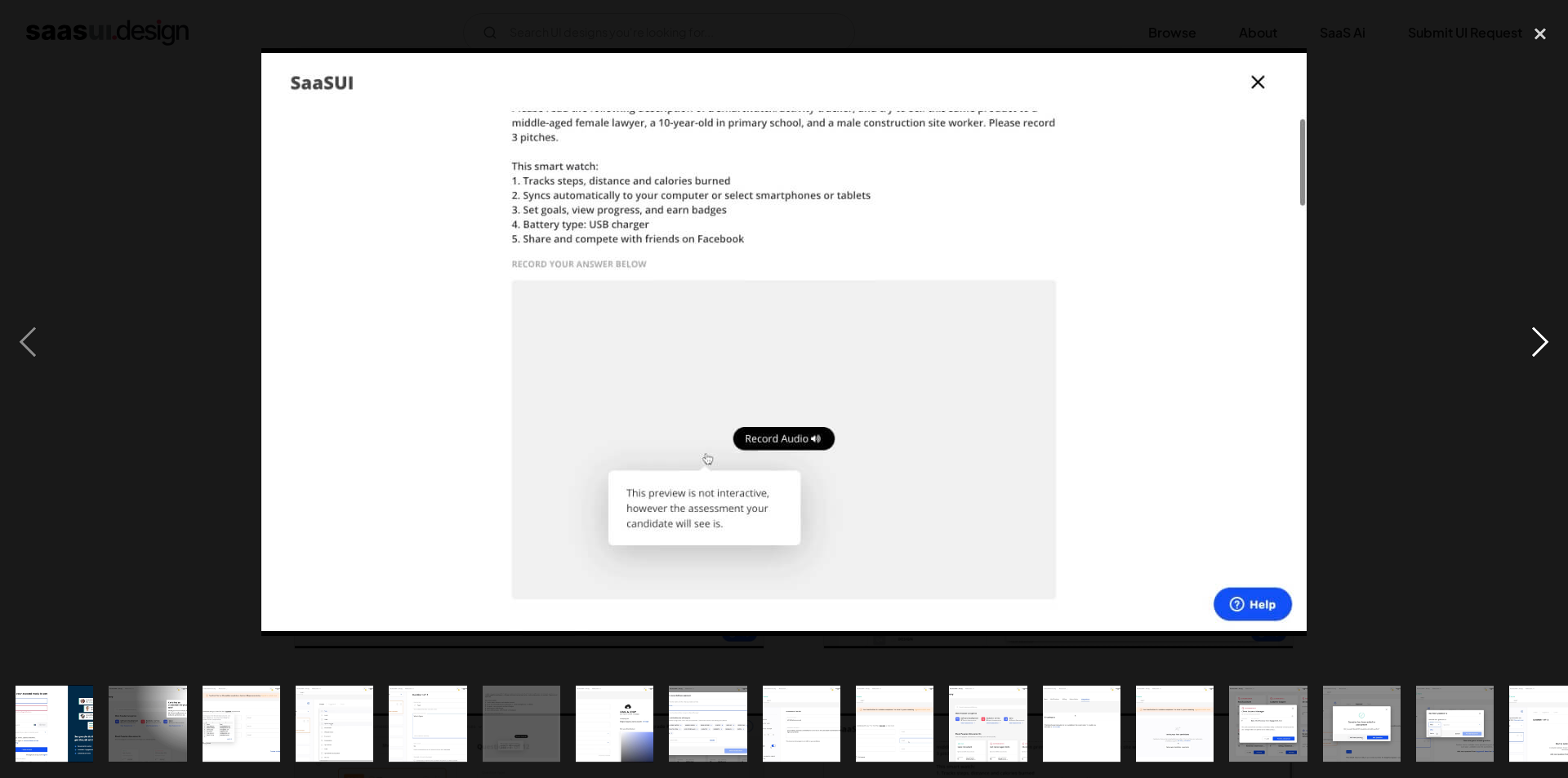
click at [1554, 339] on div "next image" at bounding box center [1541, 343] width 56 height 654
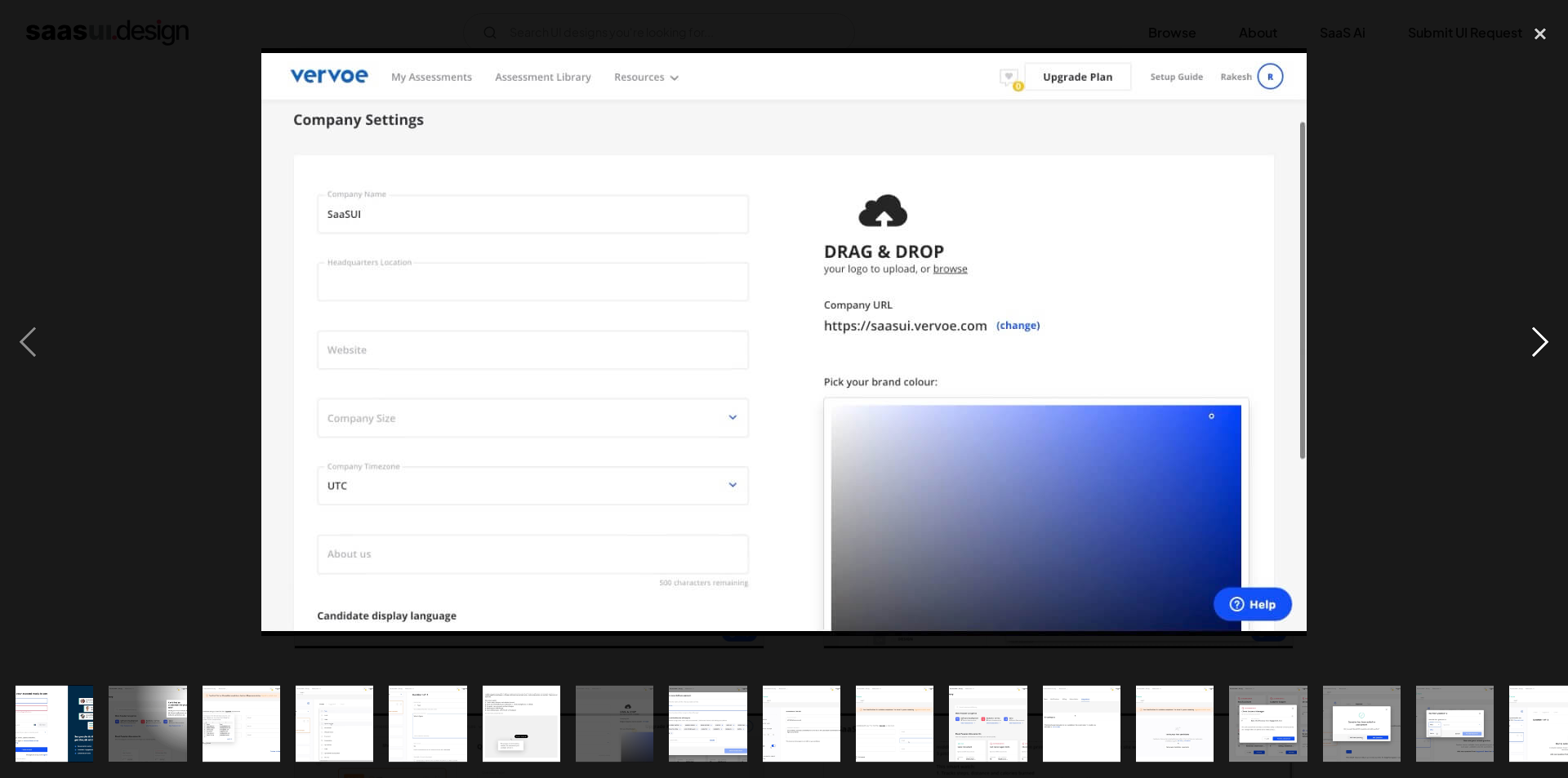
click at [1554, 339] on div "next image" at bounding box center [1541, 343] width 56 height 654
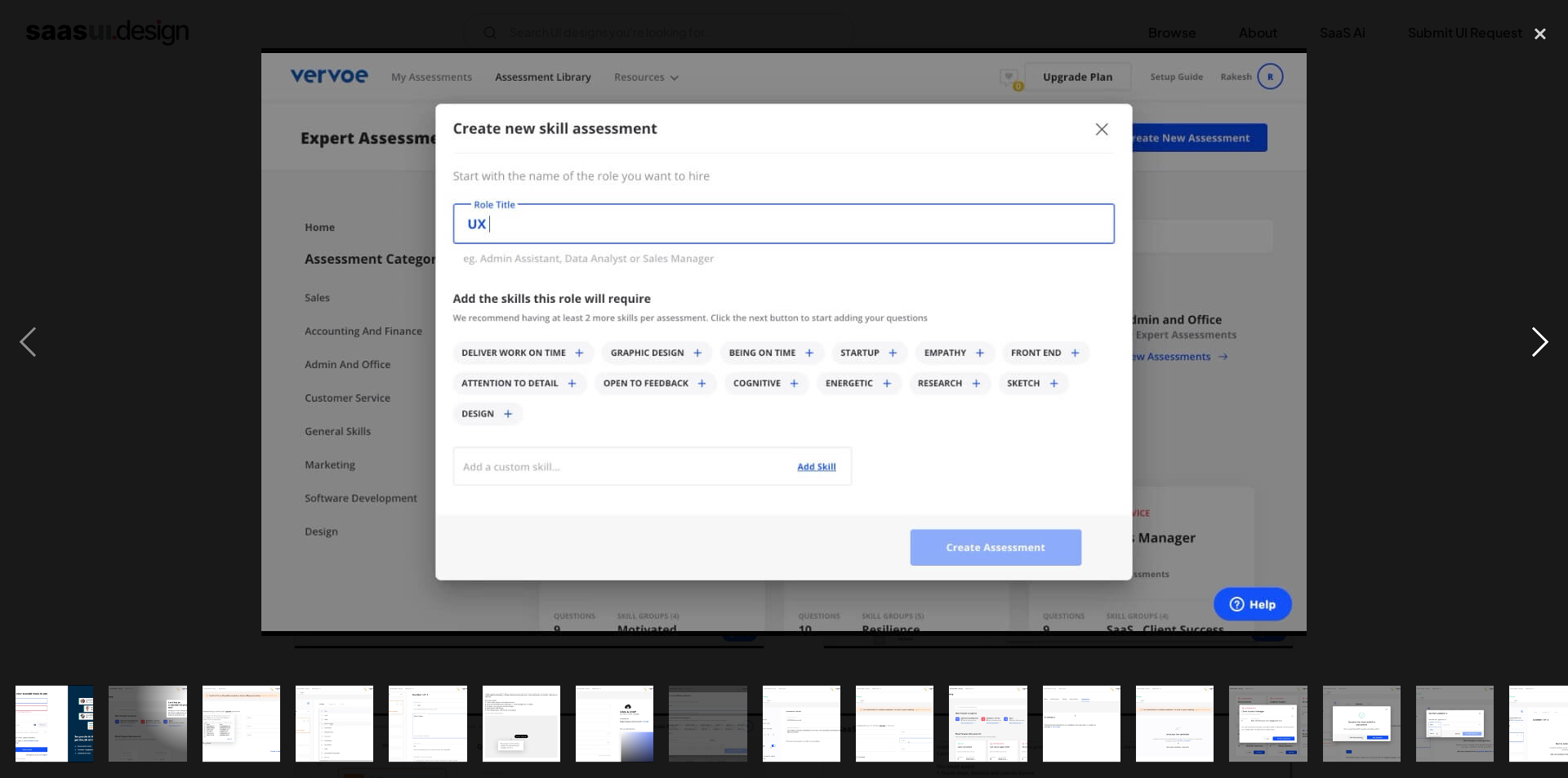
click at [1554, 339] on div "next image" at bounding box center [1541, 343] width 56 height 654
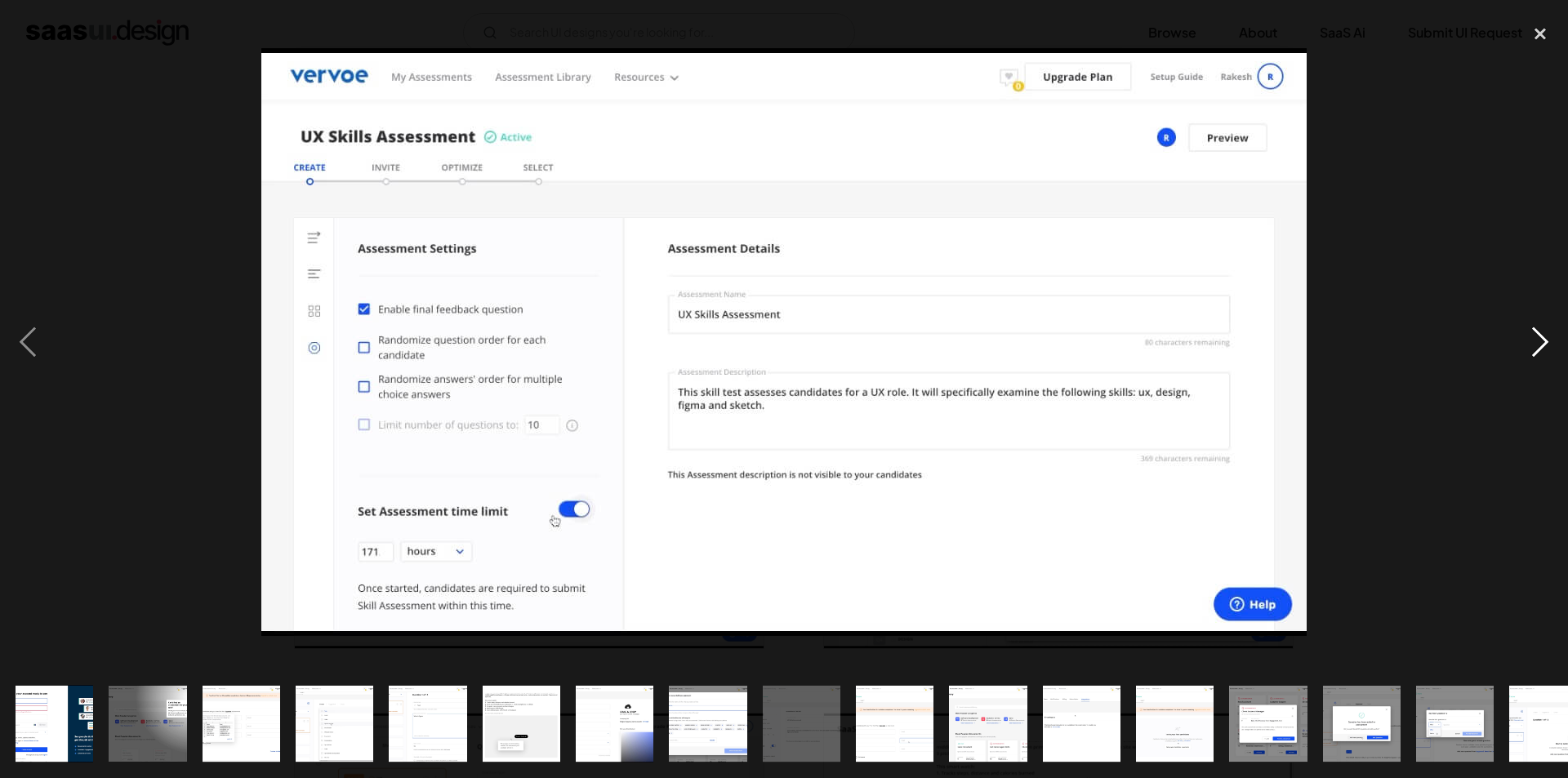
click at [1554, 339] on div "next image" at bounding box center [1541, 343] width 56 height 654
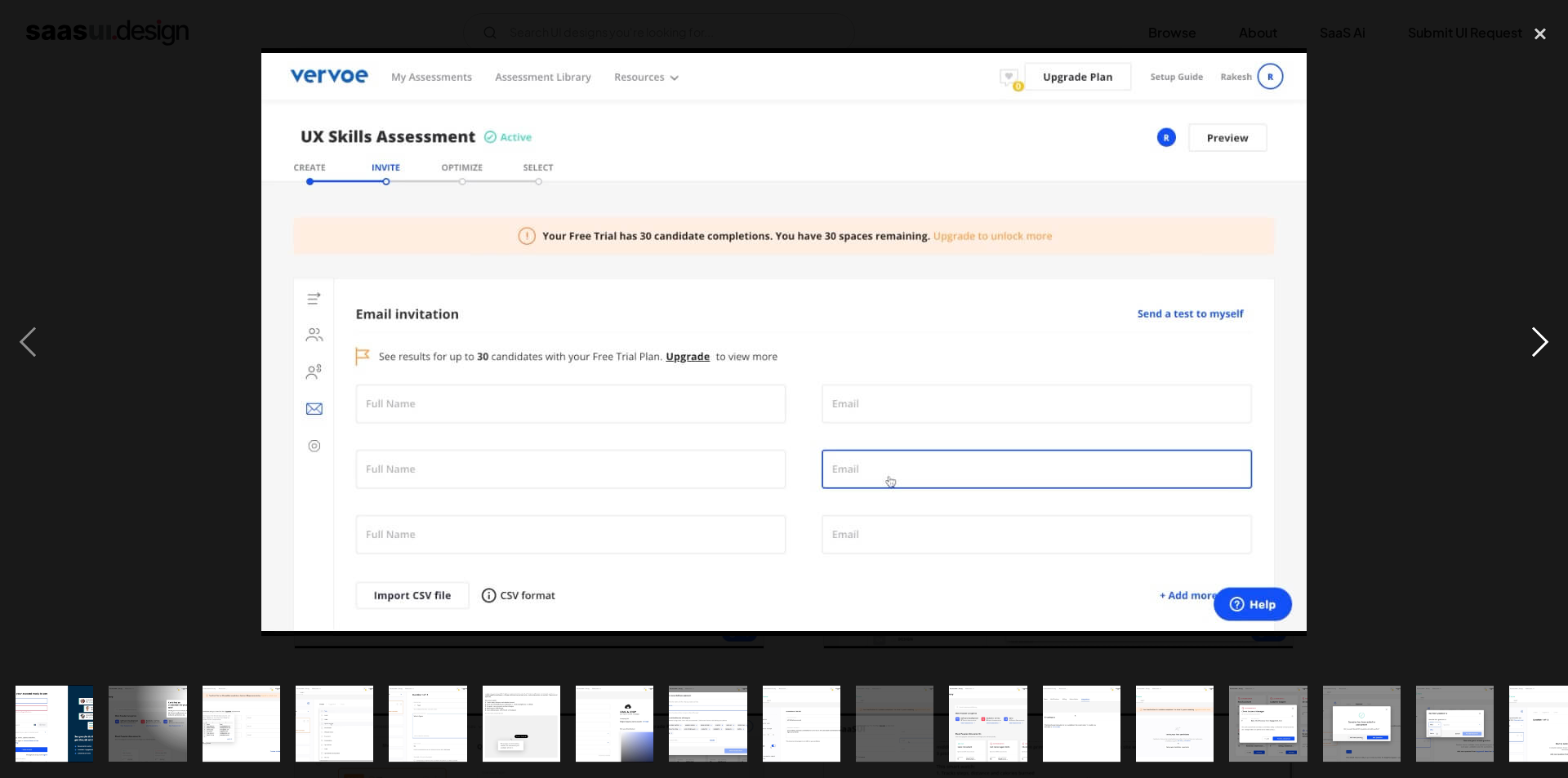
click at [1554, 339] on div "next image" at bounding box center [1541, 343] width 56 height 654
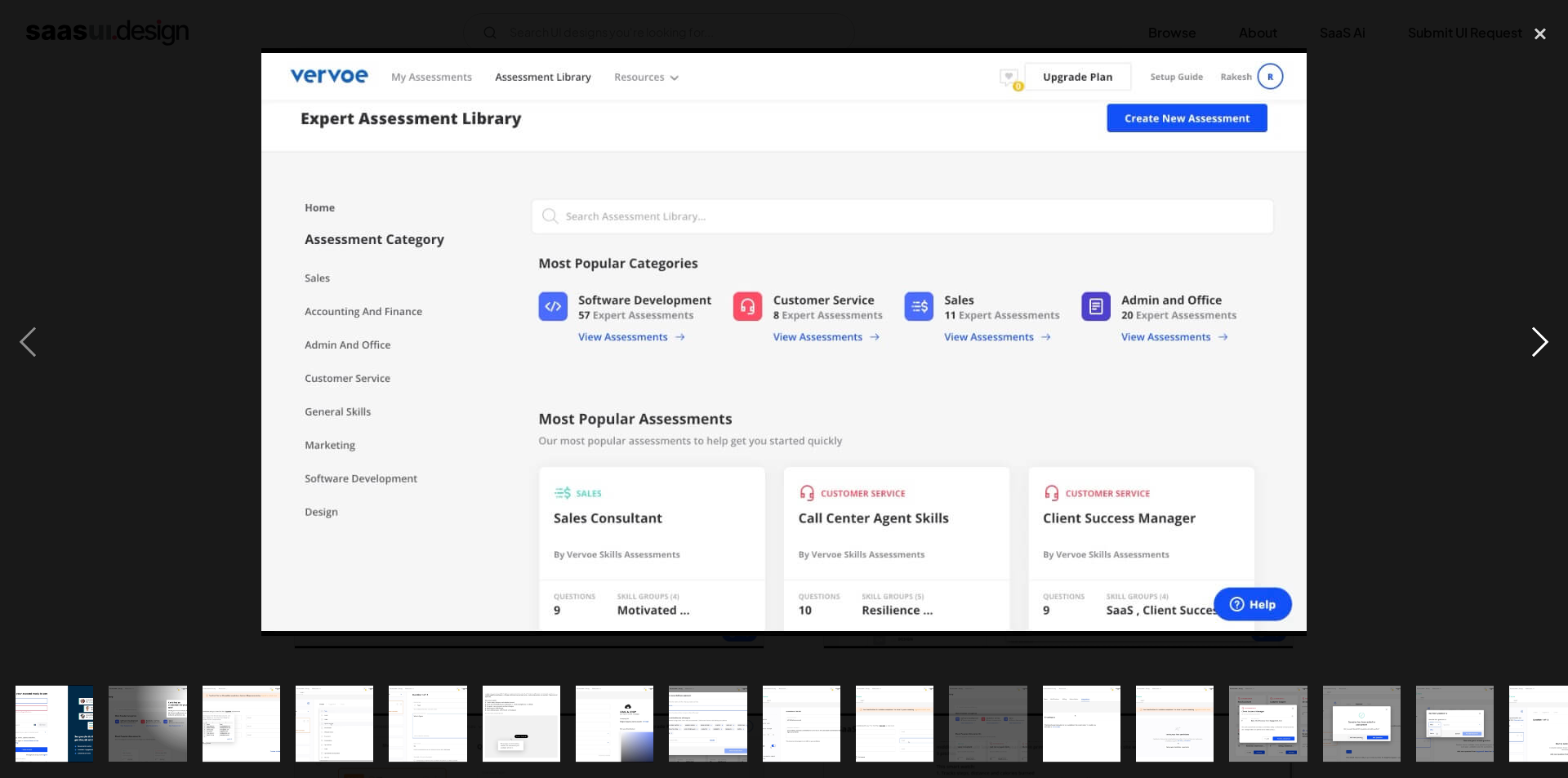
click at [1554, 339] on div "next image" at bounding box center [1541, 343] width 56 height 654
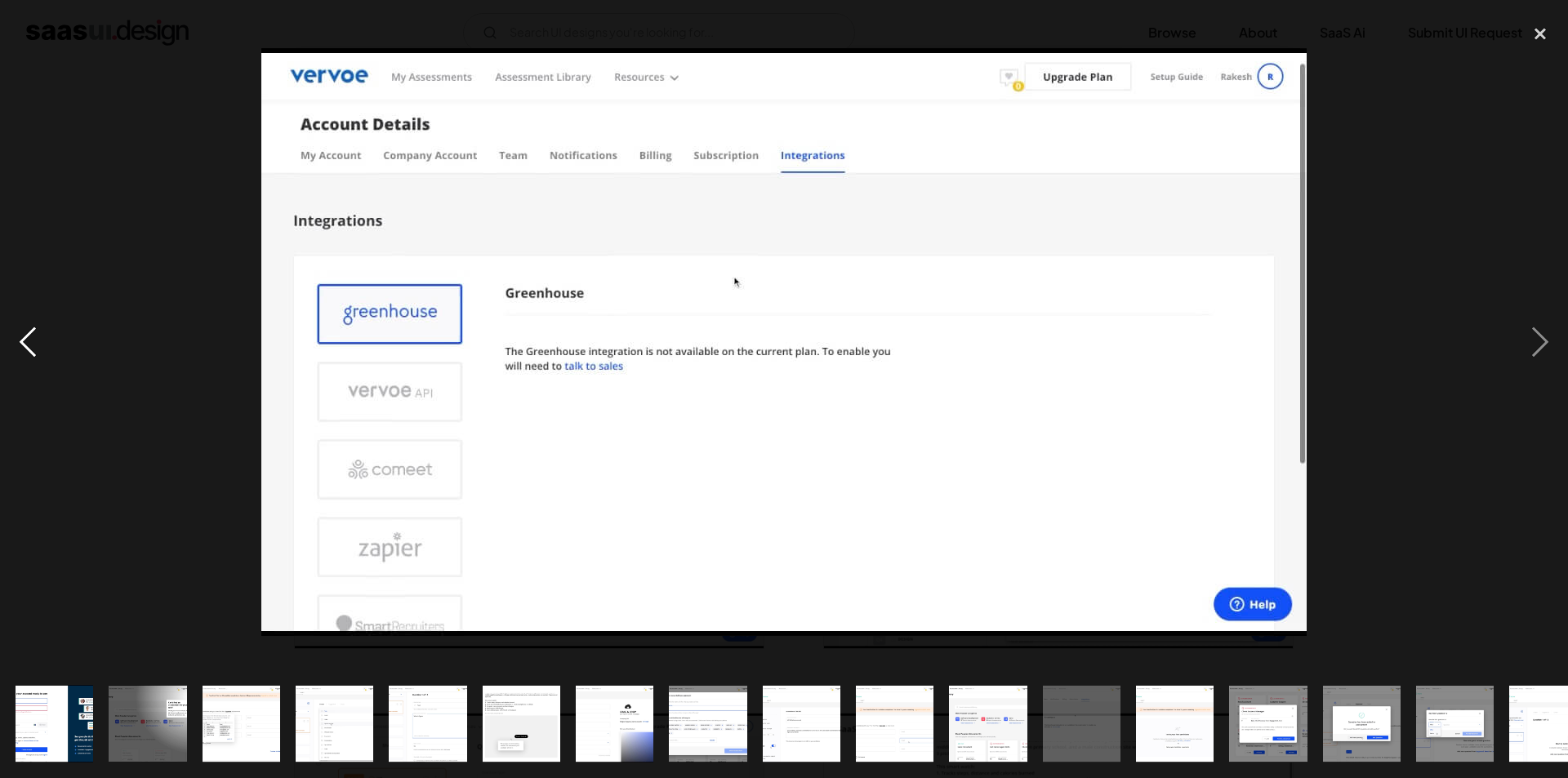
click at [24, 332] on div "previous image" at bounding box center [28, 343] width 56 height 654
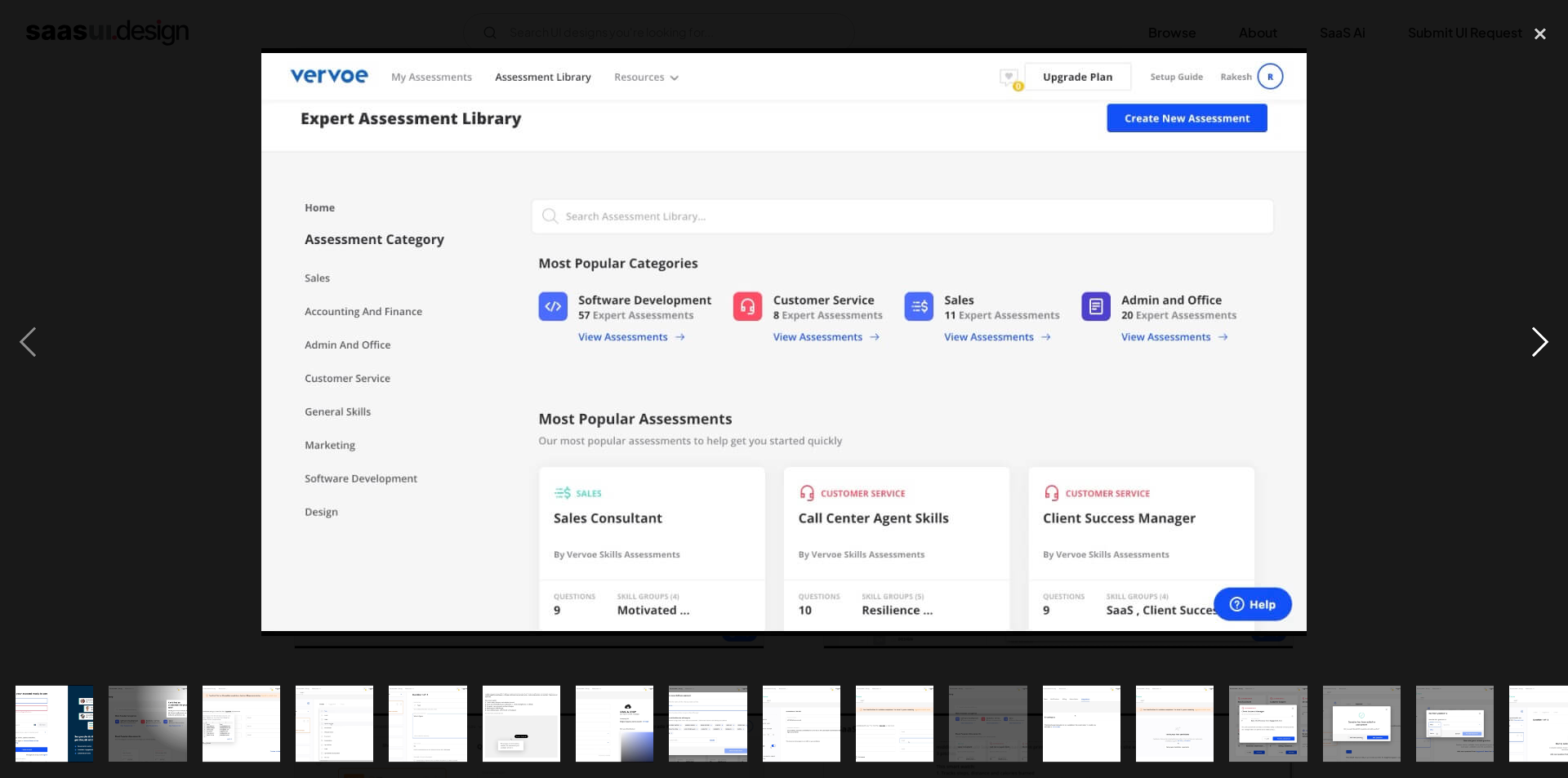
click at [1554, 344] on div "next image" at bounding box center [1541, 343] width 56 height 654
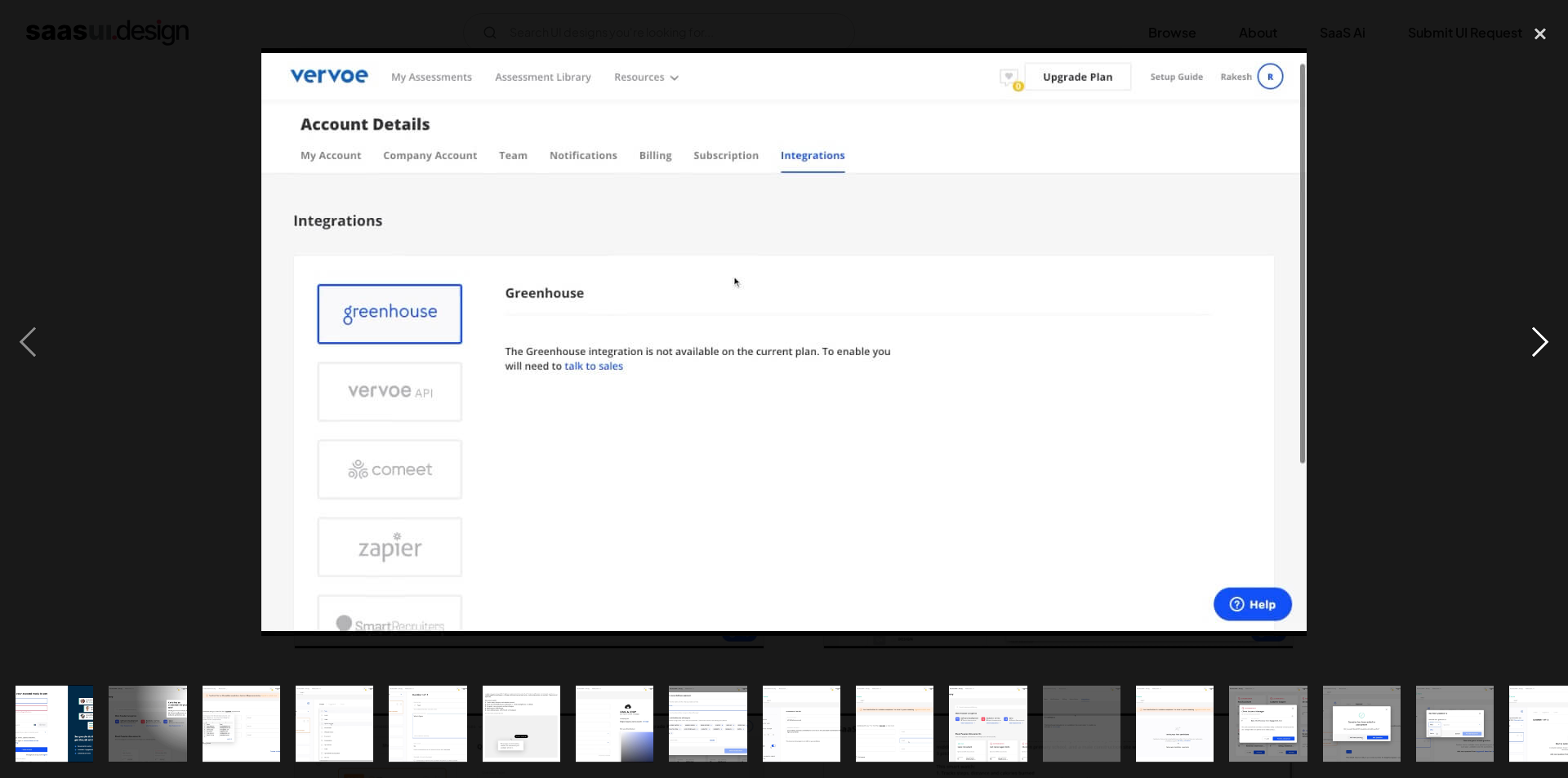
drag, startPoint x: 1554, startPoint y: 344, endPoint x: 1548, endPoint y: 332, distance: 13.4
click at [1548, 332] on div "next image" at bounding box center [1541, 343] width 56 height 654
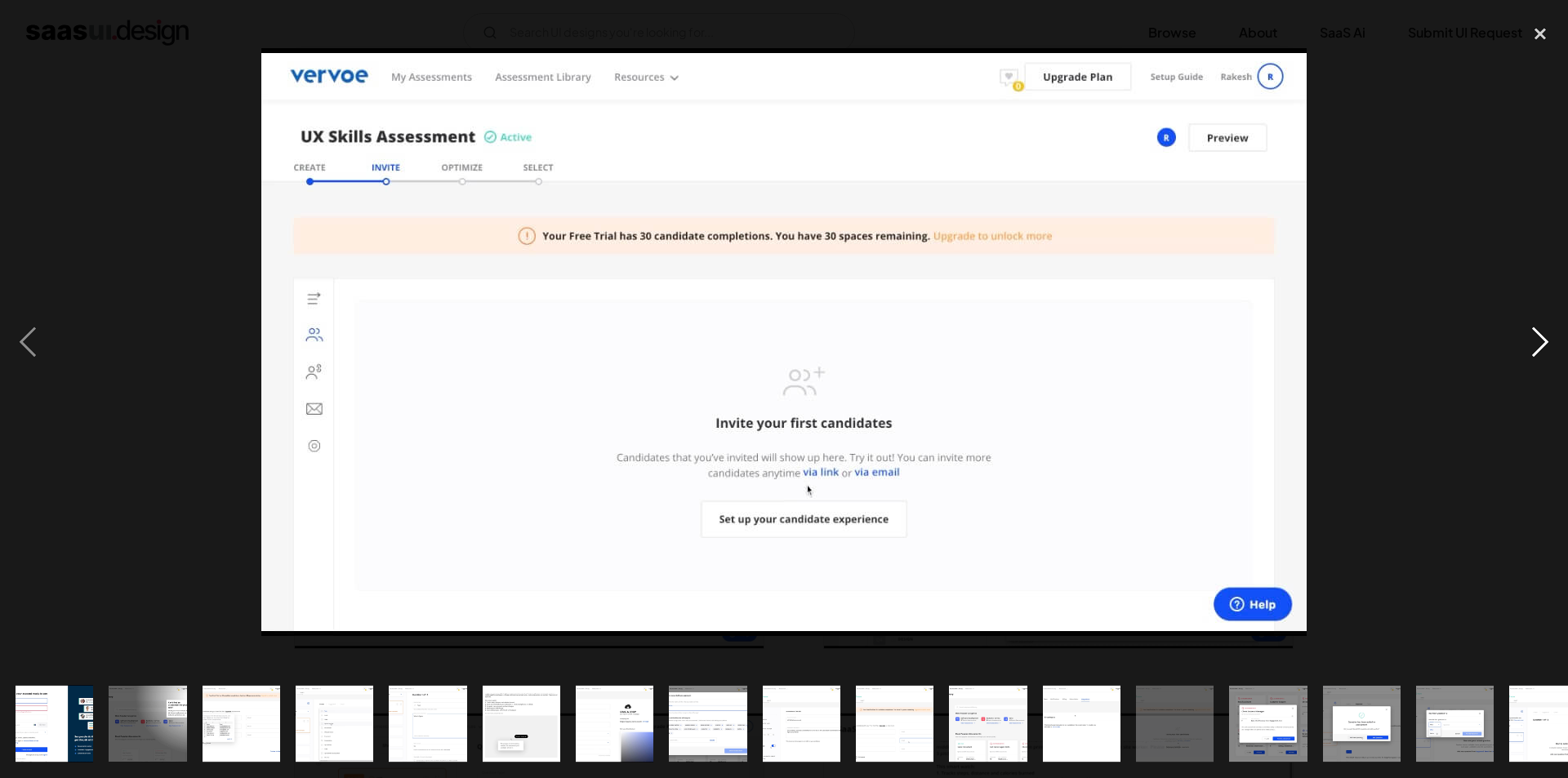
click at [1548, 331] on div "next image" at bounding box center [1541, 343] width 56 height 654
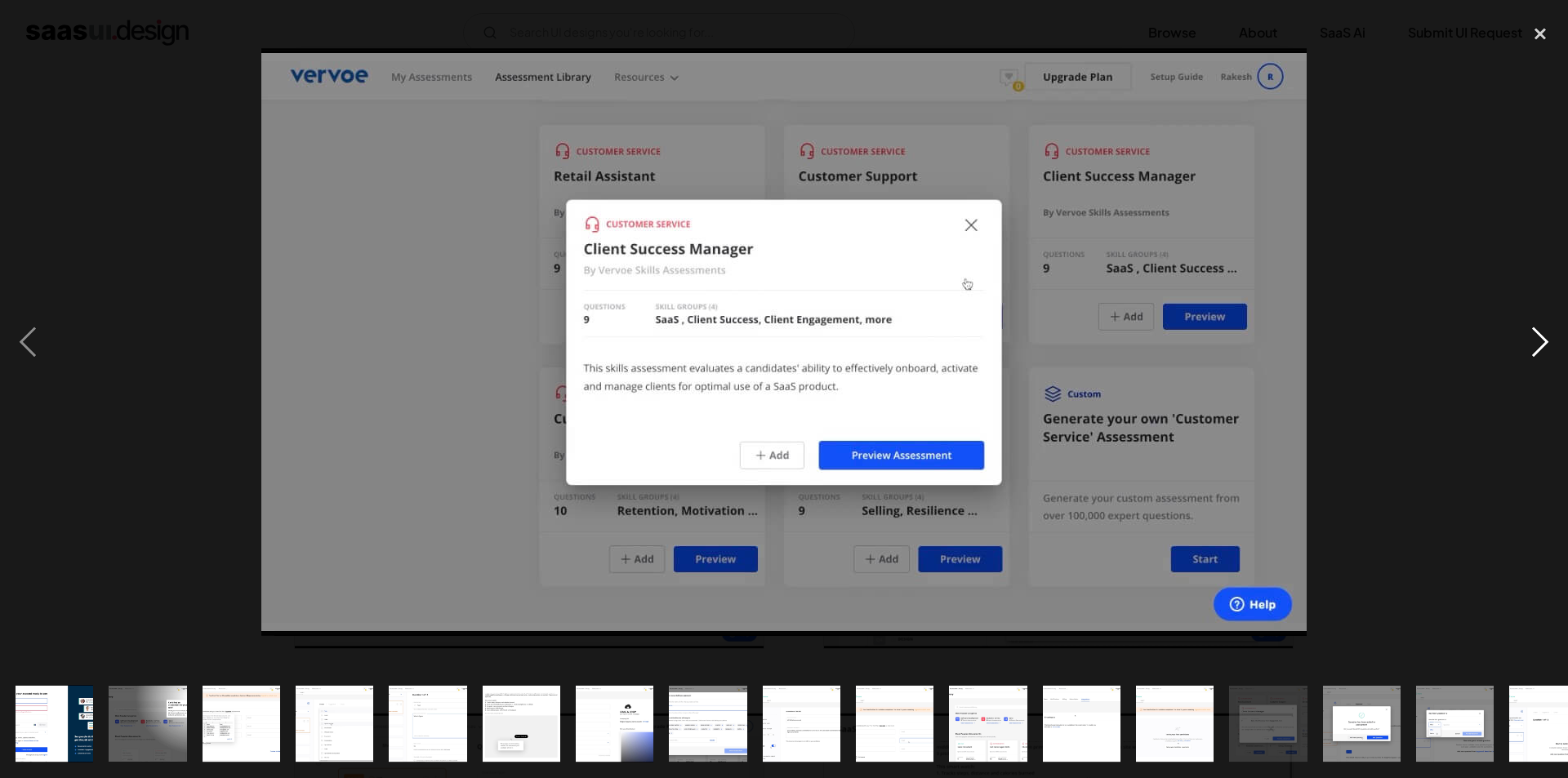
click at [1548, 331] on div "next image" at bounding box center [1541, 343] width 56 height 654
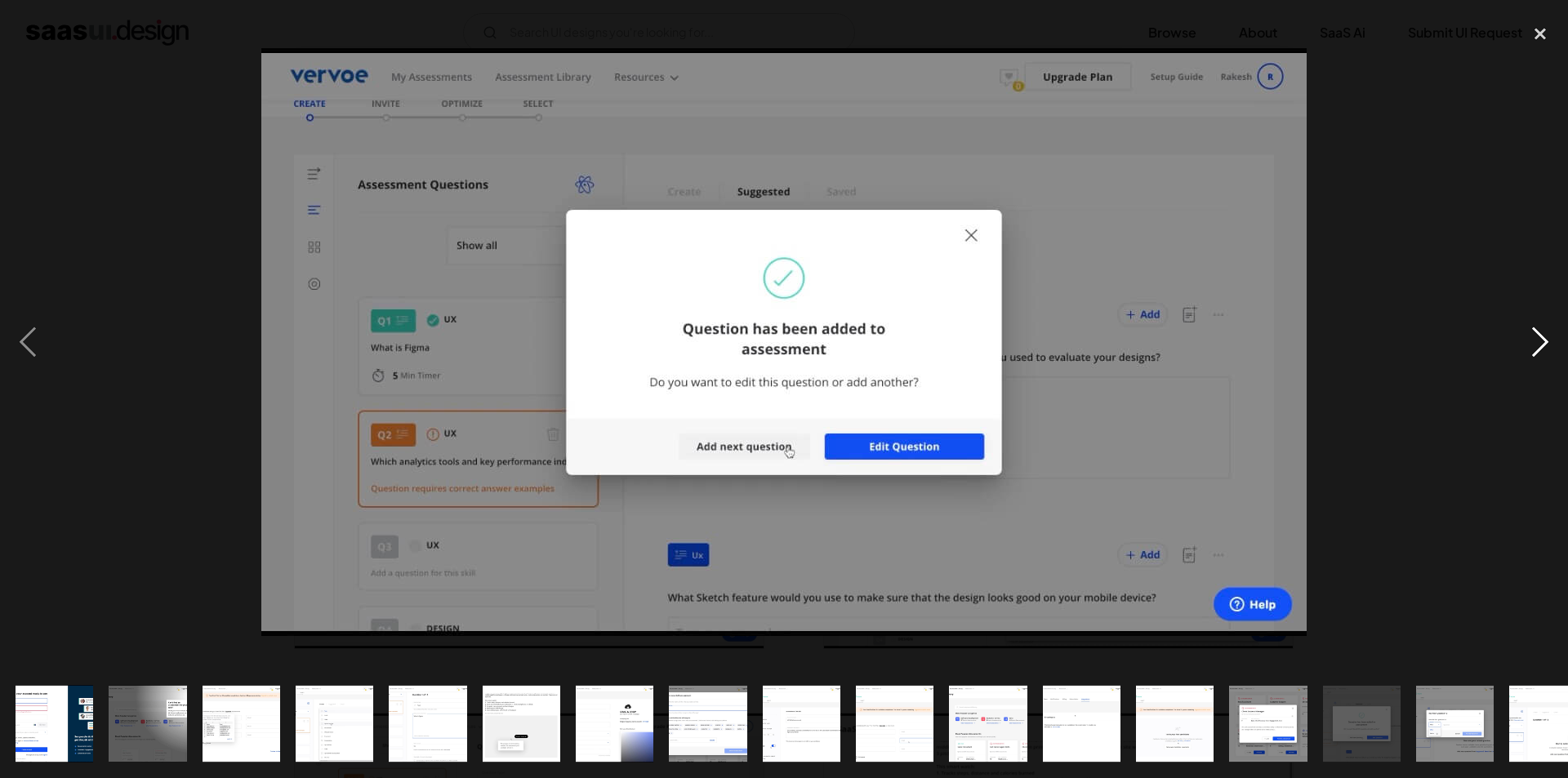
click at [1548, 331] on div "next image" at bounding box center [1541, 343] width 56 height 654
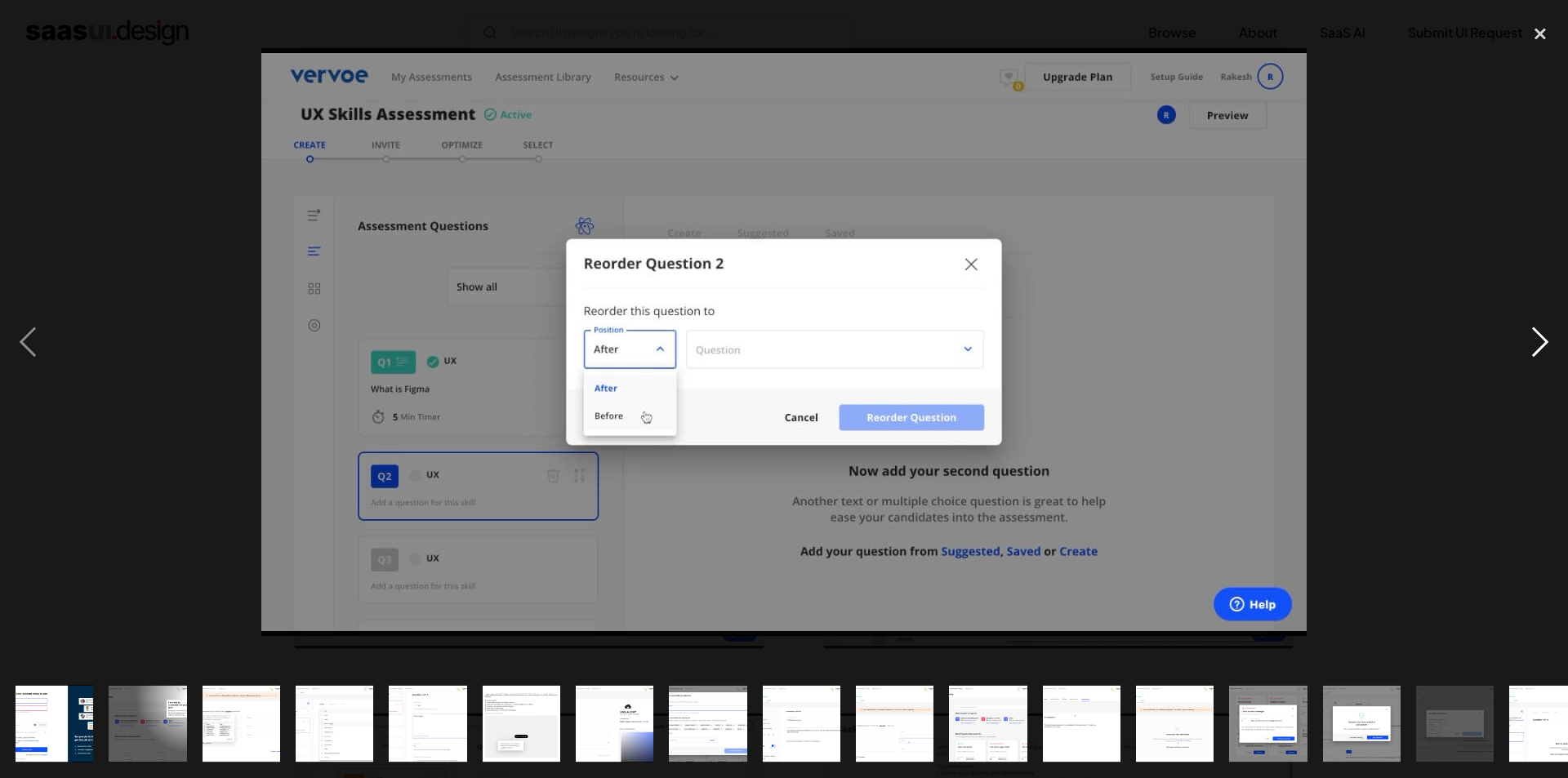
click at [1548, 331] on div "next image" at bounding box center [1541, 343] width 56 height 654
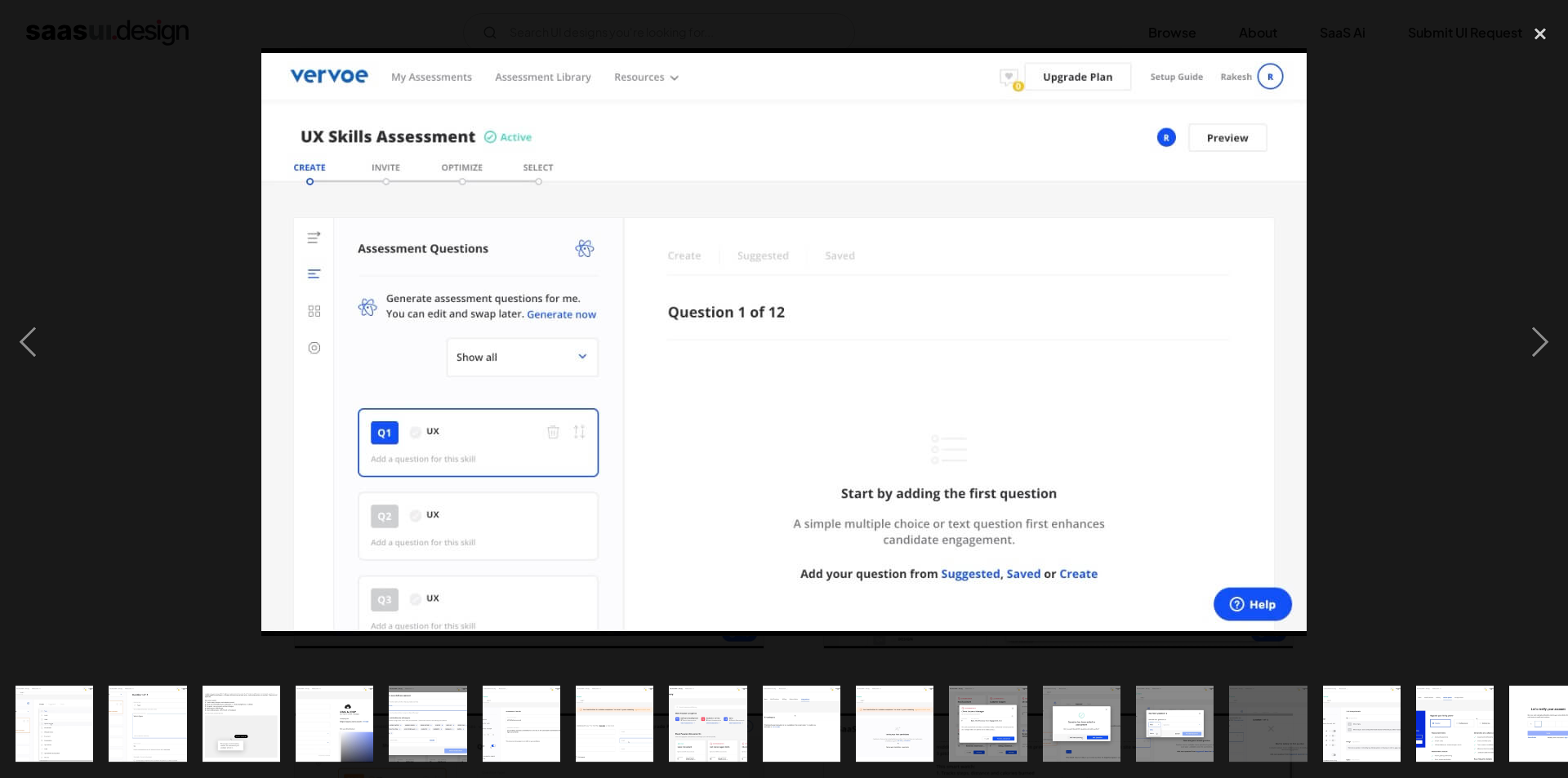
scroll to position [0, 315]
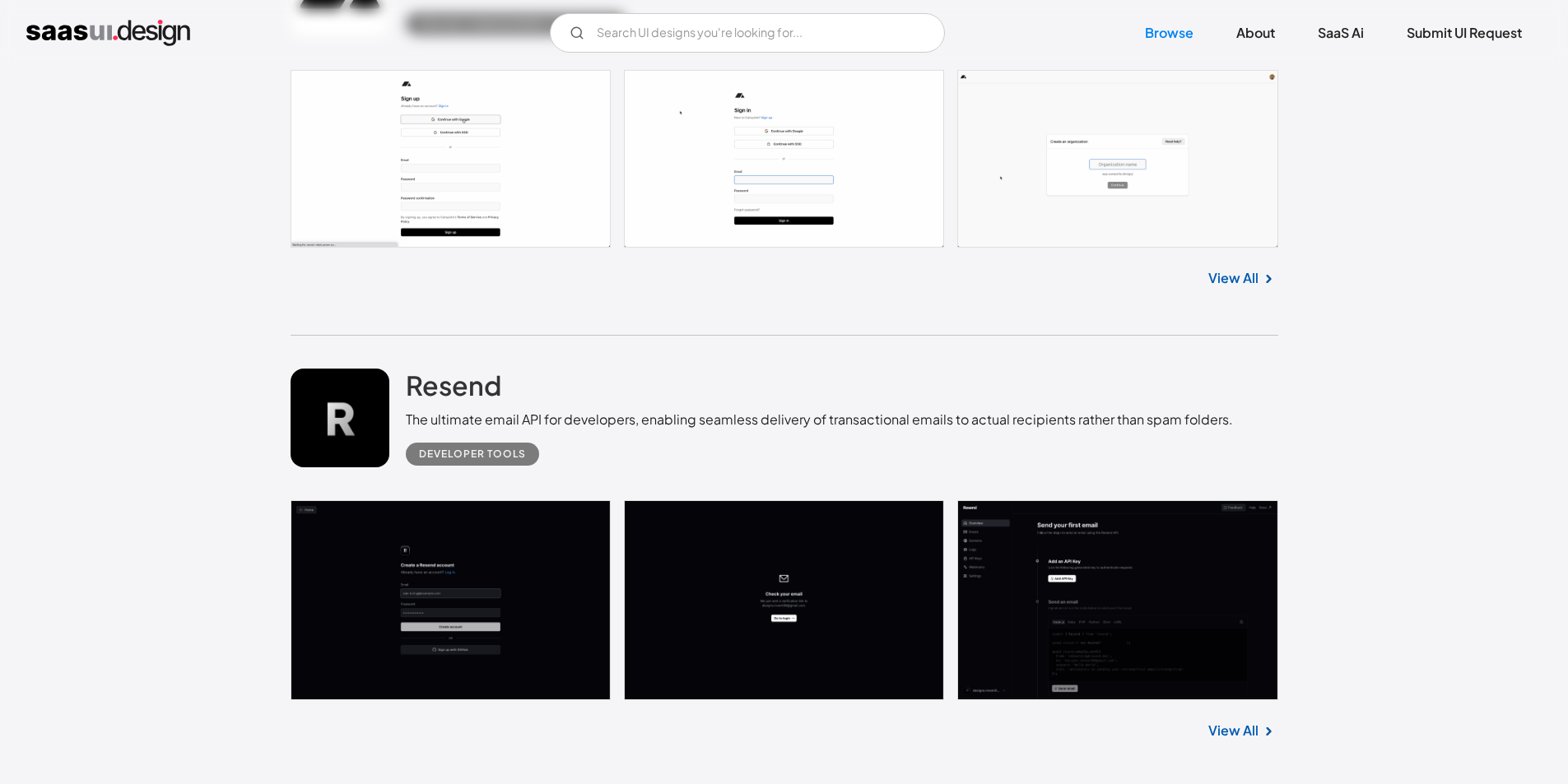
scroll to position [5924, 0]
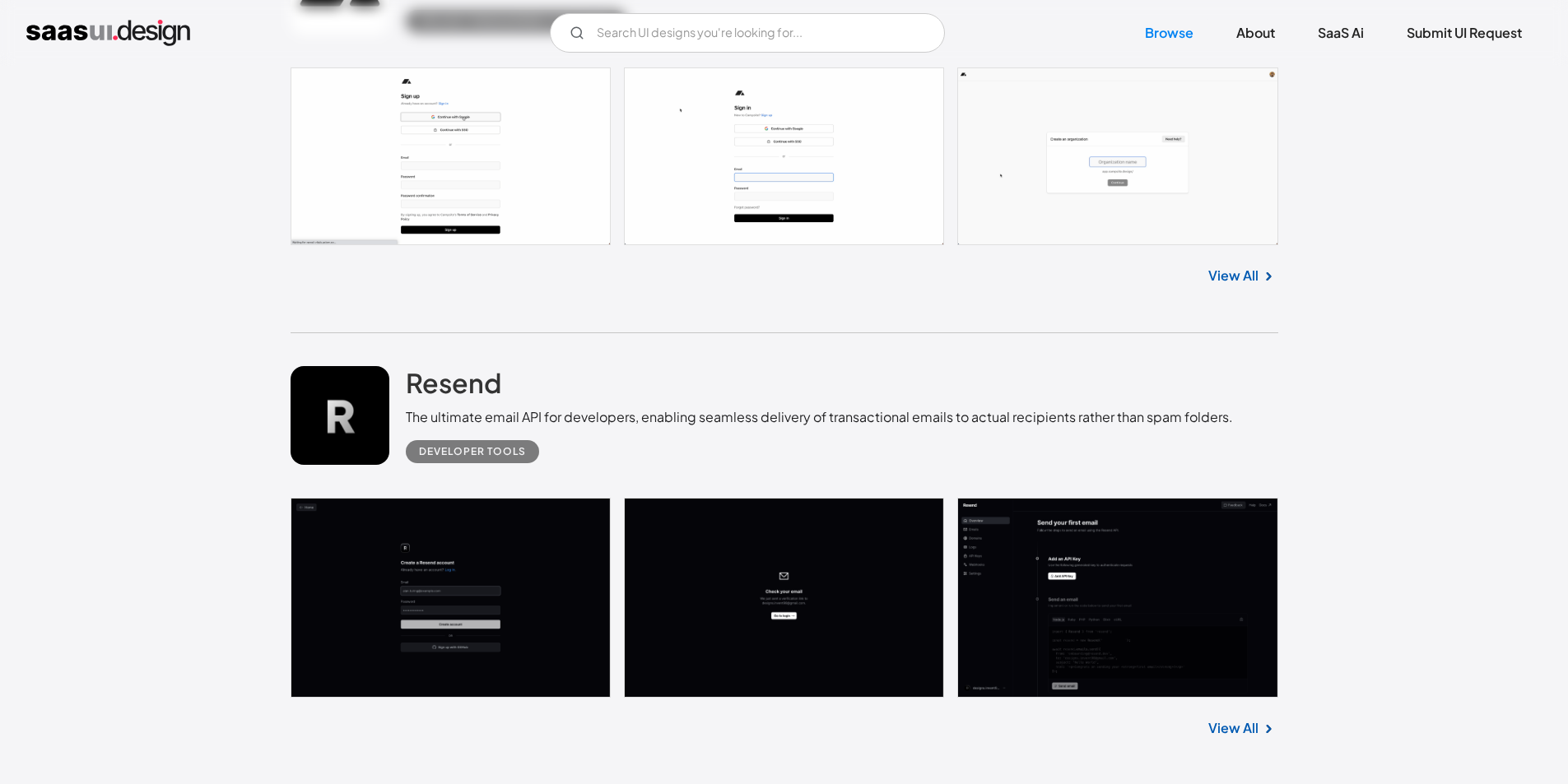
click at [447, 545] on link at bounding box center [784, 598] width 988 height 200
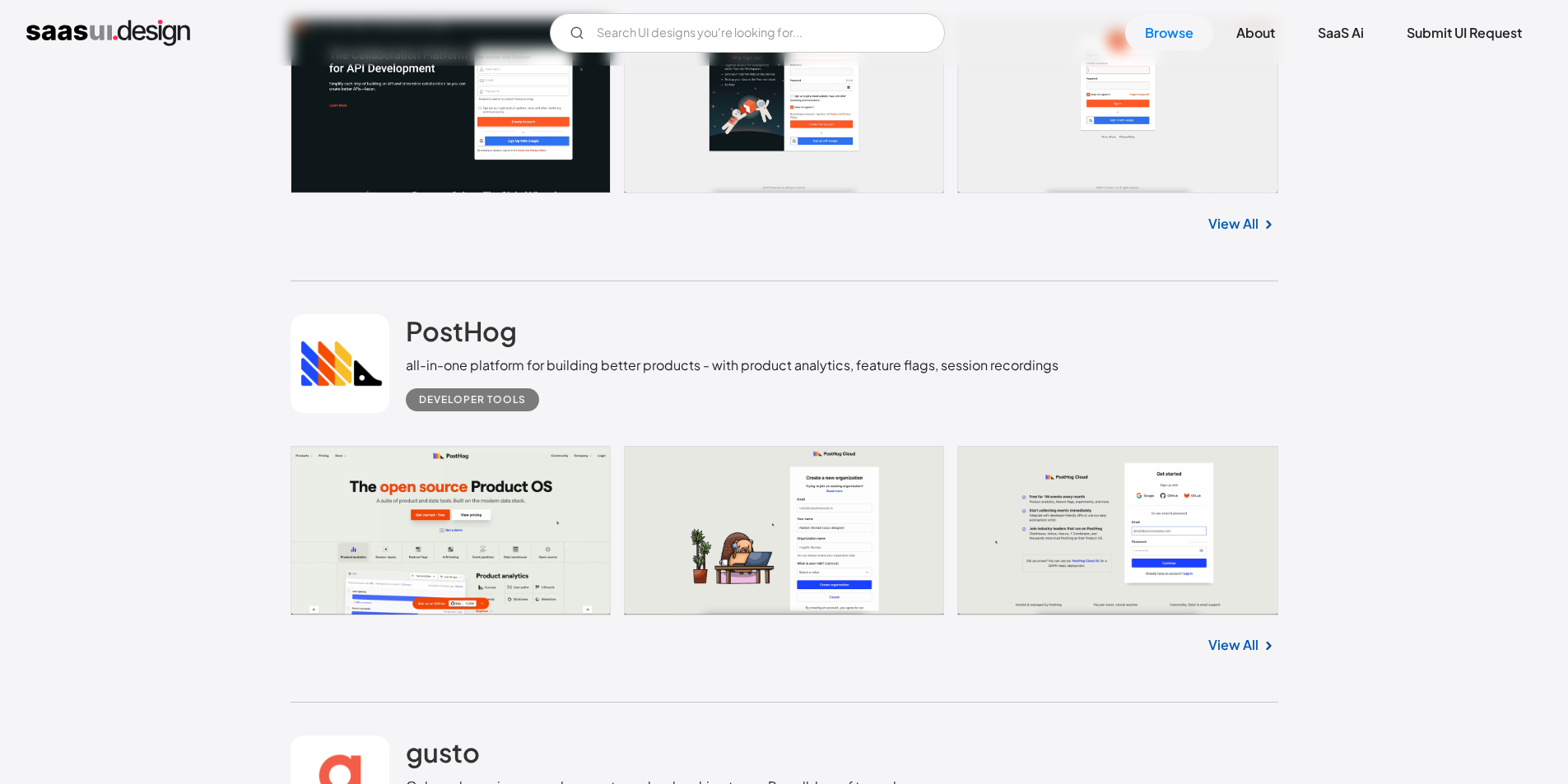
scroll to position [12095, 0]
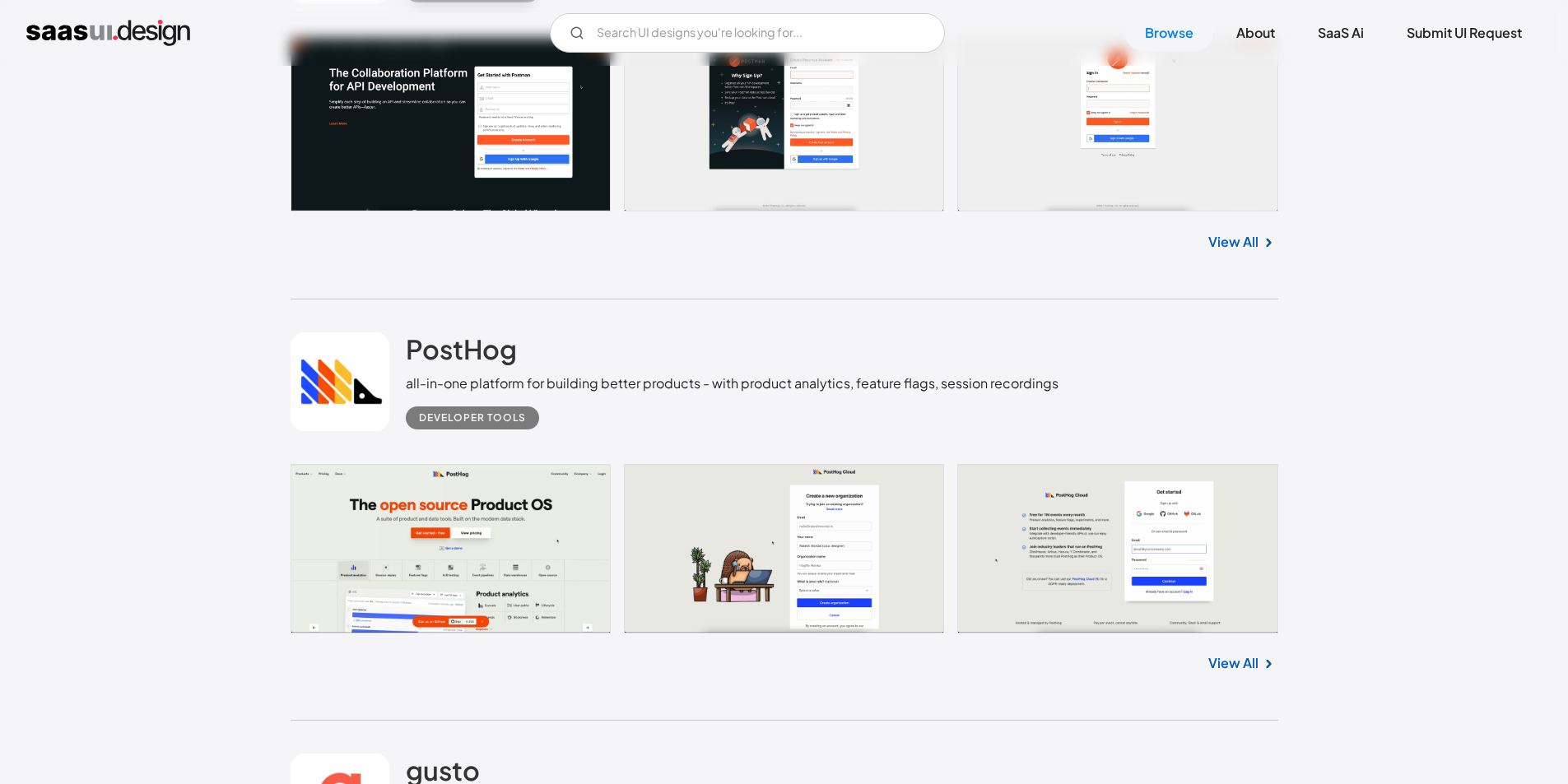
click at [452, 518] on link at bounding box center [784, 548] width 988 height 169
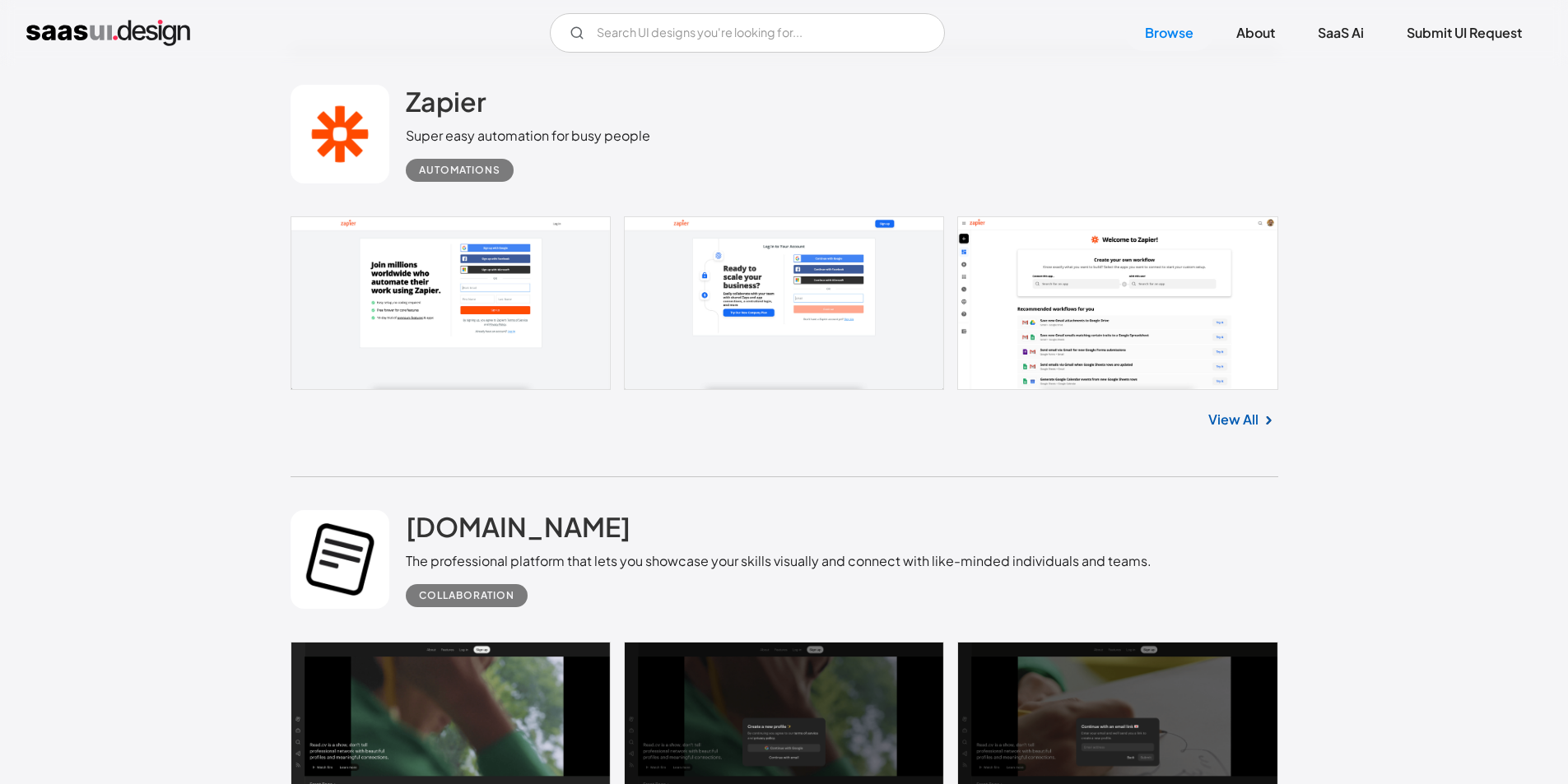
scroll to position [21886, 0]
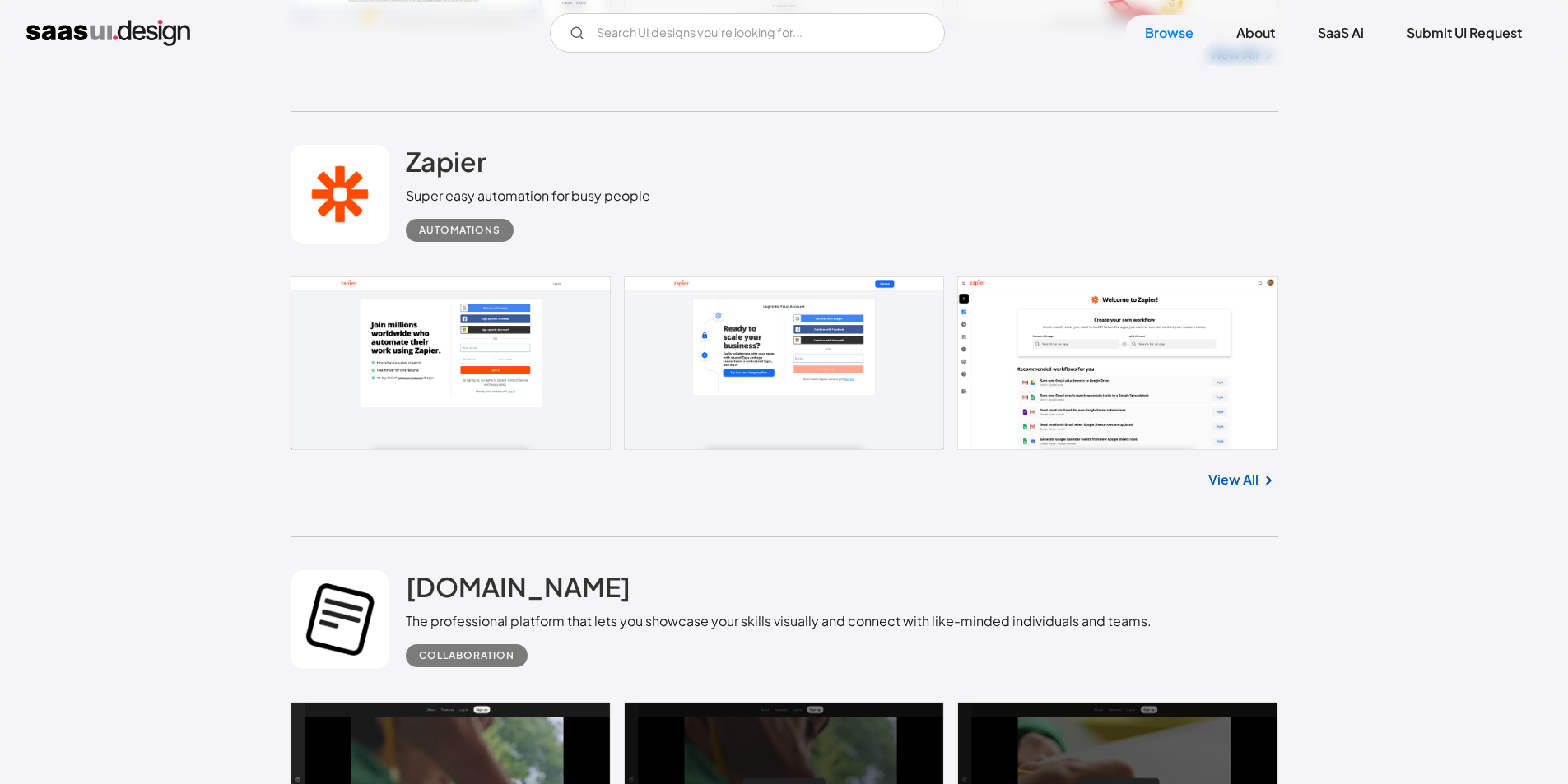
click at [463, 329] on link at bounding box center [784, 364] width 988 height 174
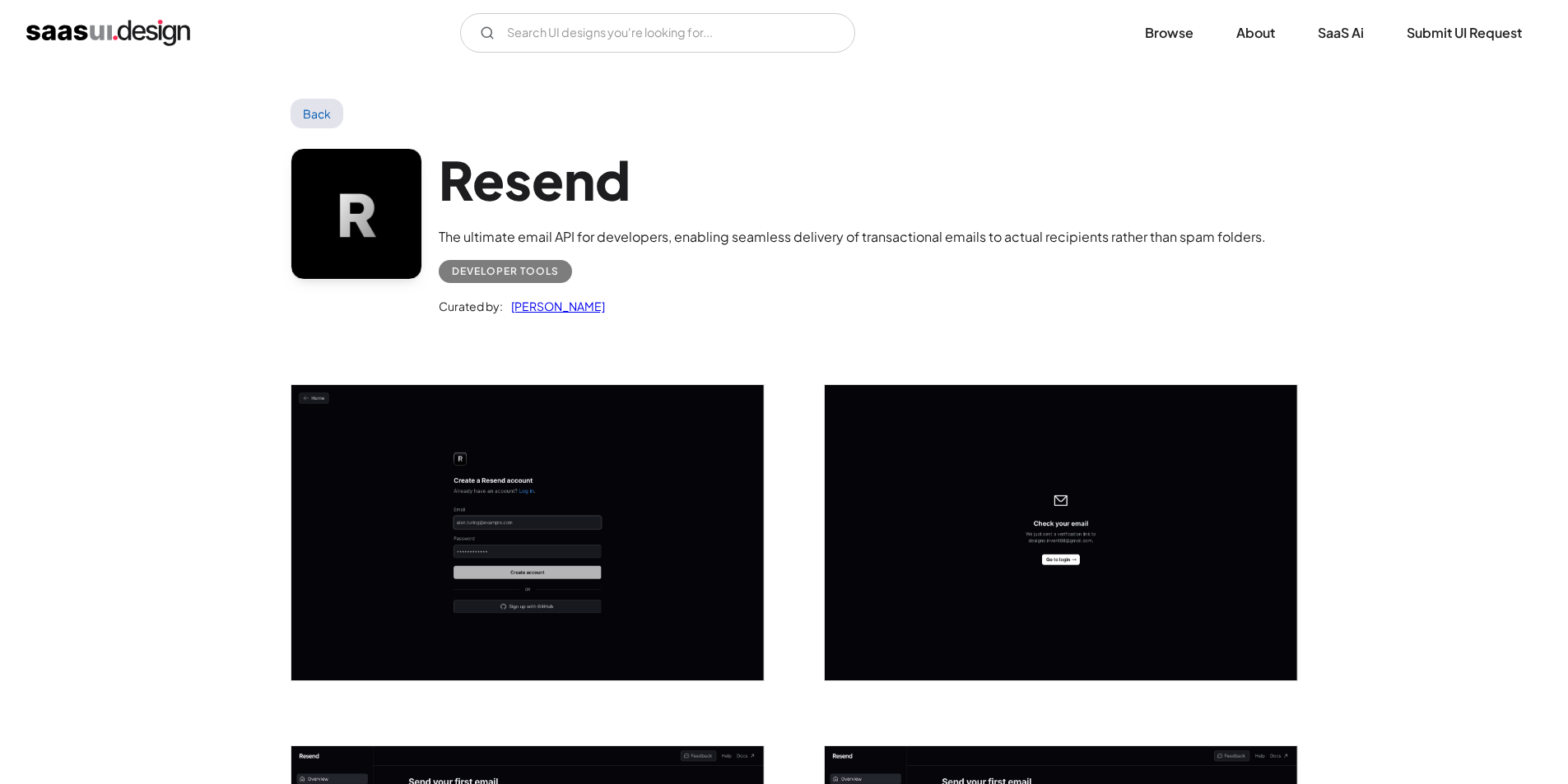
click at [521, 470] on img "open lightbox" at bounding box center [527, 533] width 472 height 295
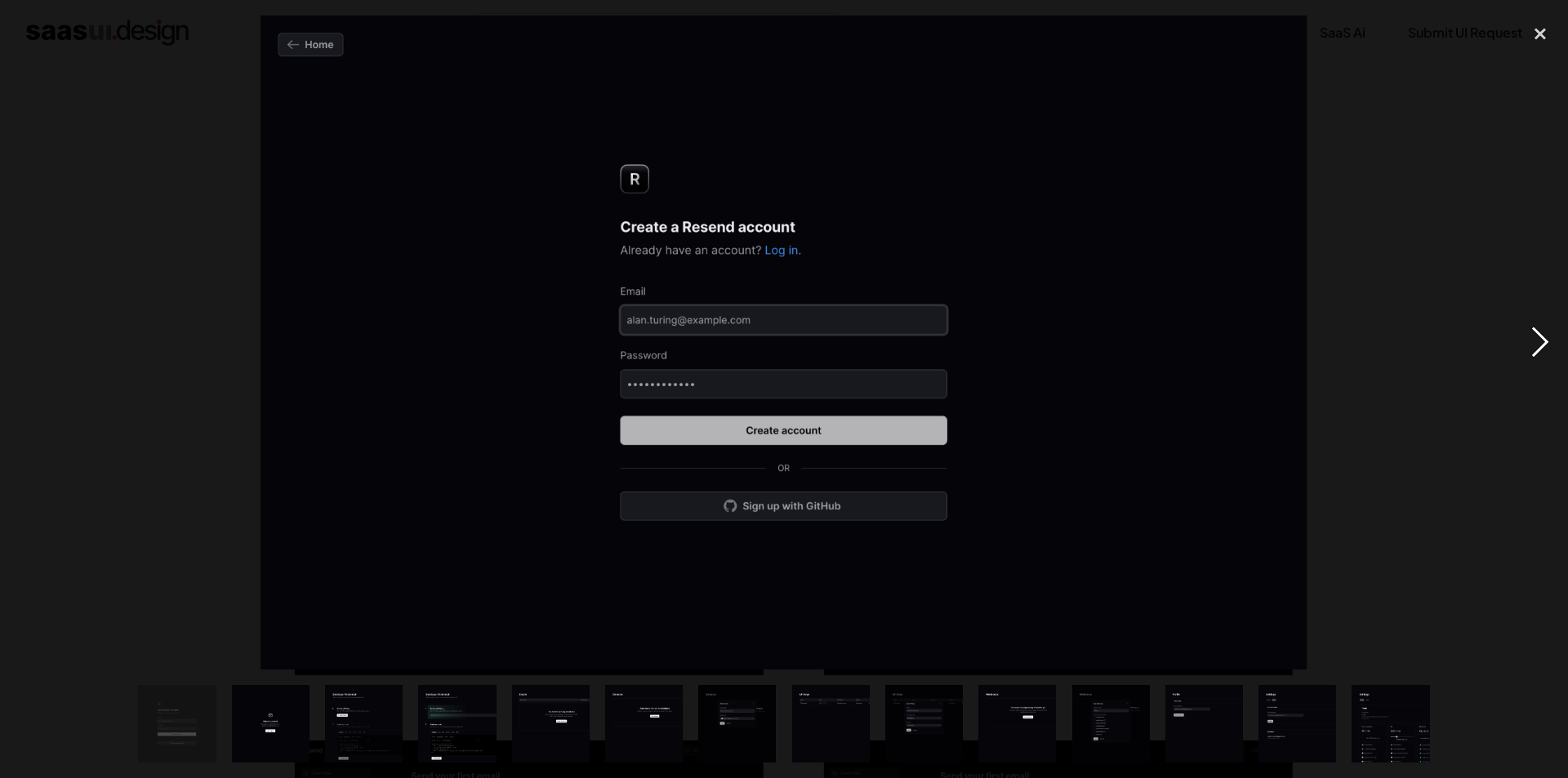
click at [1537, 346] on div "next image" at bounding box center [1541, 343] width 56 height 654
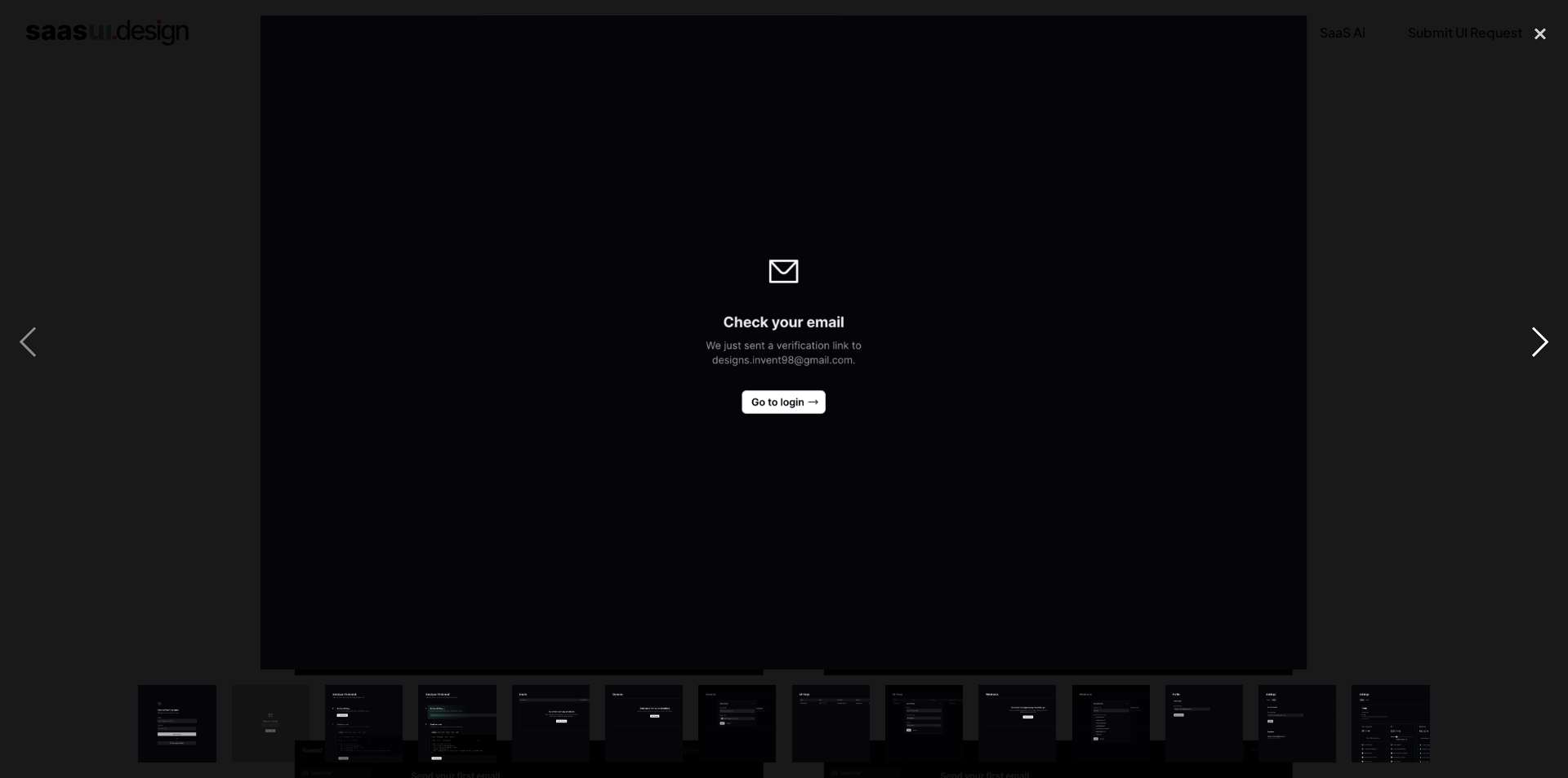
click at [1537, 346] on div "next image" at bounding box center [1541, 343] width 56 height 654
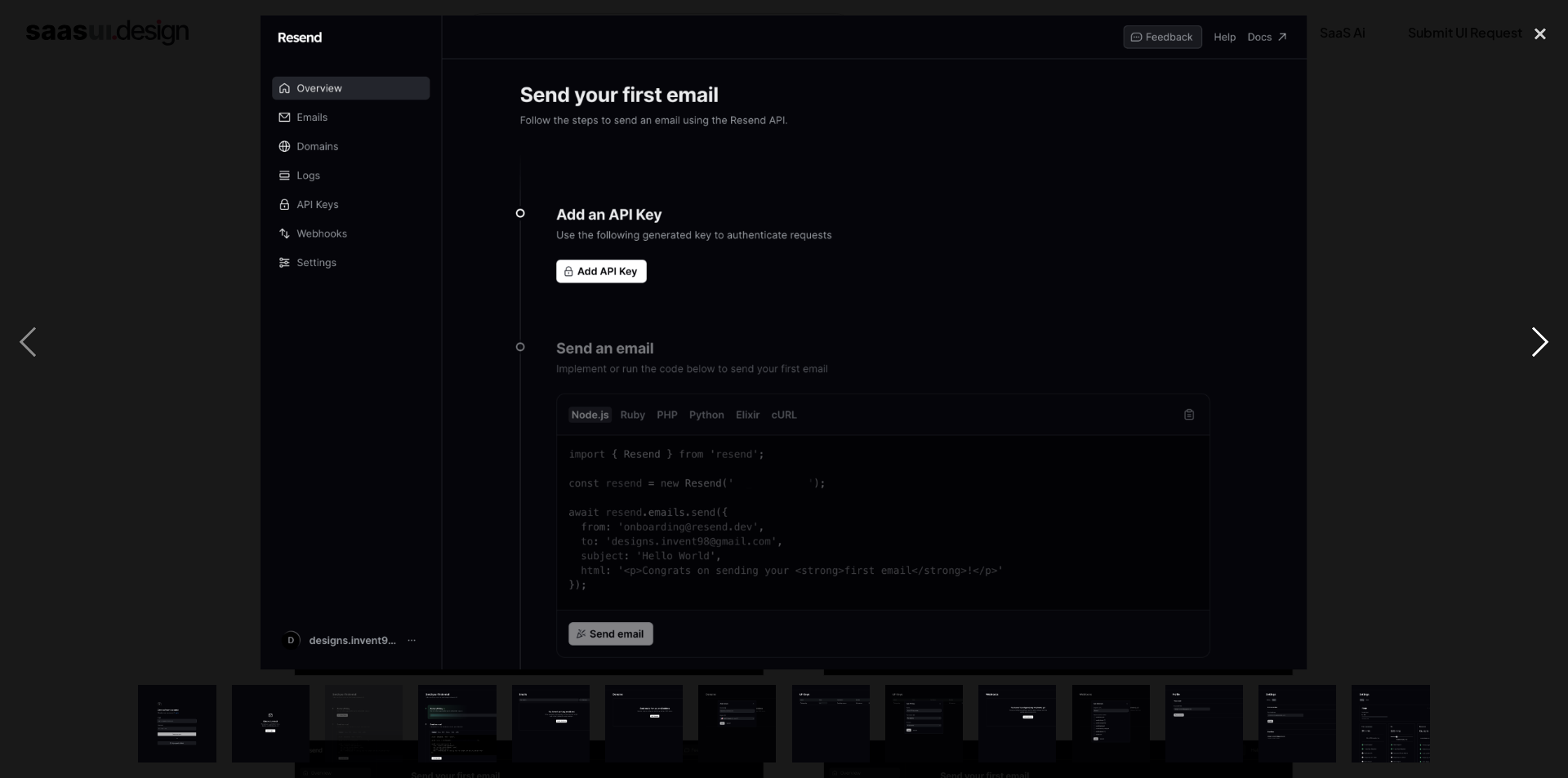
click at [1537, 346] on div "next image" at bounding box center [1541, 343] width 56 height 654
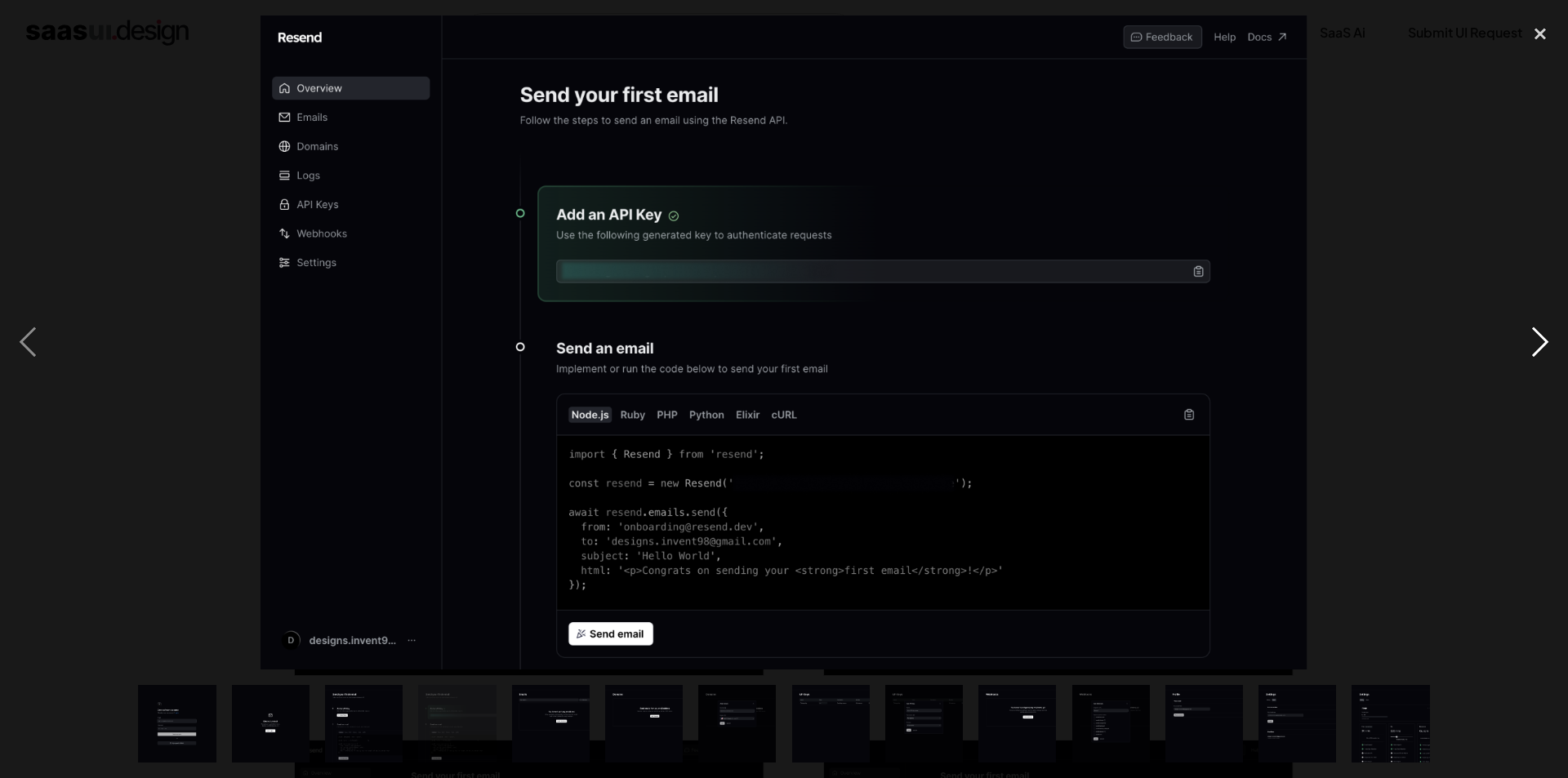
click at [1537, 346] on div "next image" at bounding box center [1541, 343] width 56 height 654
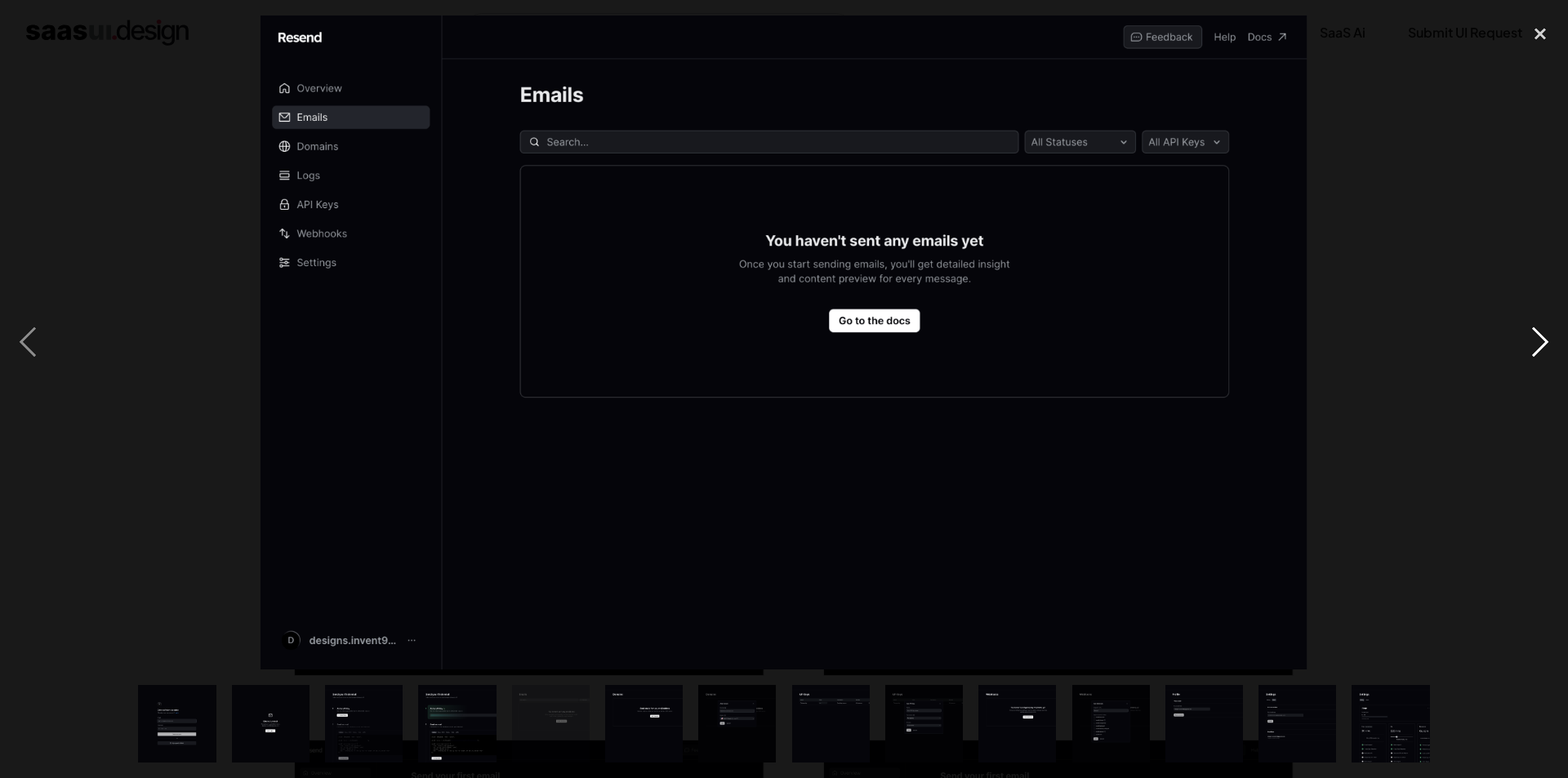
click at [1548, 339] on div "next image" at bounding box center [1541, 343] width 56 height 654
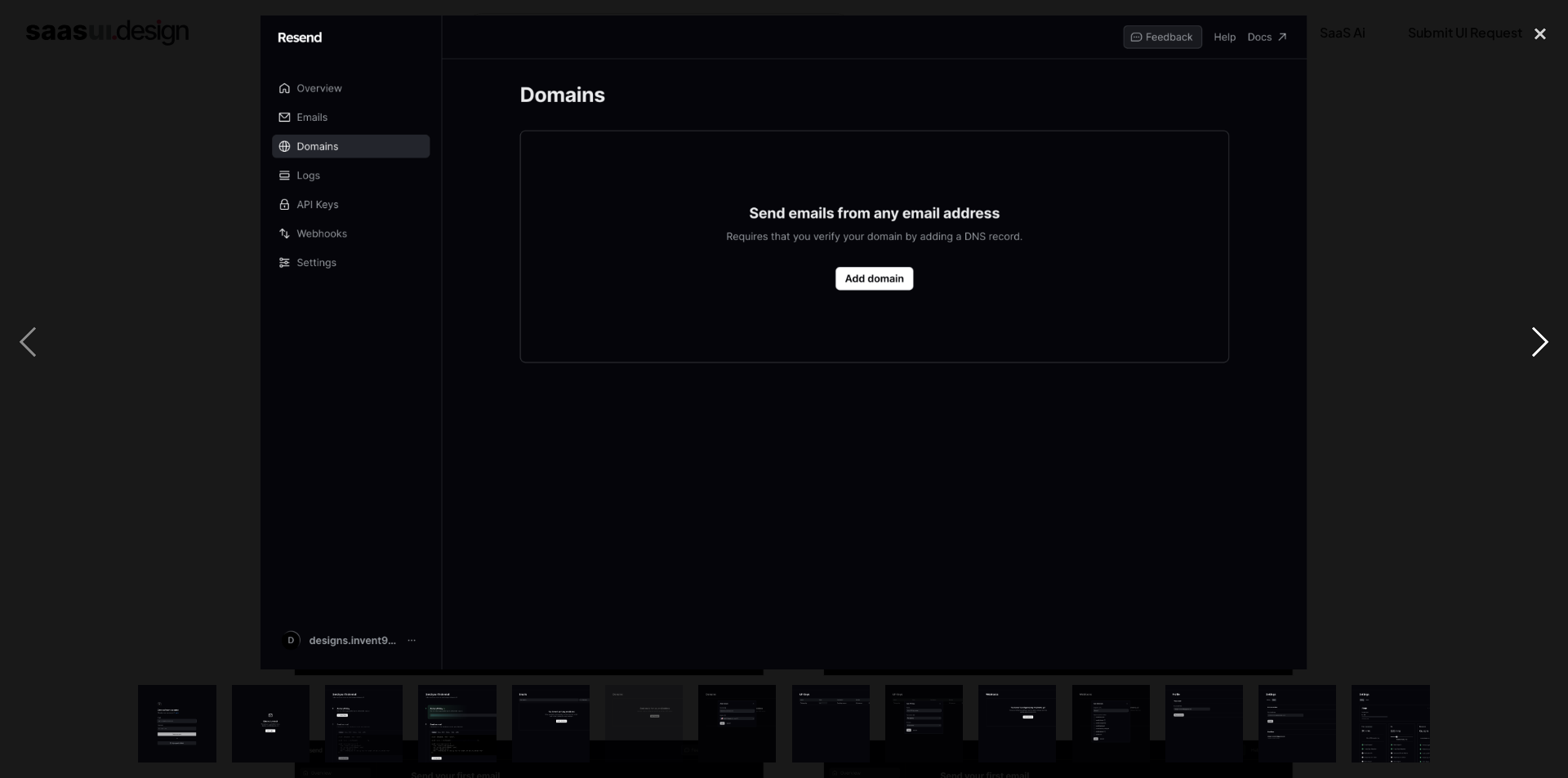
click at [1548, 339] on div "next image" at bounding box center [1541, 343] width 56 height 654
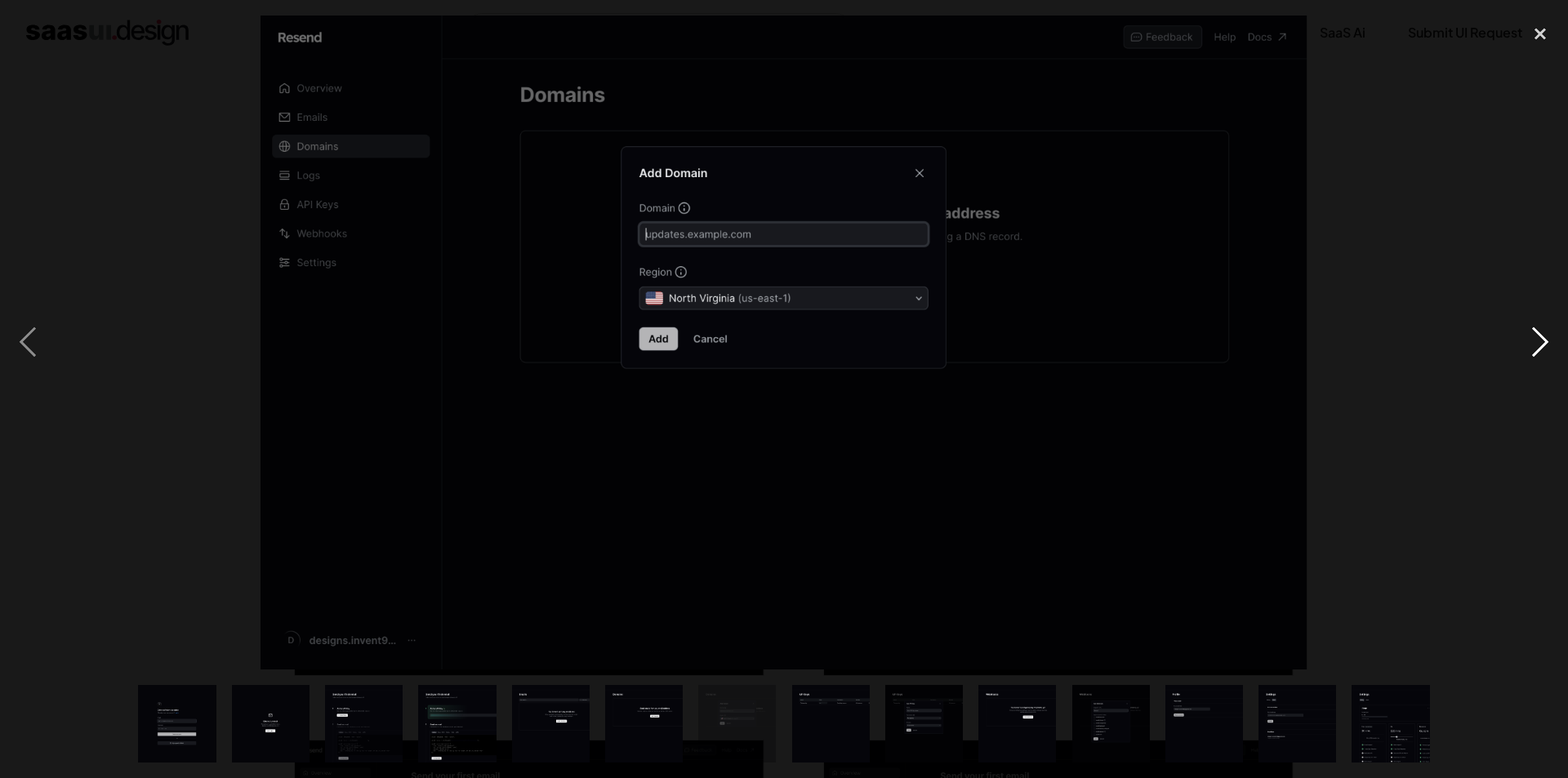
click at [1548, 339] on div "next image" at bounding box center [1541, 343] width 56 height 654
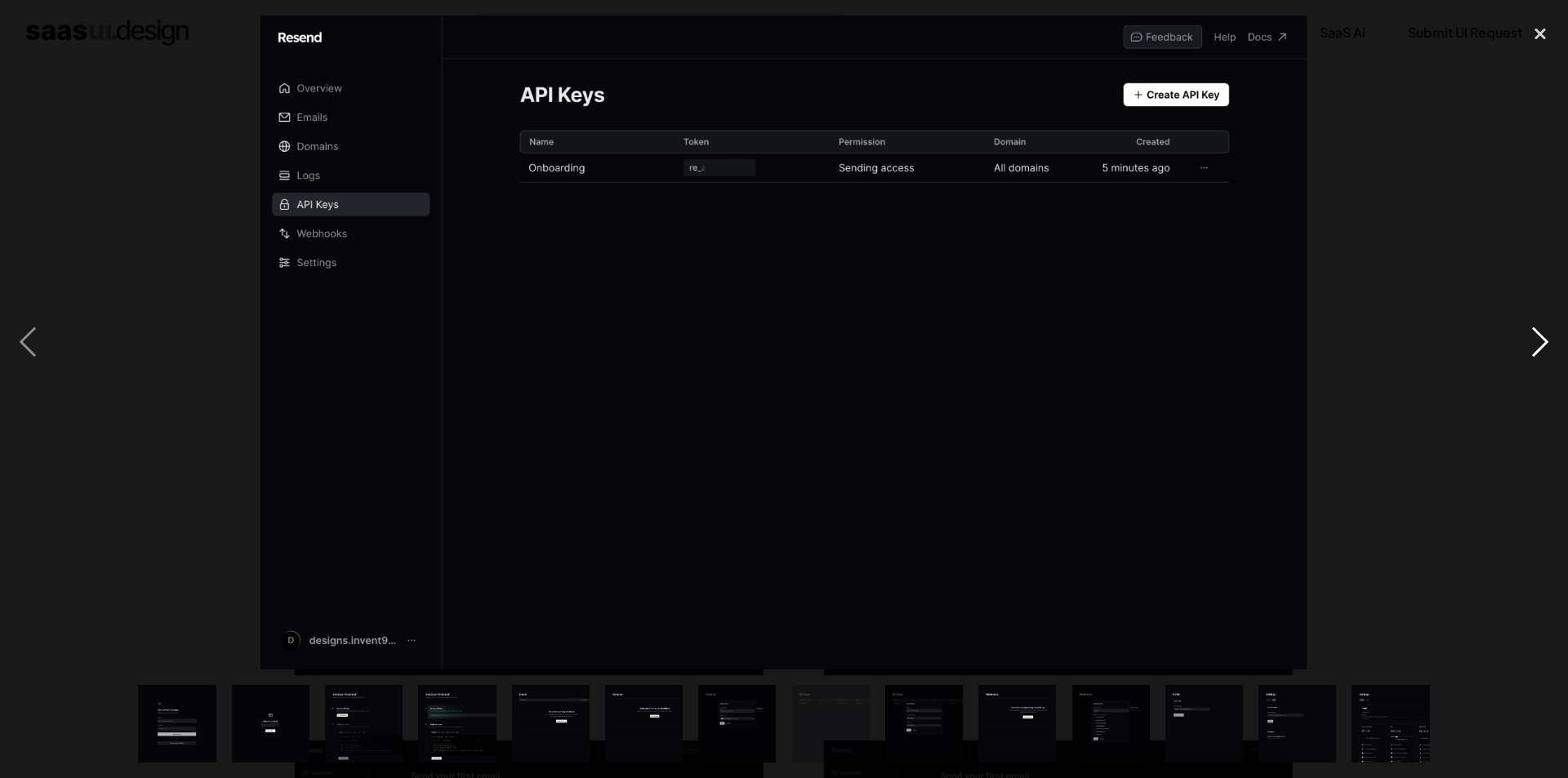
click at [1548, 339] on div "next image" at bounding box center [1541, 343] width 56 height 654
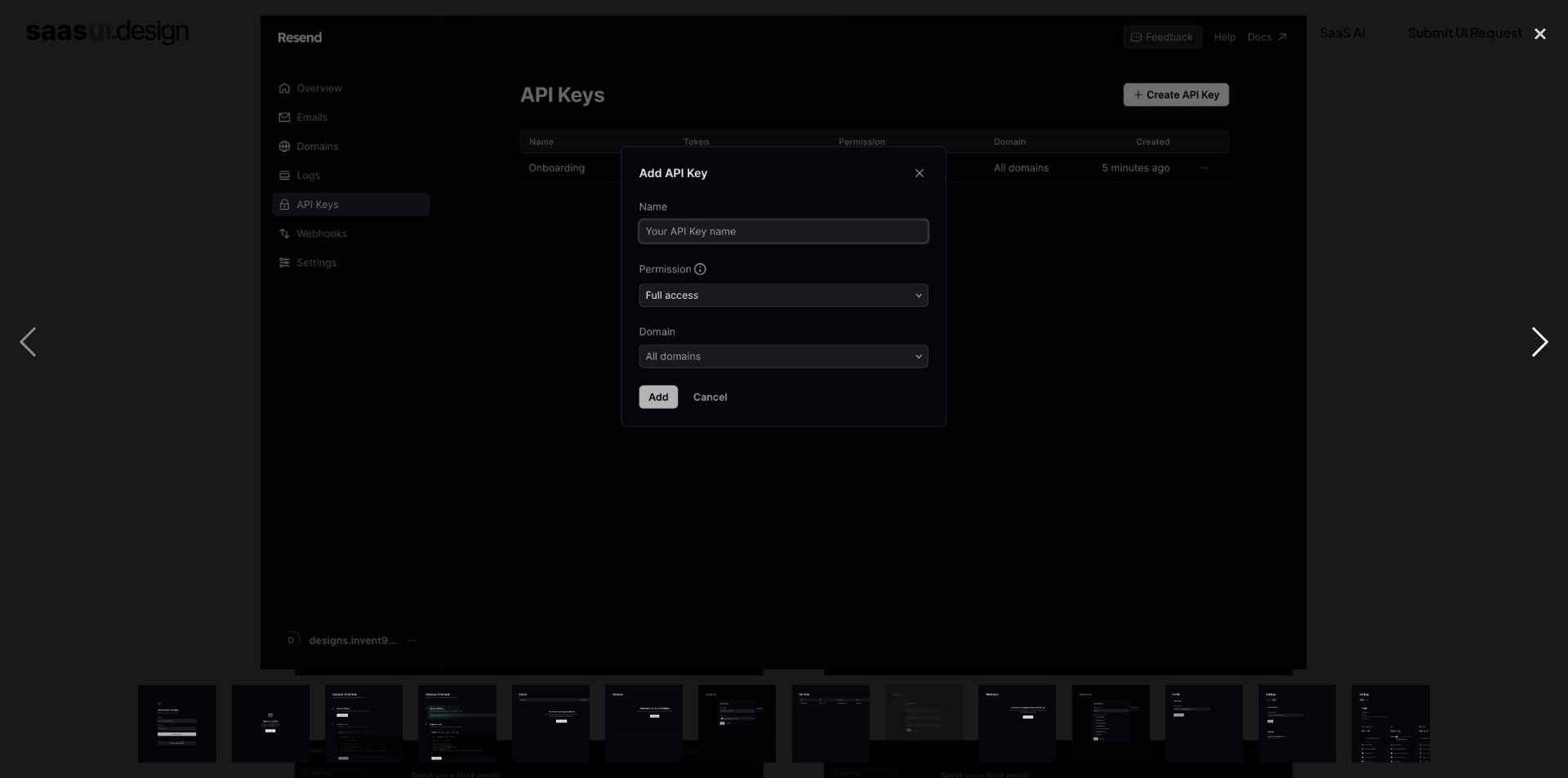
click at [1548, 339] on div "next image" at bounding box center [1541, 343] width 56 height 654
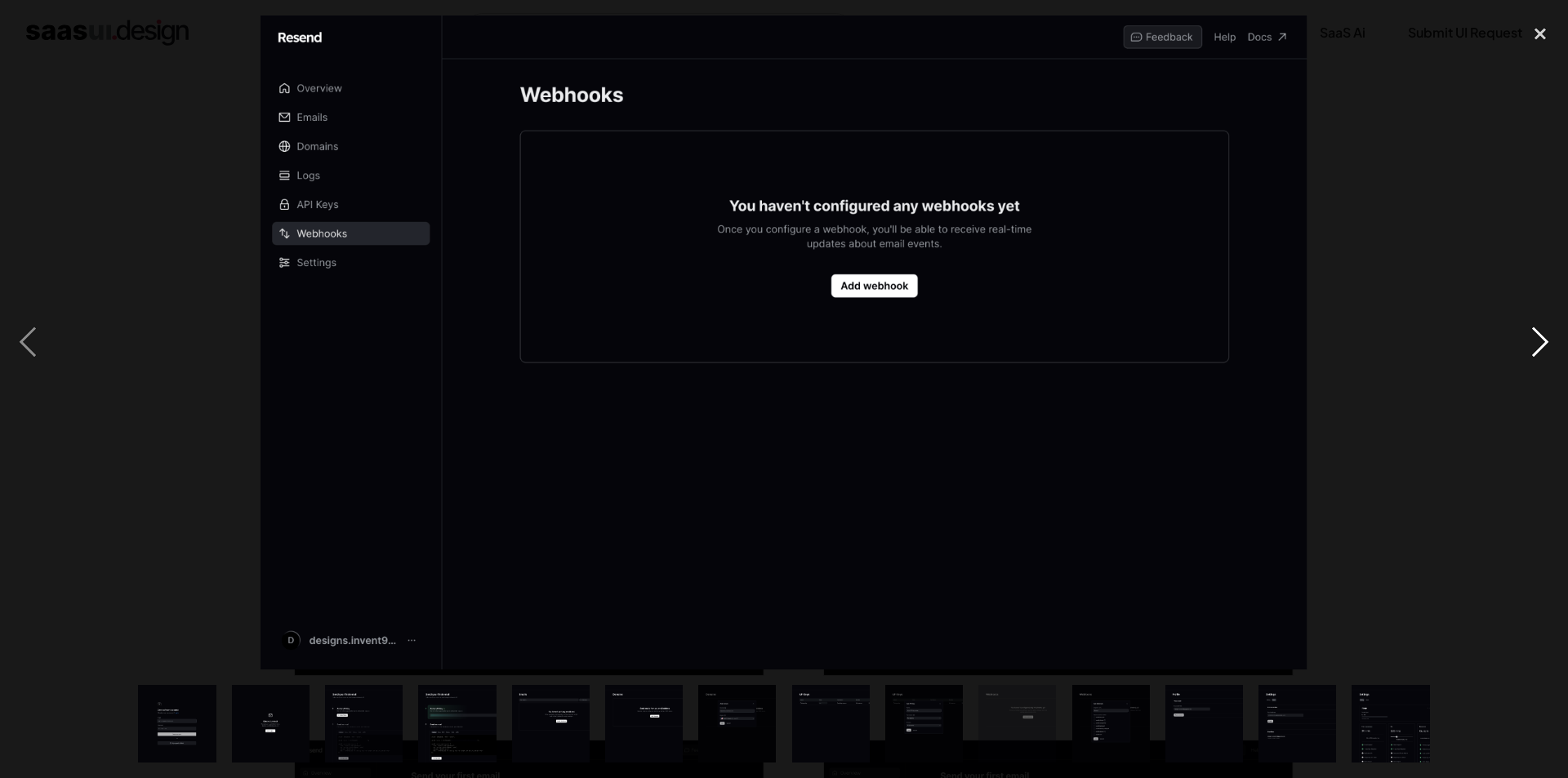
click at [1548, 339] on div "next image" at bounding box center [1541, 343] width 56 height 654
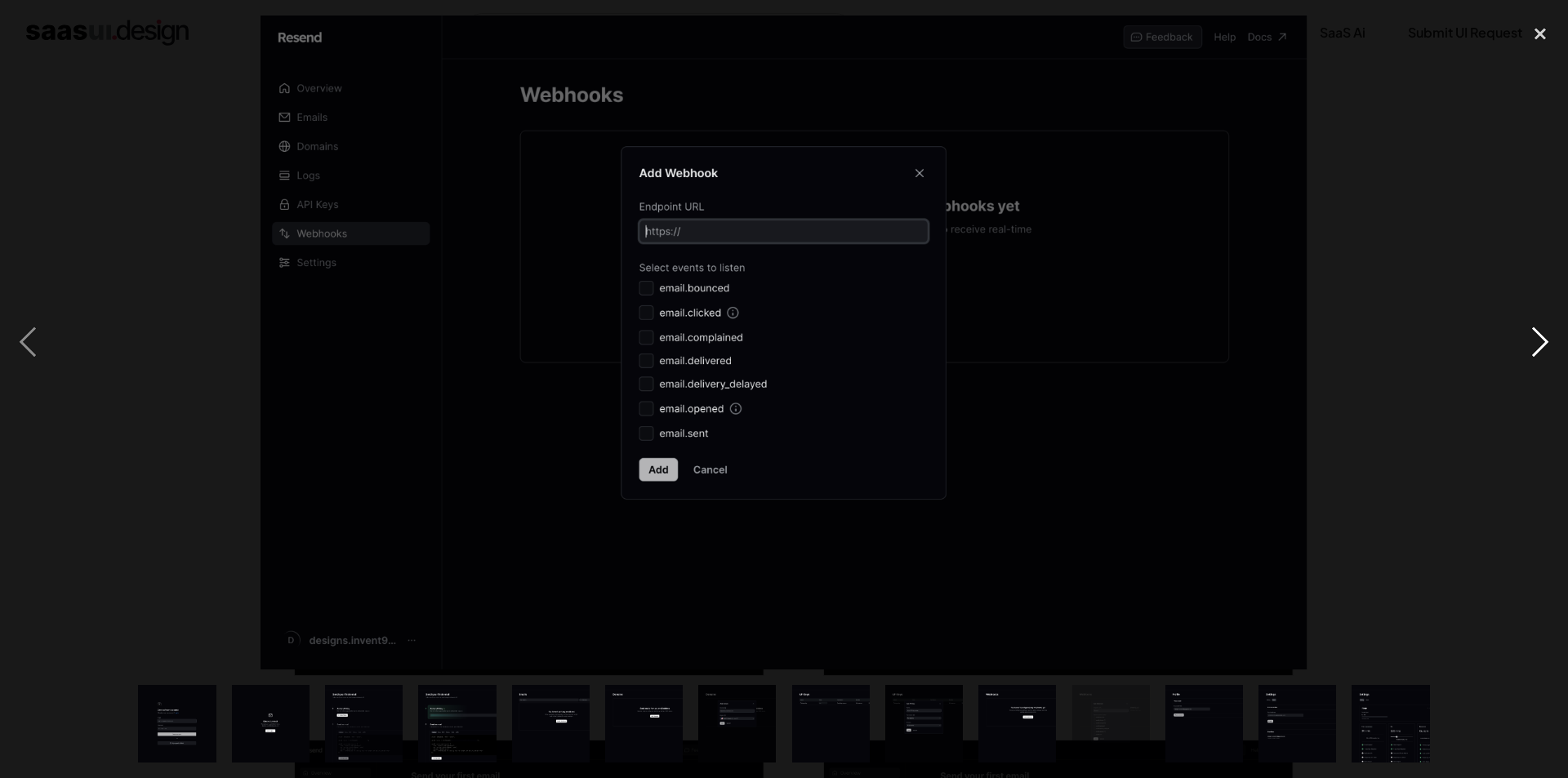
click at [1548, 339] on div "next image" at bounding box center [1541, 343] width 56 height 654
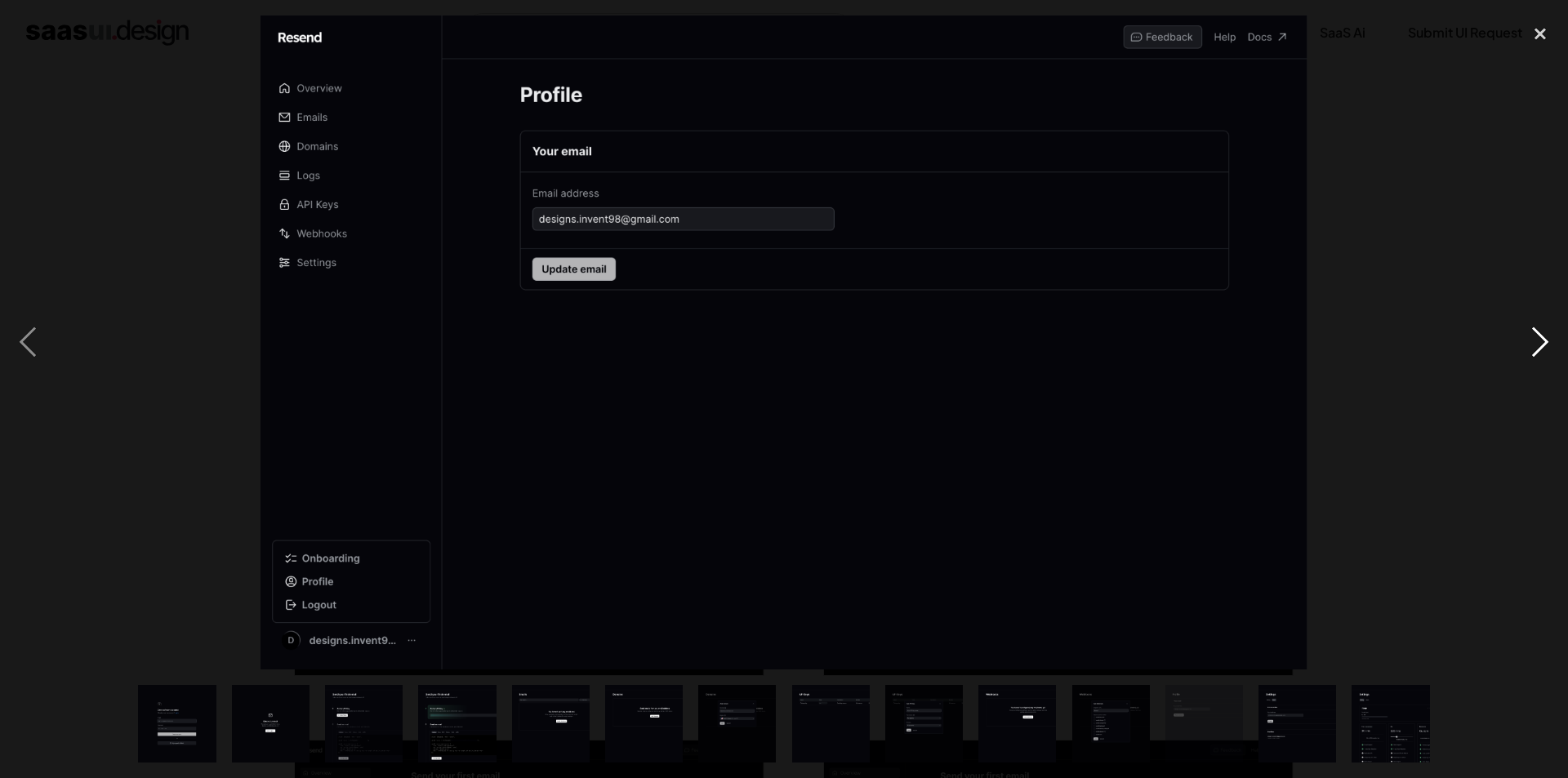
click at [1548, 339] on div "next image" at bounding box center [1541, 343] width 56 height 654
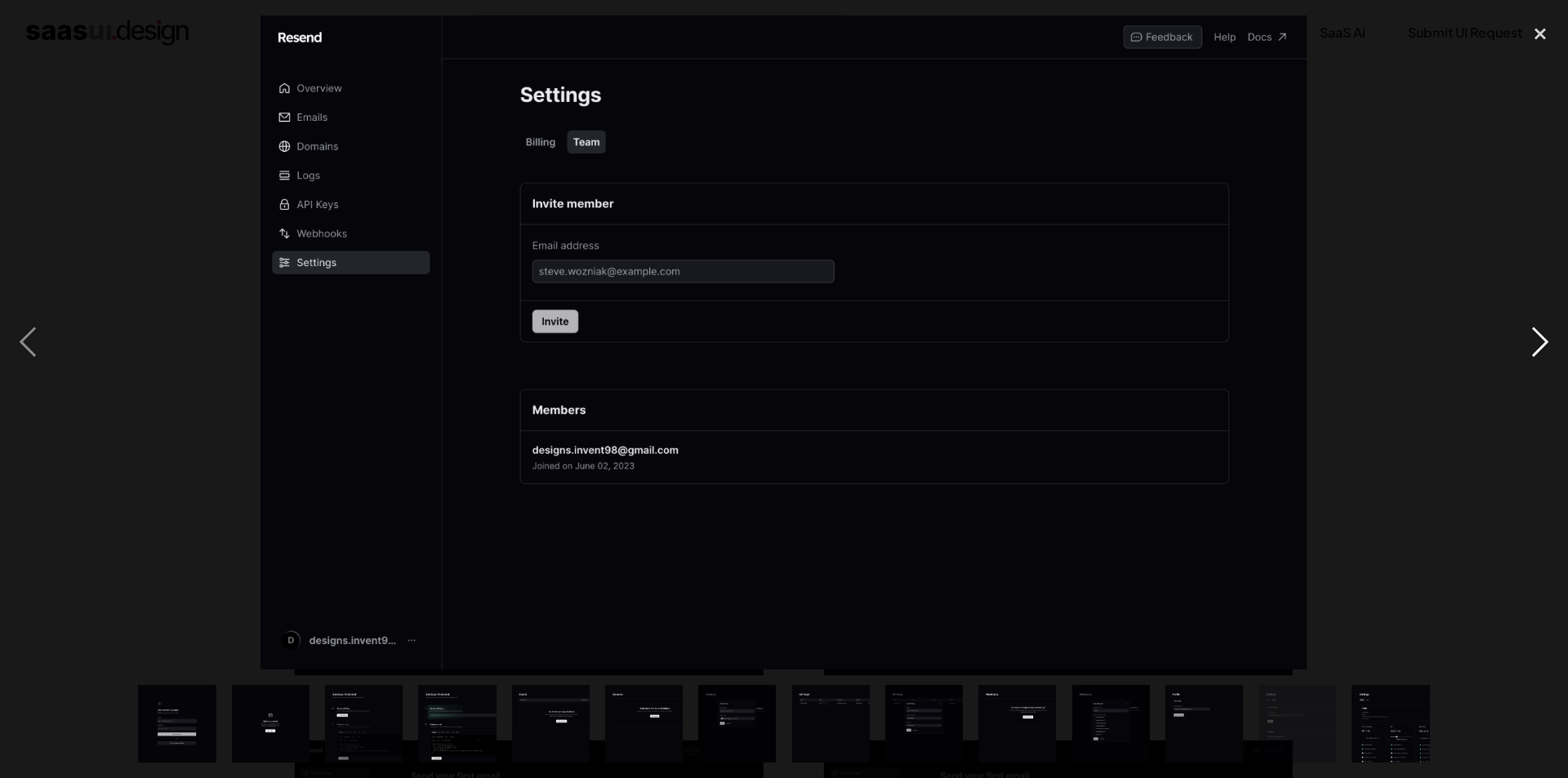
click at [1548, 339] on div "next image" at bounding box center [1541, 343] width 56 height 654
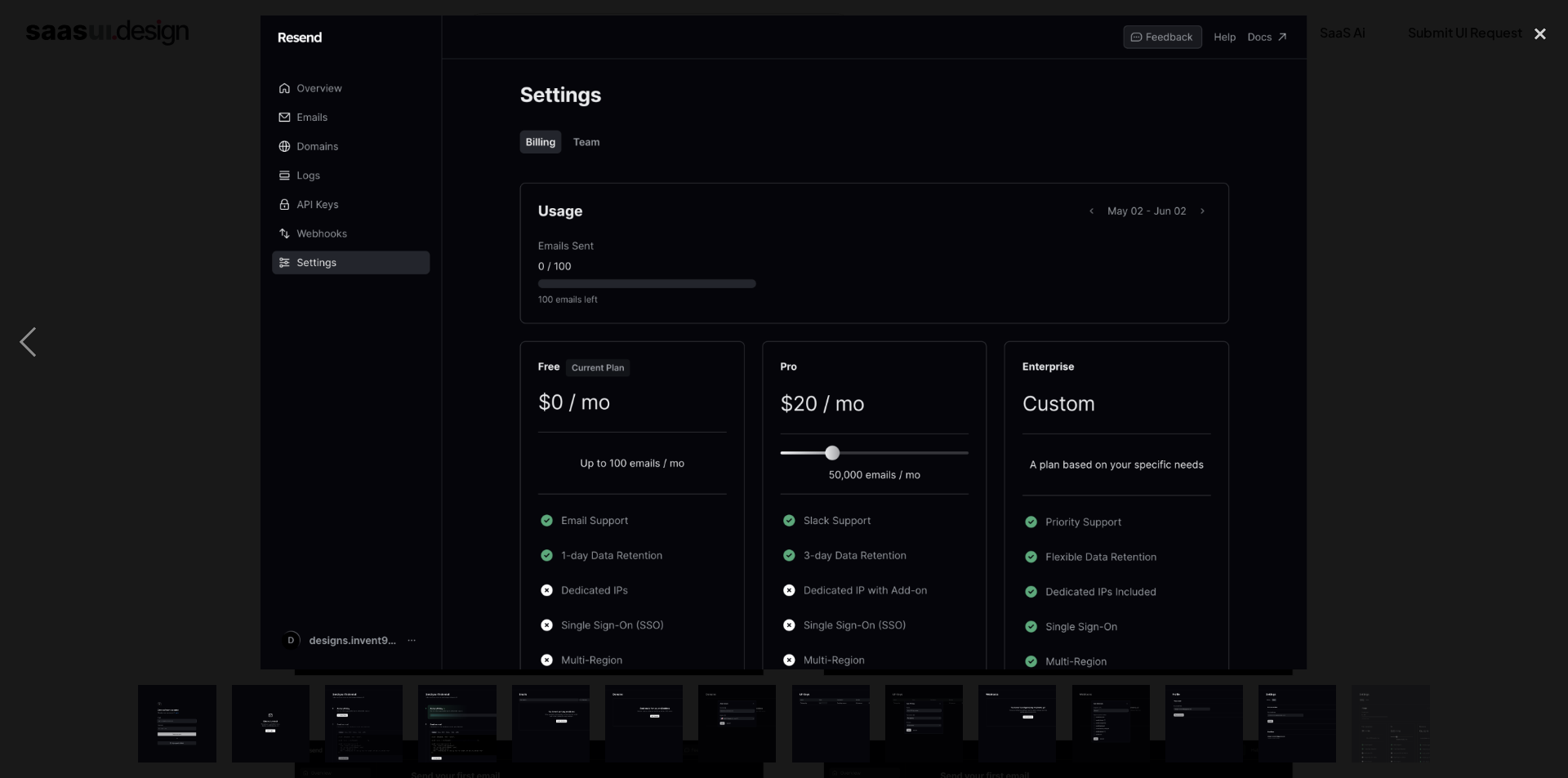
click at [1548, 339] on div "next image" at bounding box center [1541, 343] width 56 height 654
click at [1526, 36] on div "close lightbox" at bounding box center [1541, 33] width 56 height 36
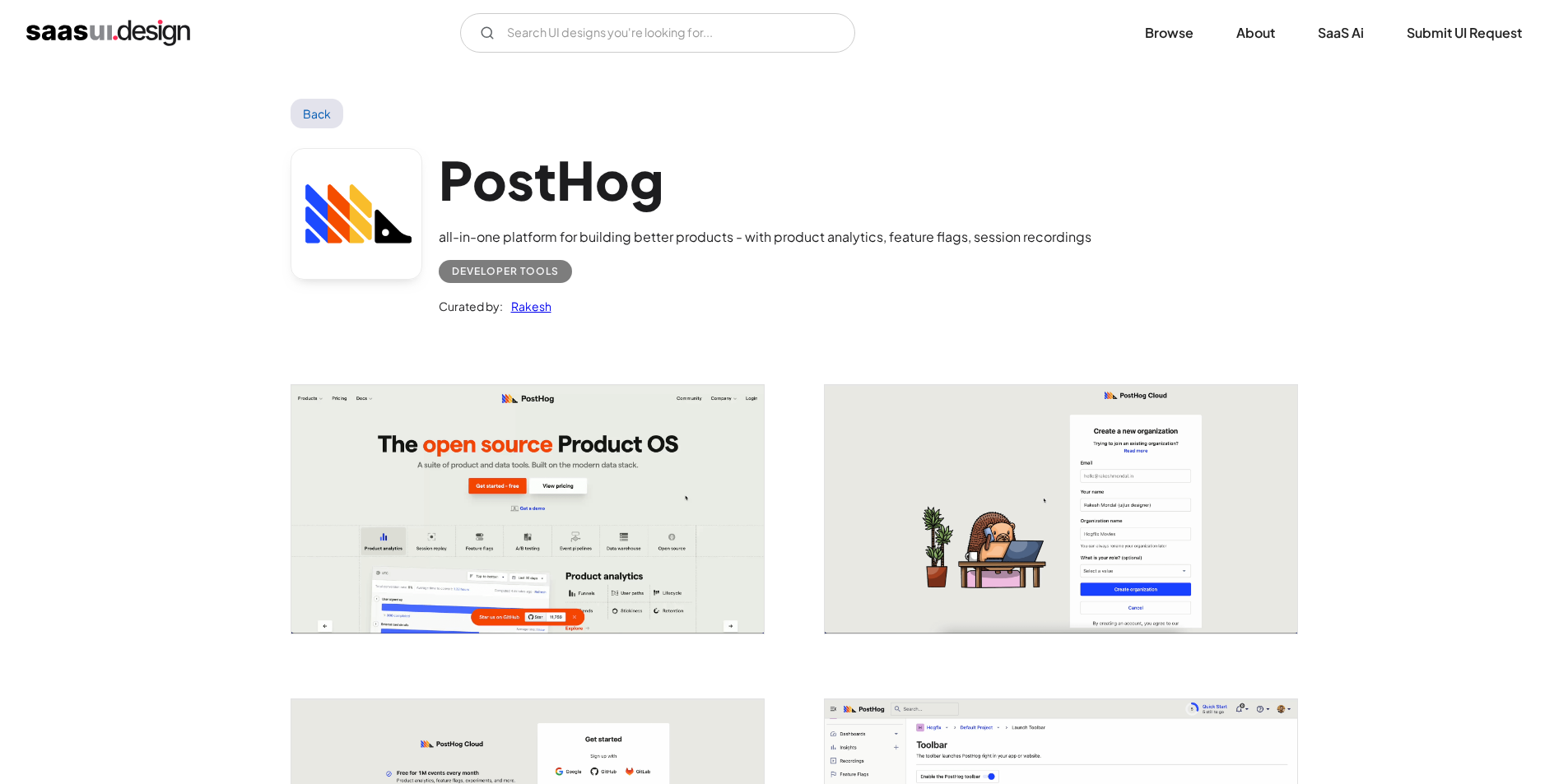
click at [548, 464] on img "open lightbox" at bounding box center [527, 509] width 472 height 249
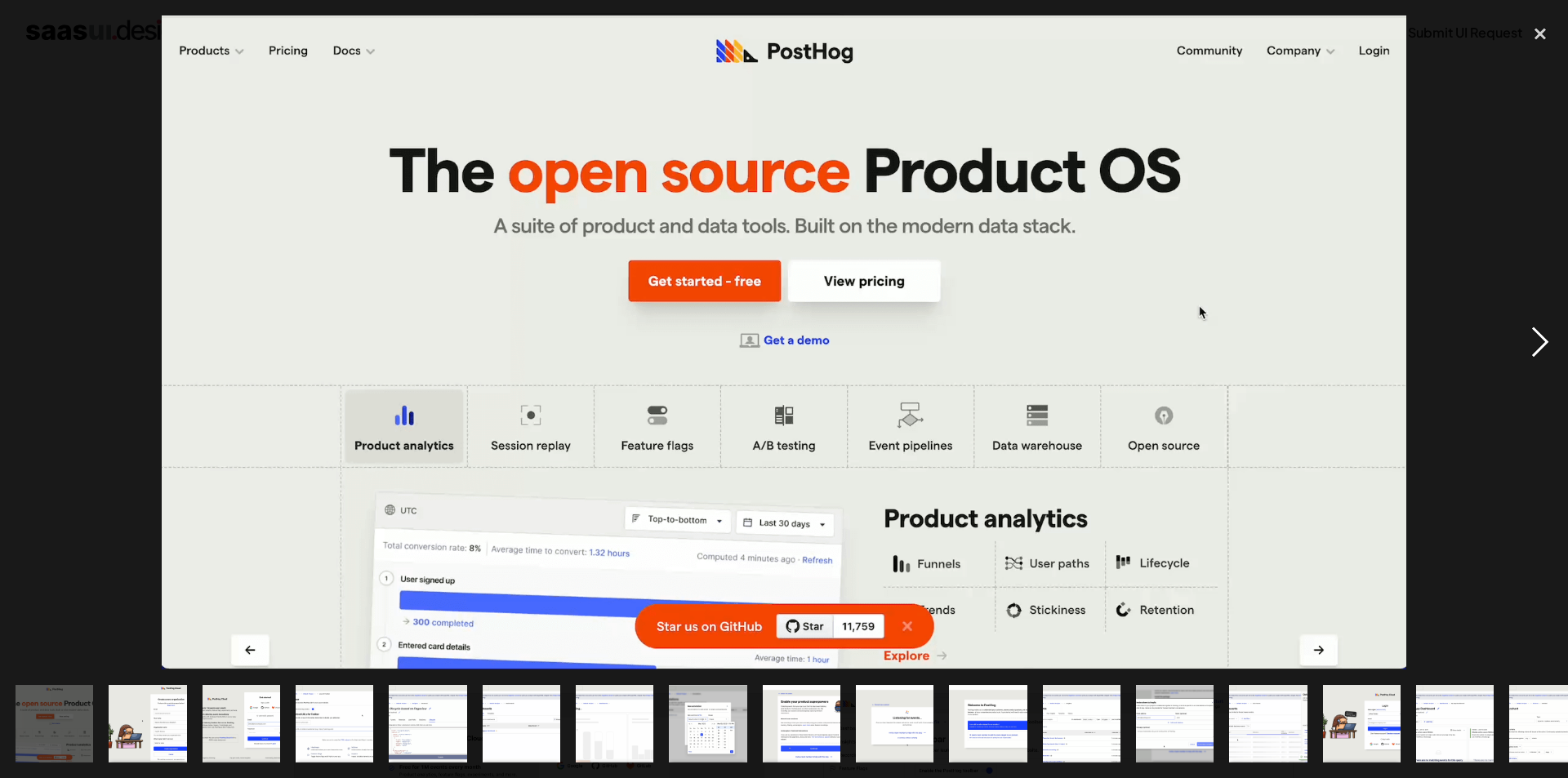
click at [1543, 349] on div "next image" at bounding box center [1541, 343] width 56 height 654
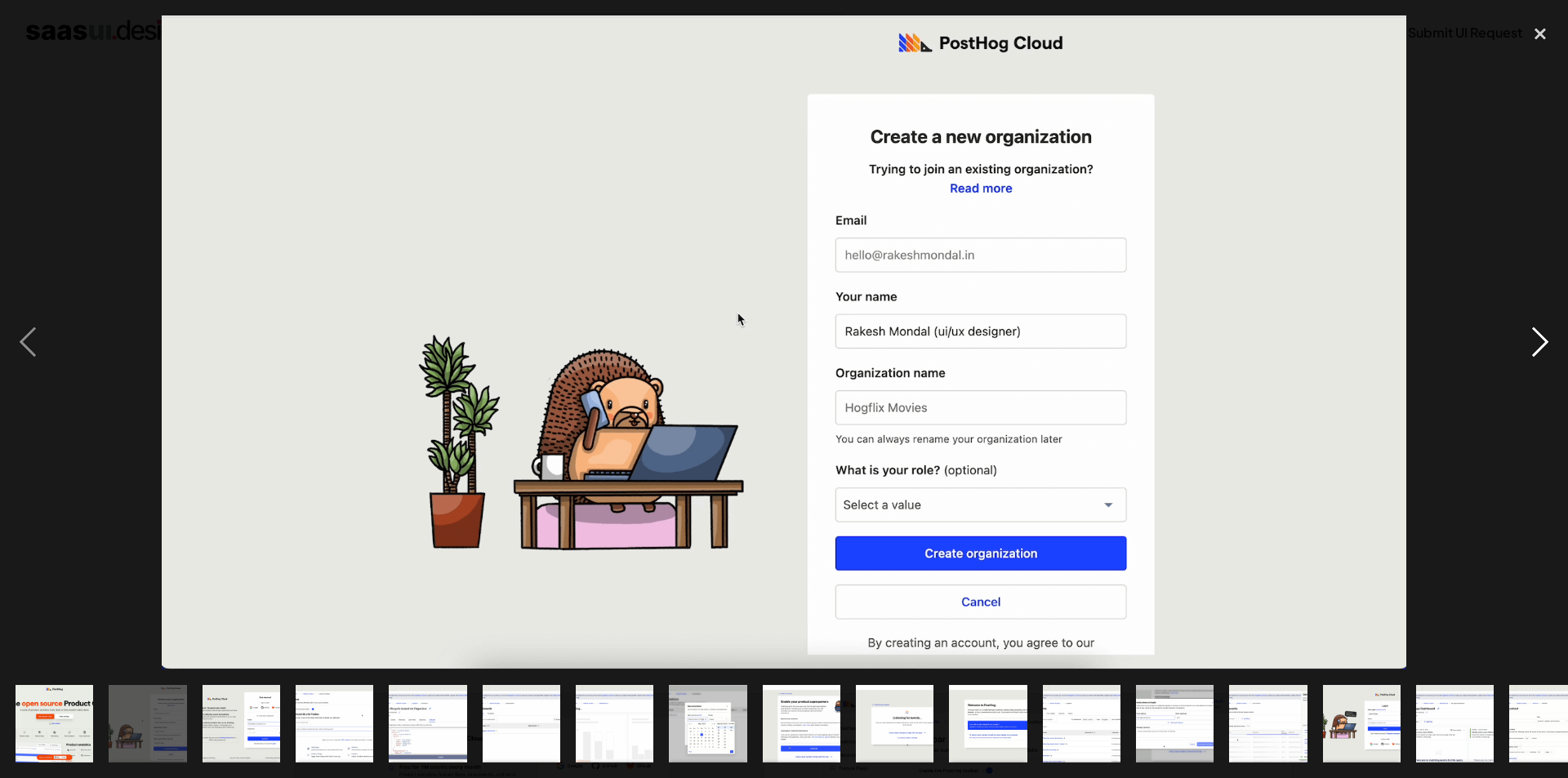
click at [1543, 348] on div "next image" at bounding box center [1541, 343] width 56 height 654
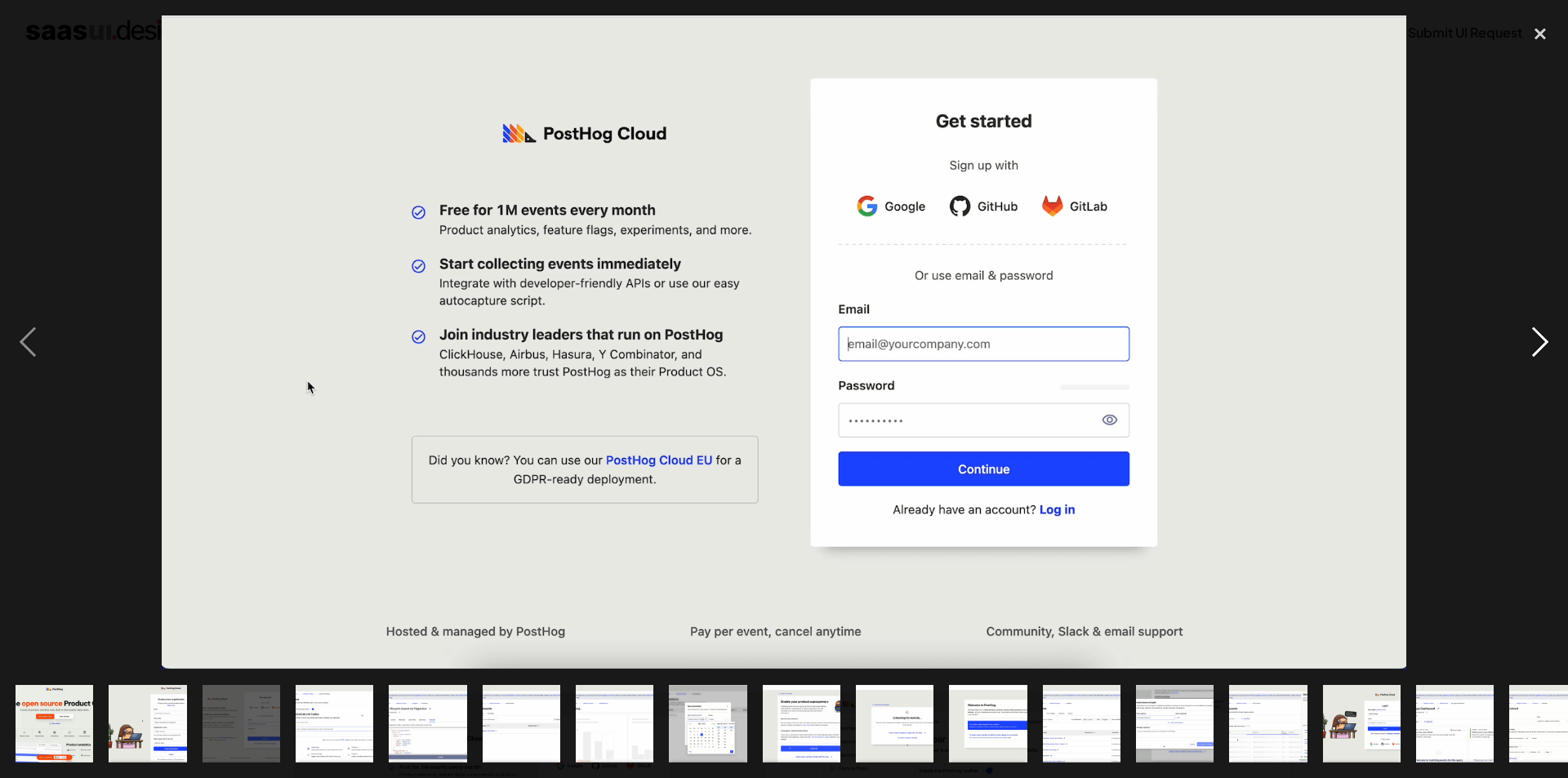
click at [1543, 348] on div "next image" at bounding box center [1541, 343] width 56 height 654
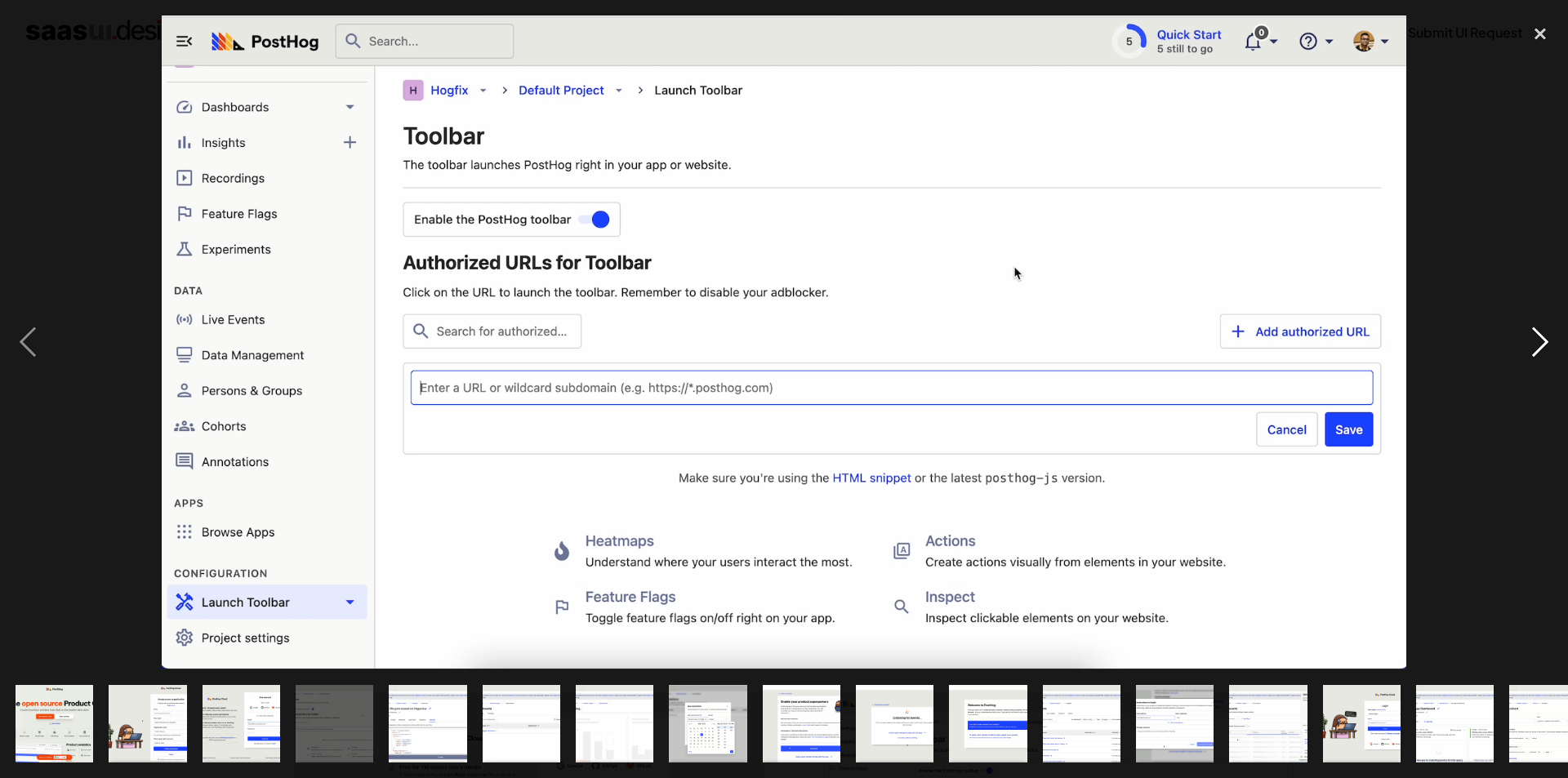
click at [1543, 348] on div "next image" at bounding box center [1541, 343] width 56 height 654
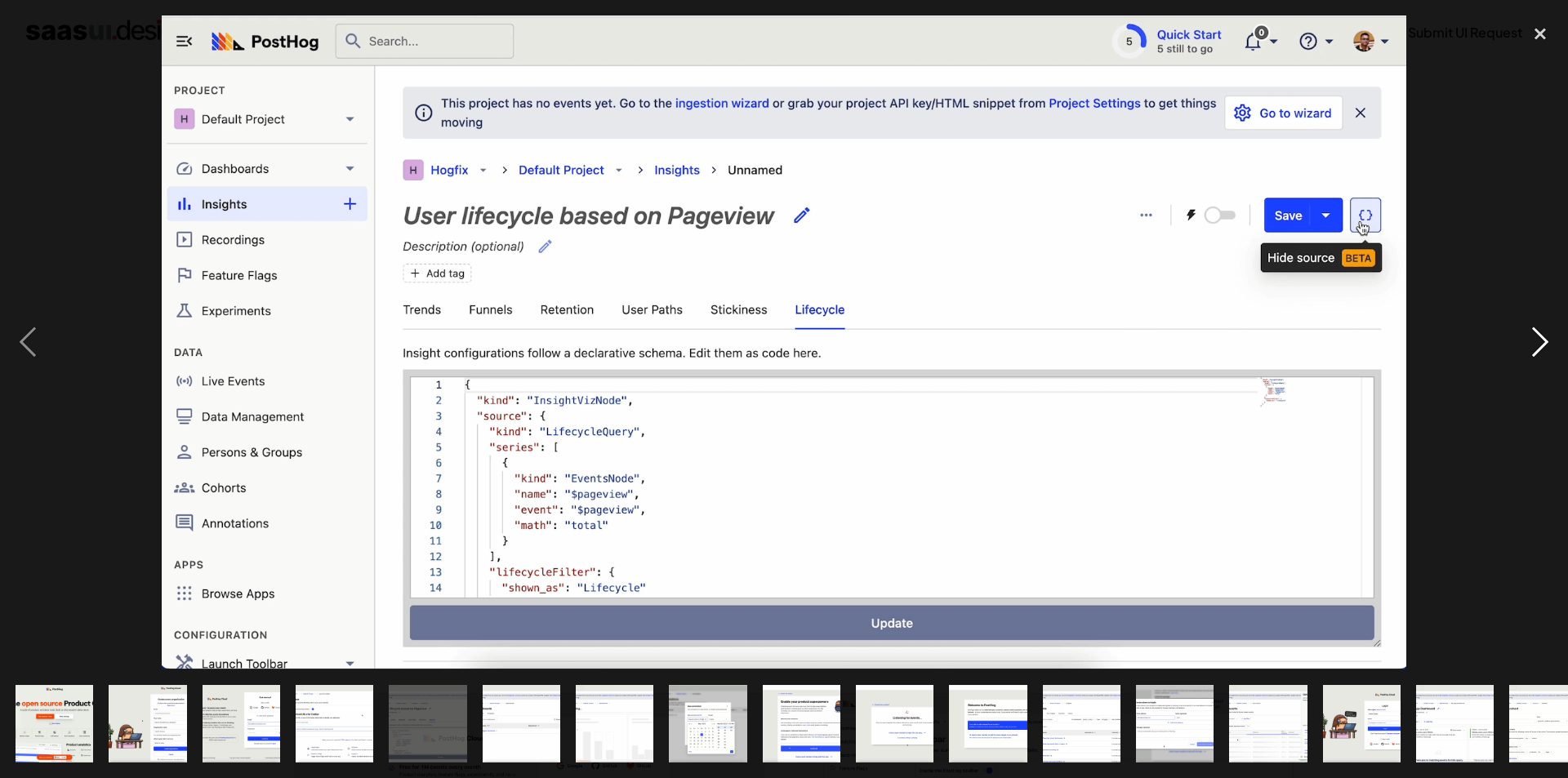
click at [1531, 344] on div "next image" at bounding box center [1541, 343] width 56 height 654
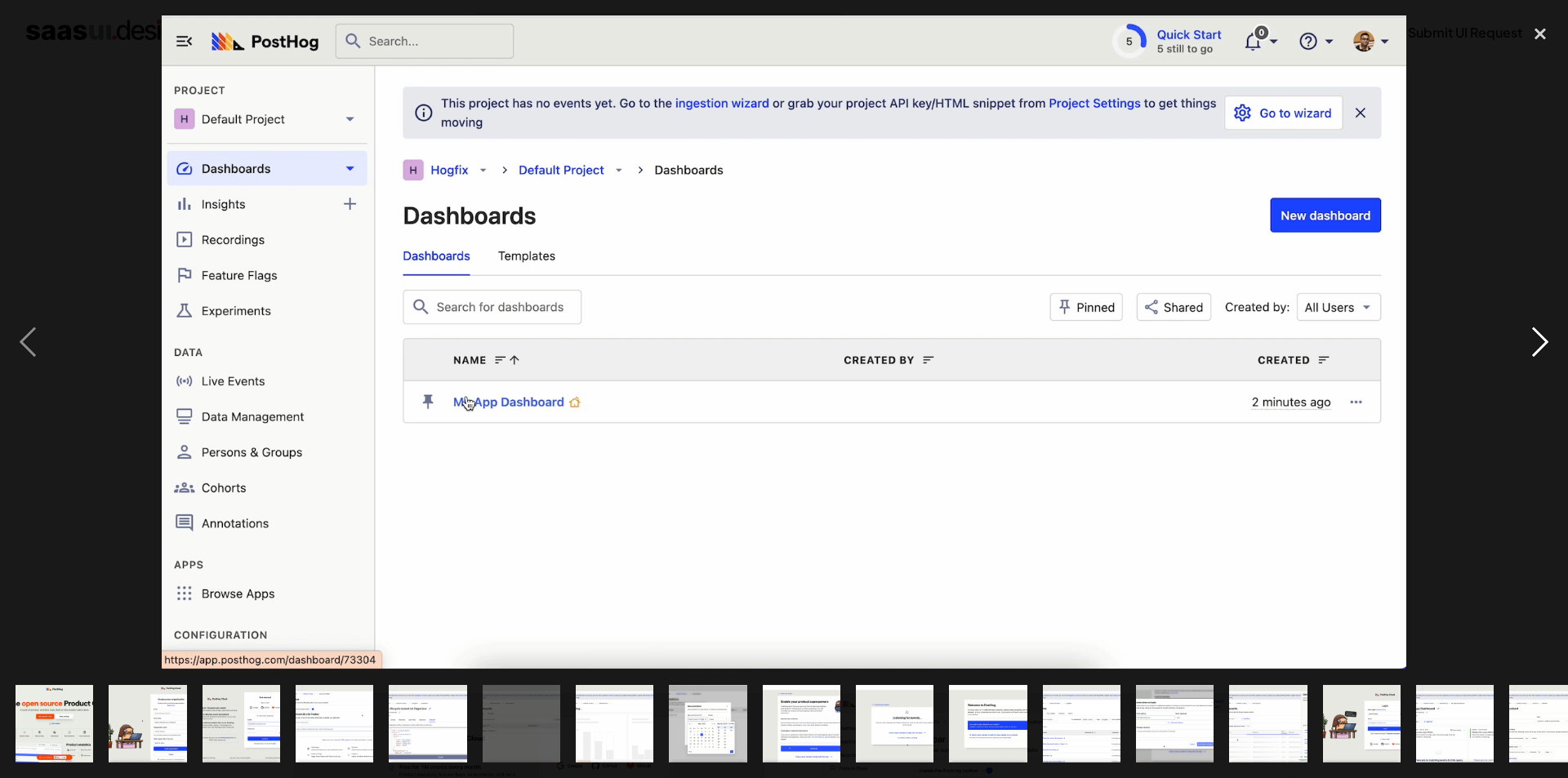
click at [1543, 338] on div "next image" at bounding box center [1541, 343] width 56 height 654
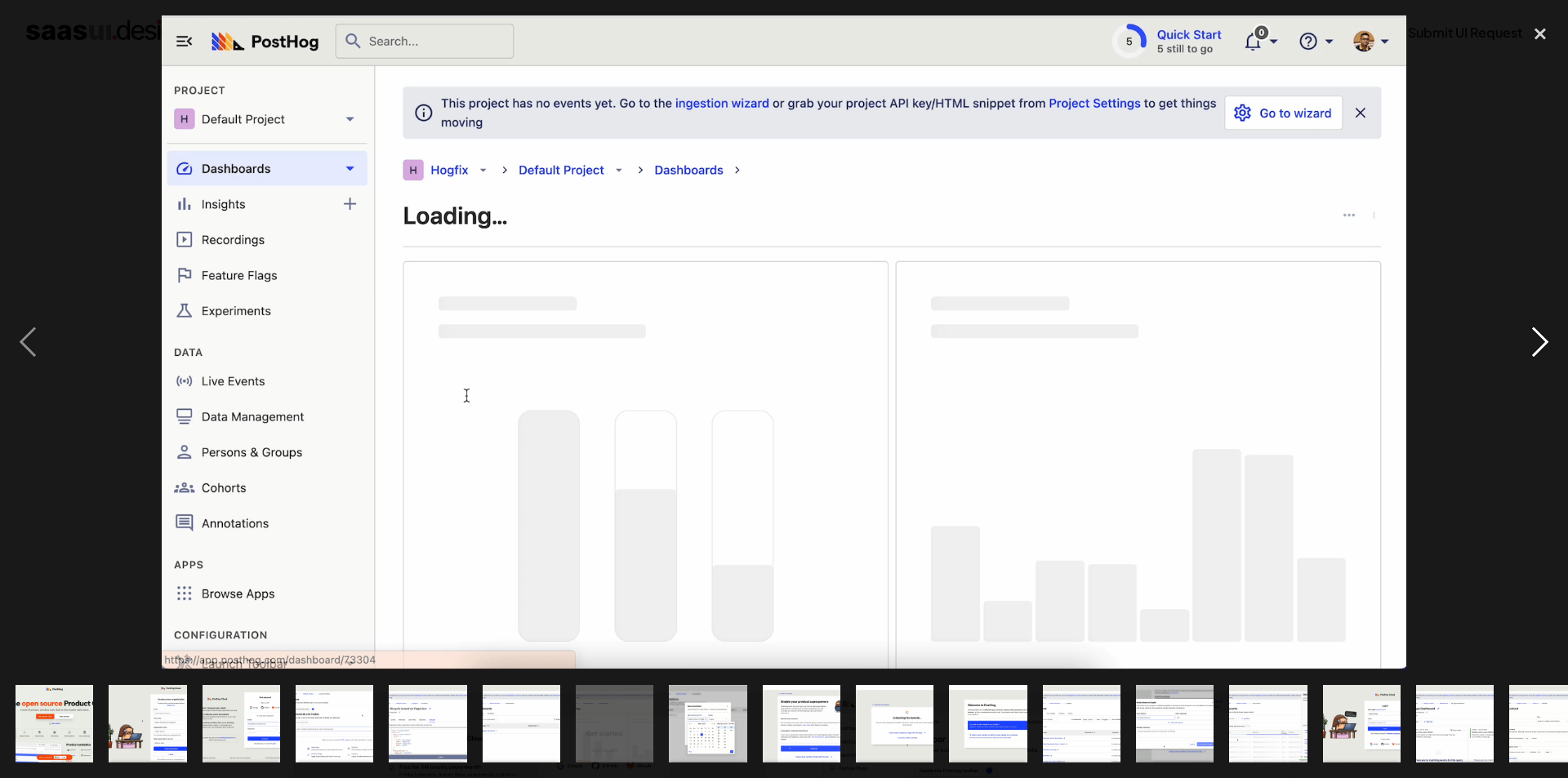
click at [1543, 338] on div "next image" at bounding box center [1541, 343] width 56 height 654
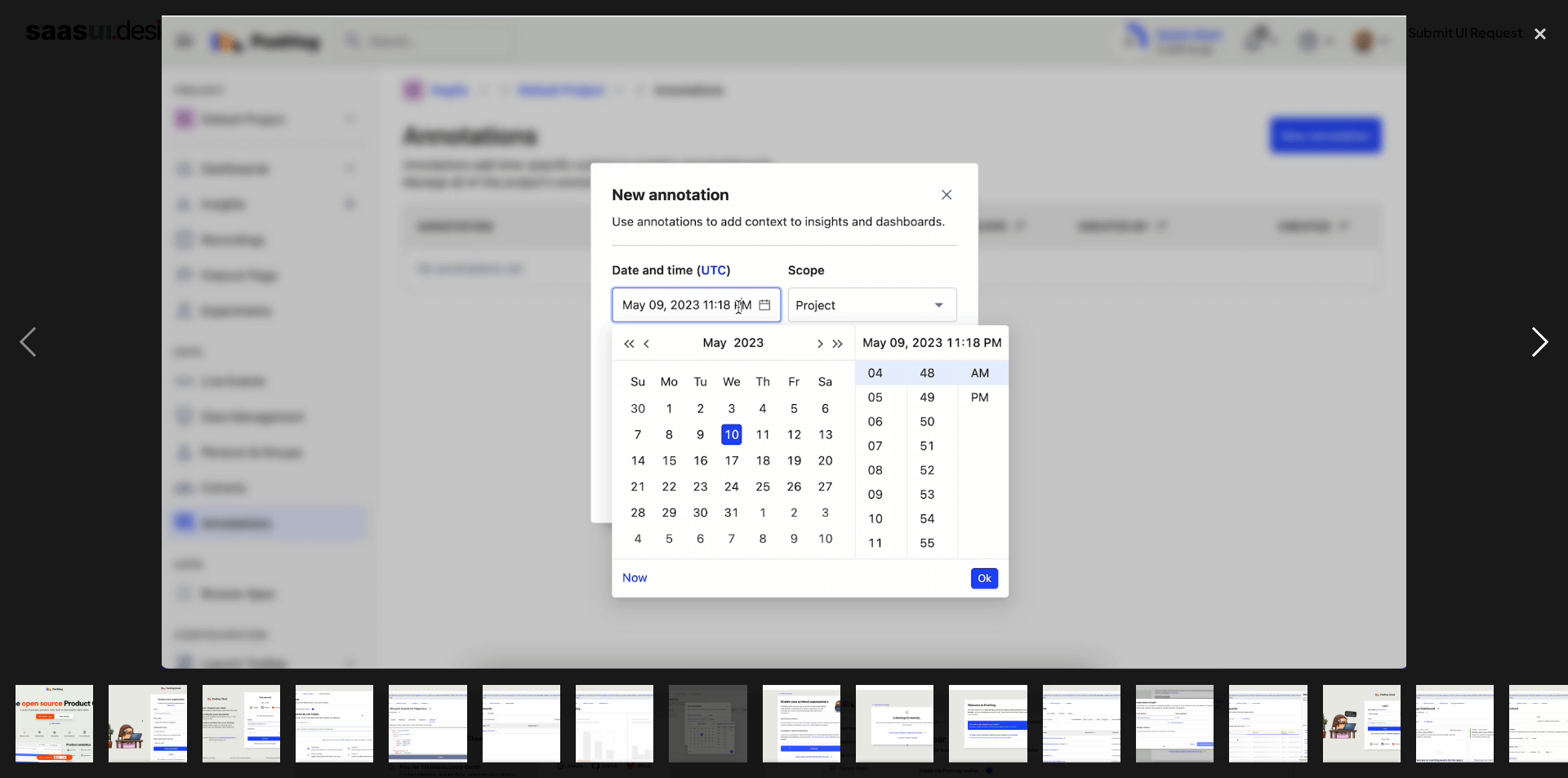
click at [1543, 338] on div "next image" at bounding box center [1541, 343] width 56 height 654
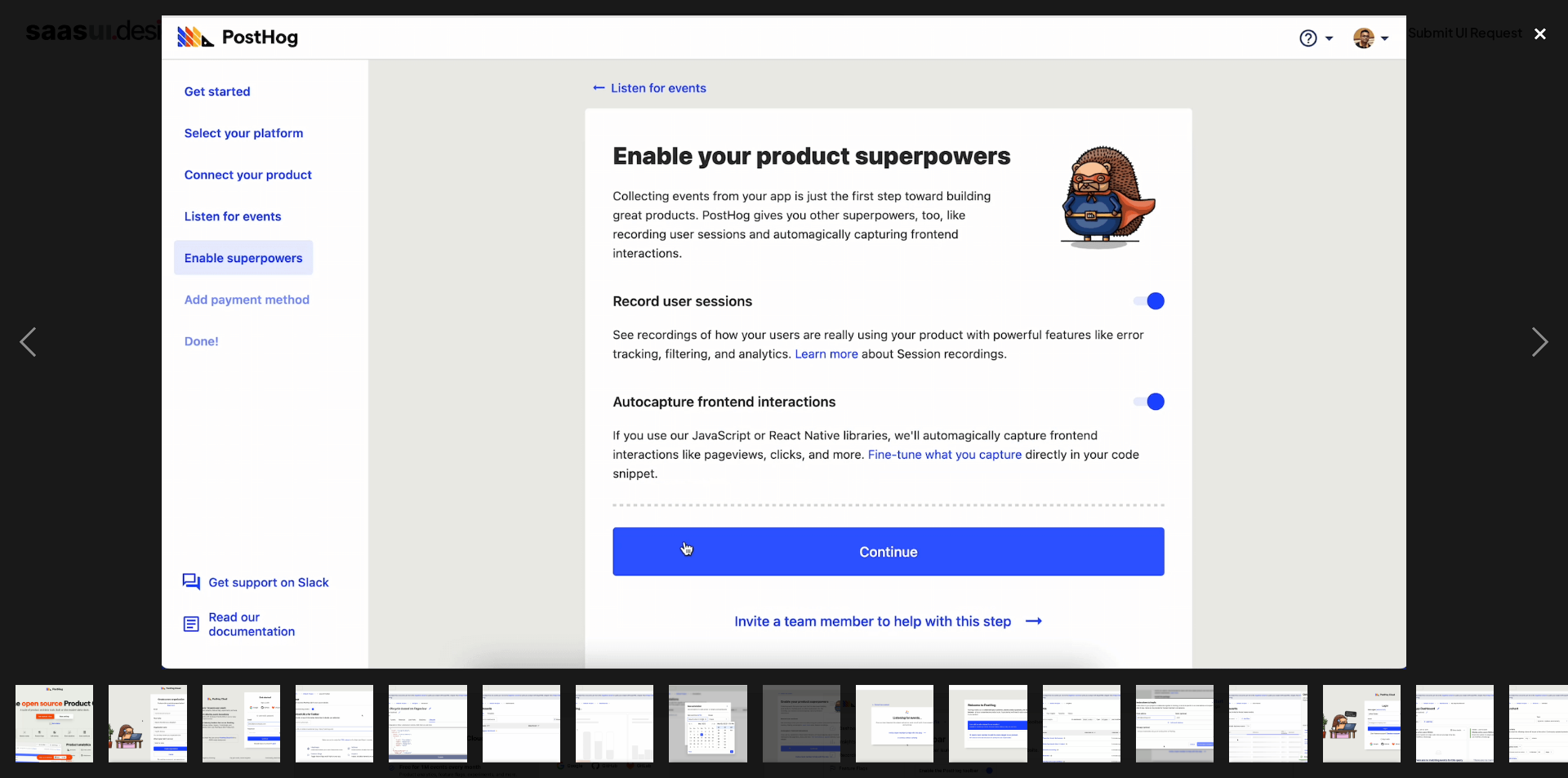
click at [1535, 36] on div "close lightbox" at bounding box center [1541, 33] width 56 height 36
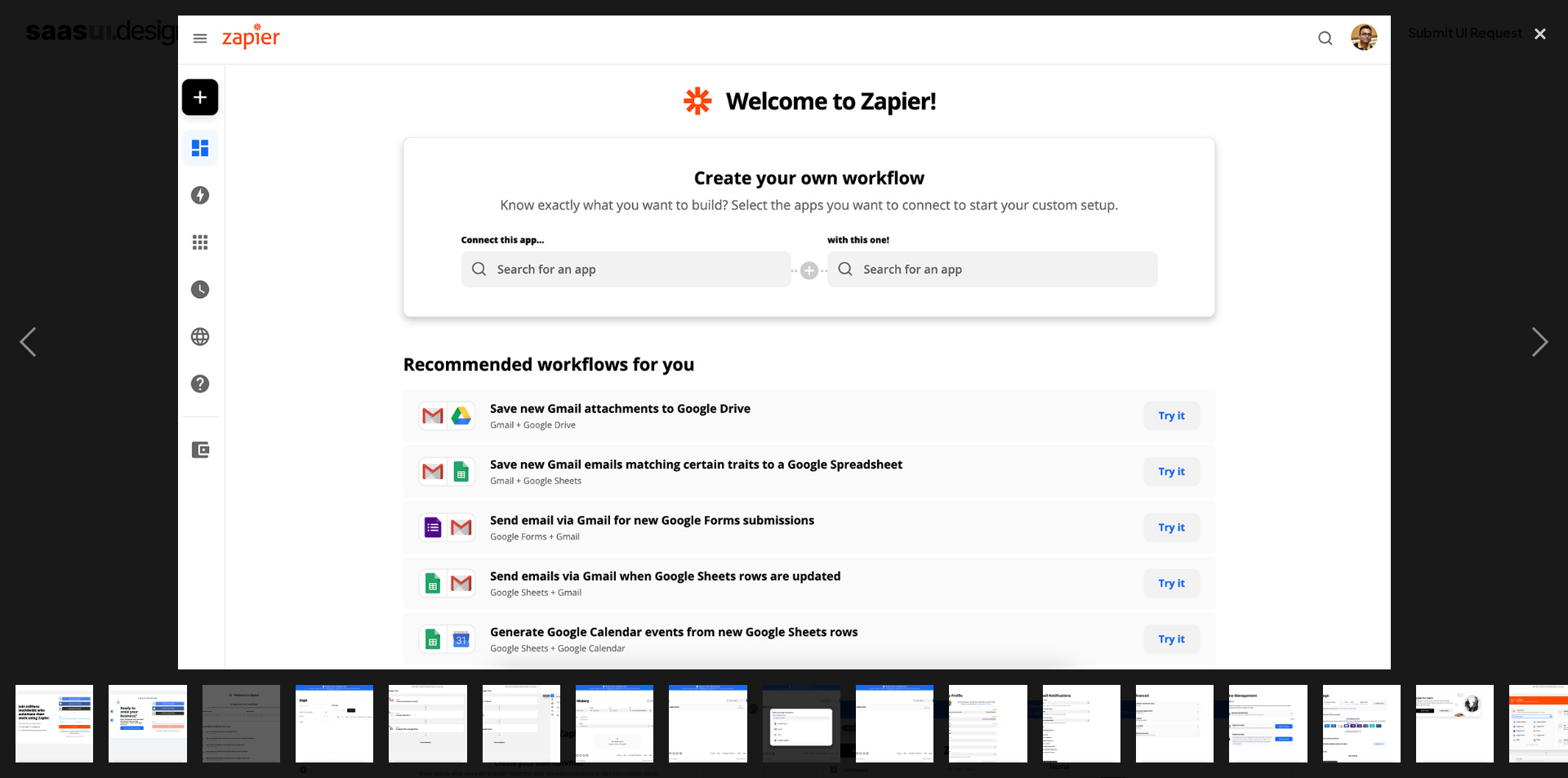
click at [1544, 345] on div "next image" at bounding box center [1541, 343] width 56 height 654
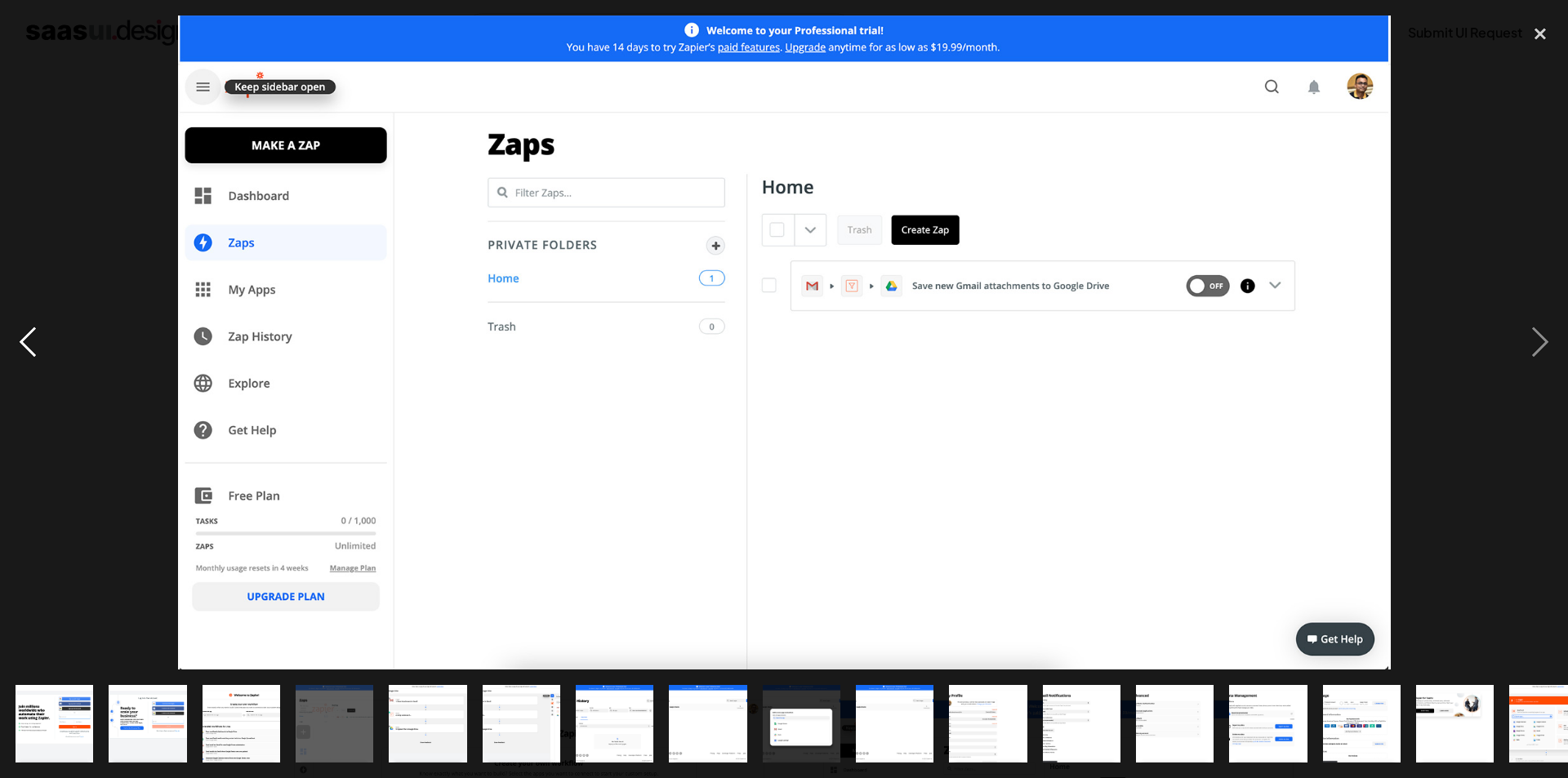
click at [3, 349] on div "previous image" at bounding box center [28, 343] width 56 height 654
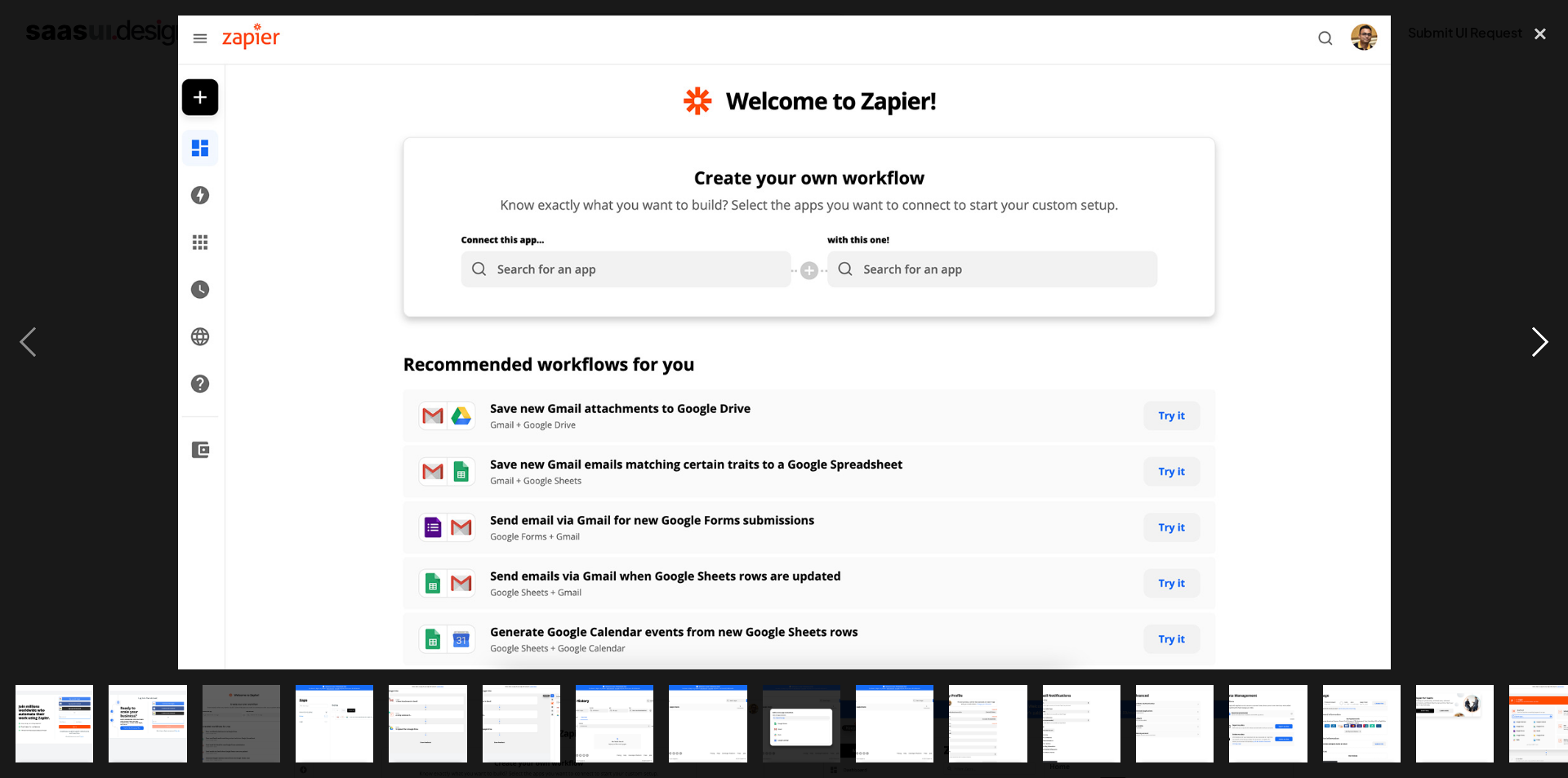
click at [1534, 354] on div "next image" at bounding box center [1541, 343] width 56 height 654
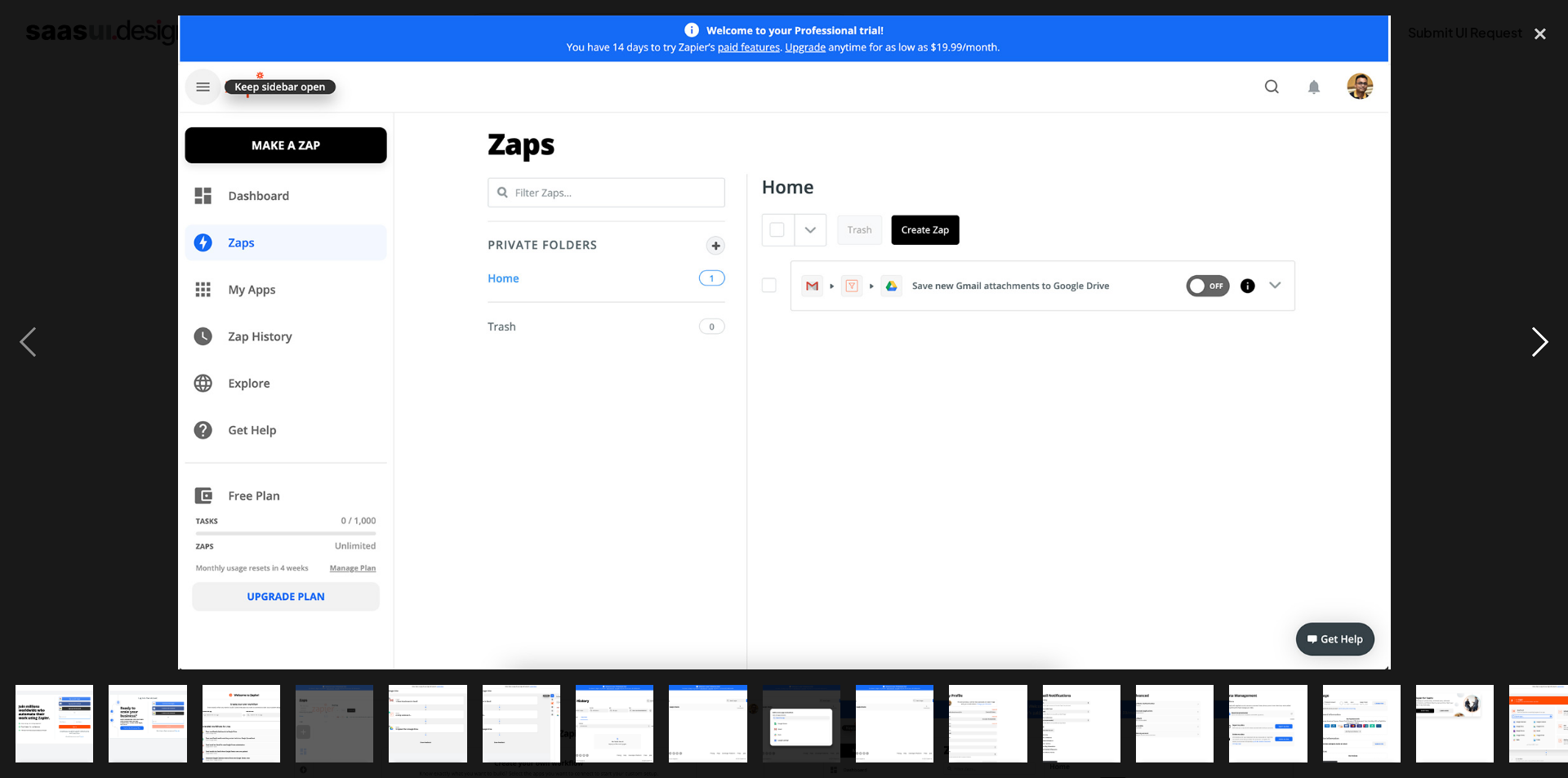
click at [1534, 354] on div "next image" at bounding box center [1541, 343] width 56 height 654
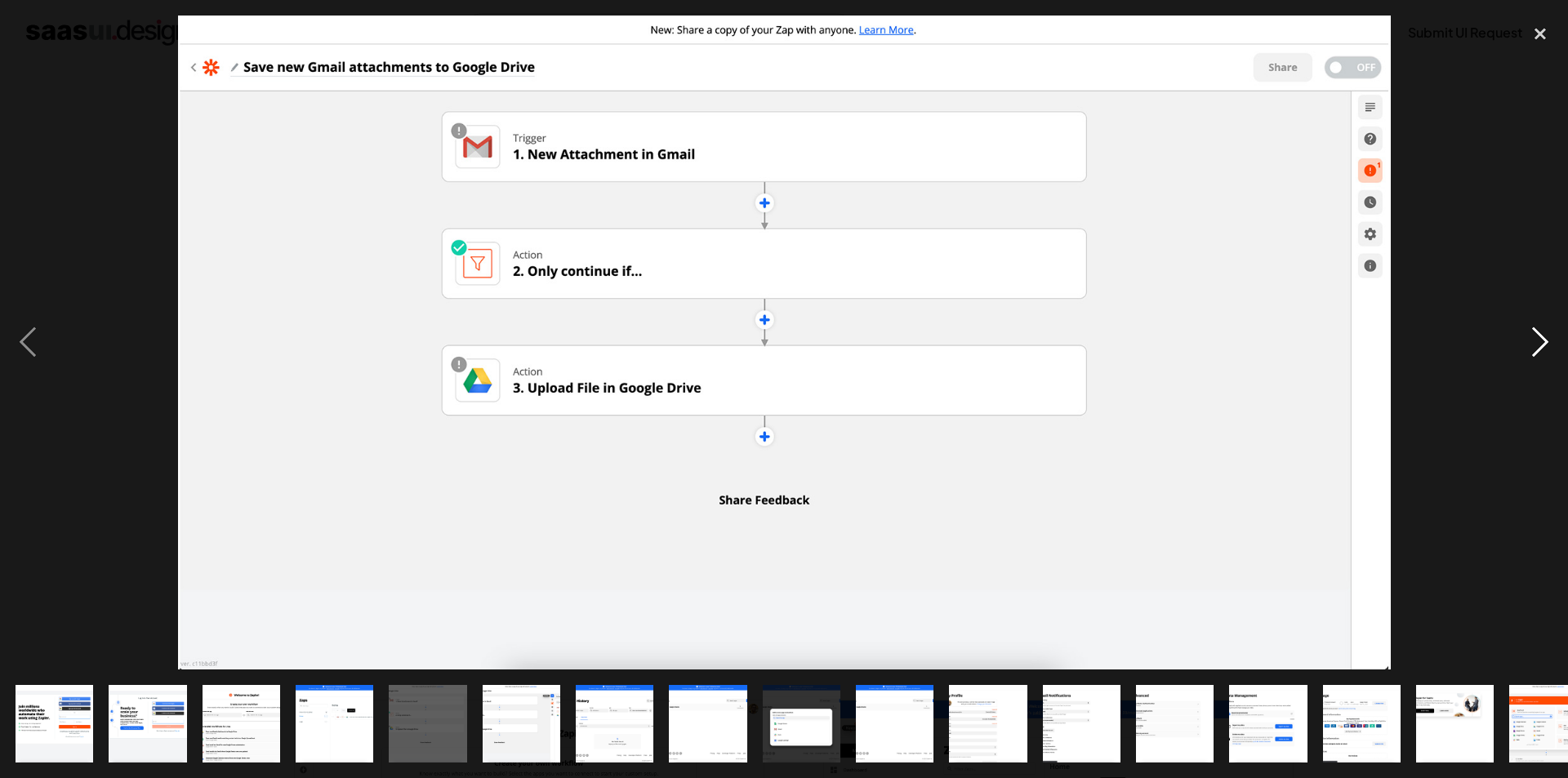
click at [1534, 354] on div "next image" at bounding box center [1541, 343] width 56 height 654
